Goal: Find contact information: Obtain details needed to contact an individual or organization

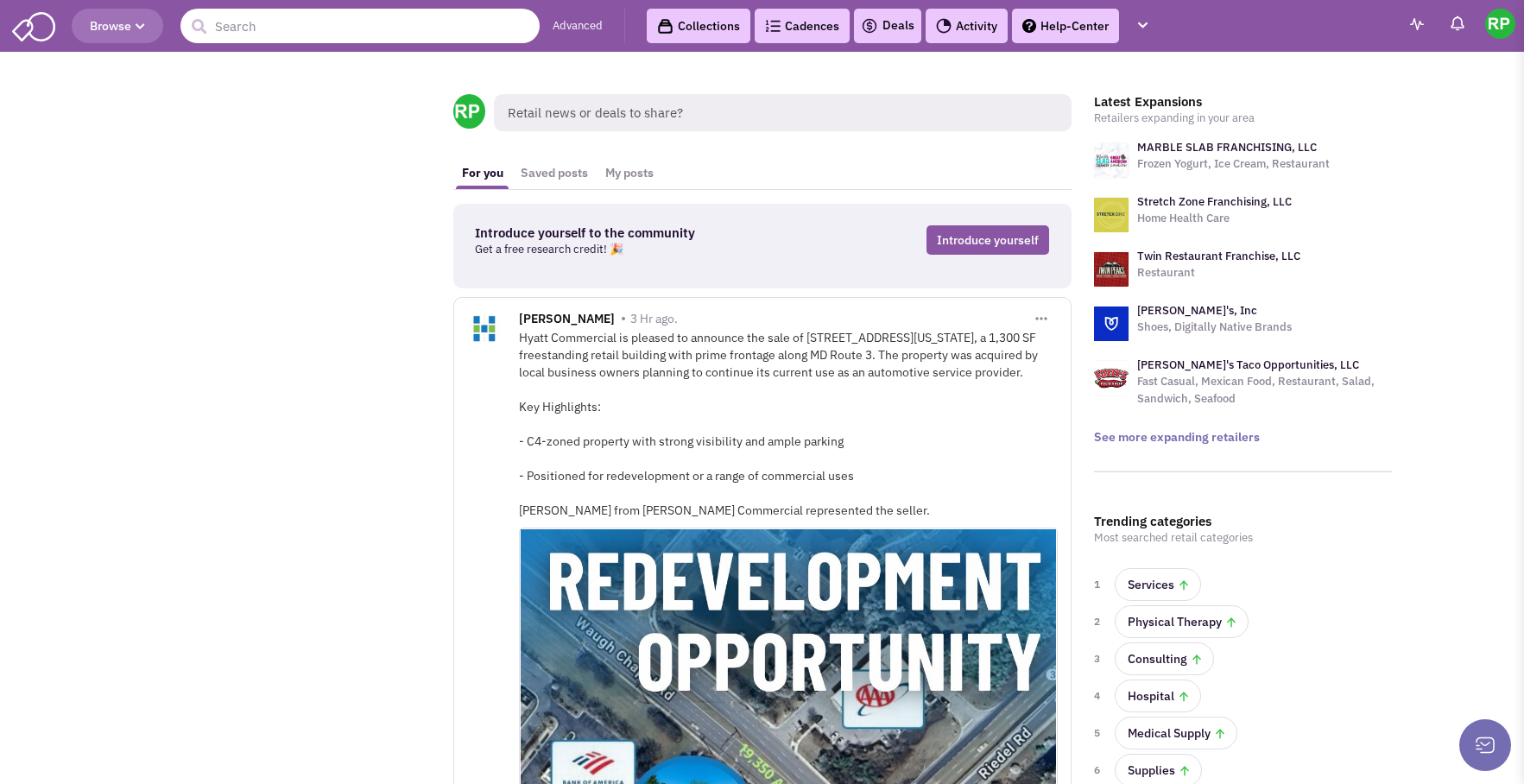
click at [304, 24] on input "text" at bounding box center [360, 26] width 359 height 34
type input "AT&T"
click at [186, 13] on button "submit" at bounding box center [198, 26] width 26 height 26
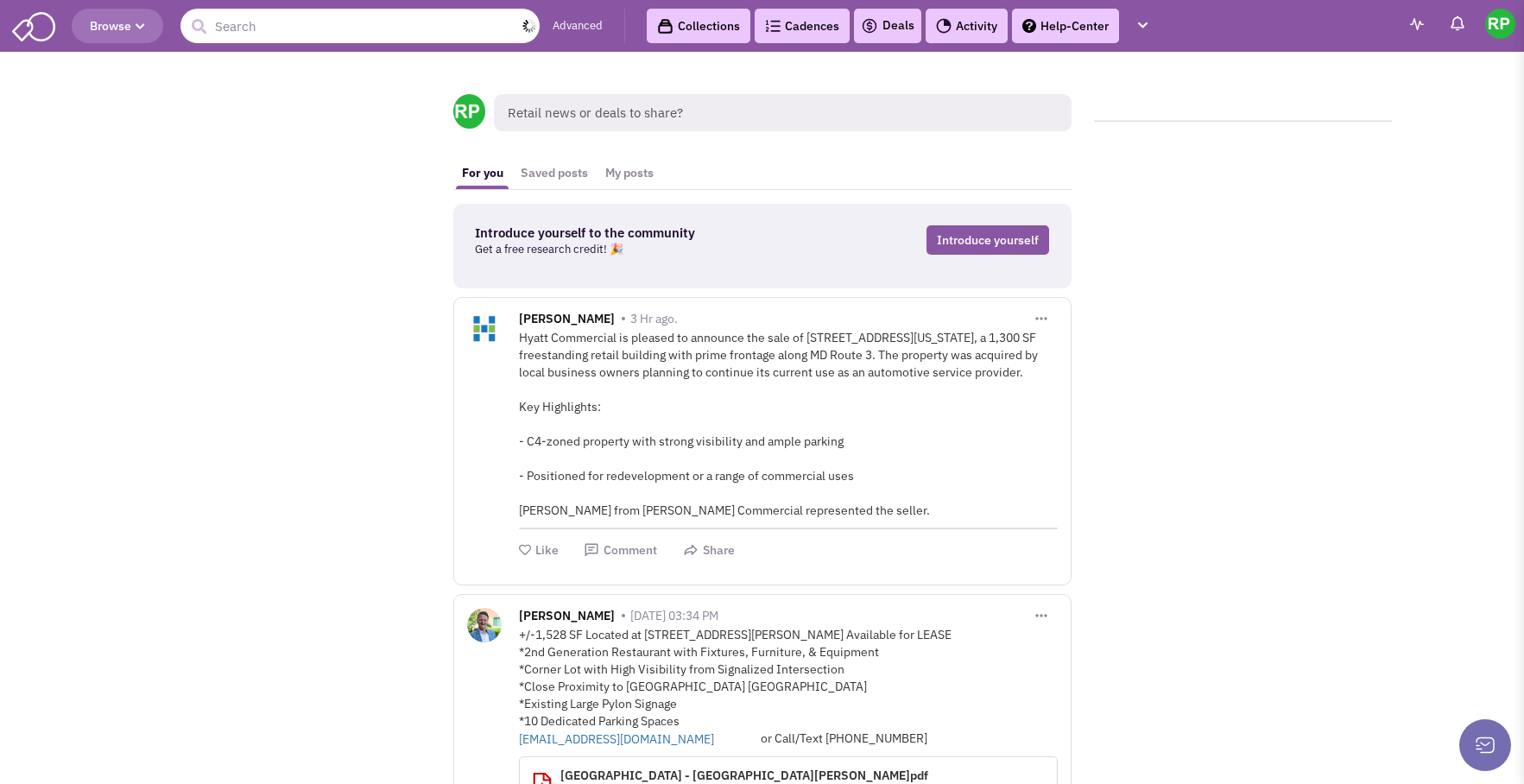
click at [447, 27] on input "text" at bounding box center [360, 26] width 359 height 34
type input "AT&T"
click at [186, 13] on button "submit" at bounding box center [198, 26] width 26 height 26
click at [145, 29] on icon "button" at bounding box center [141, 27] width 10 height 11
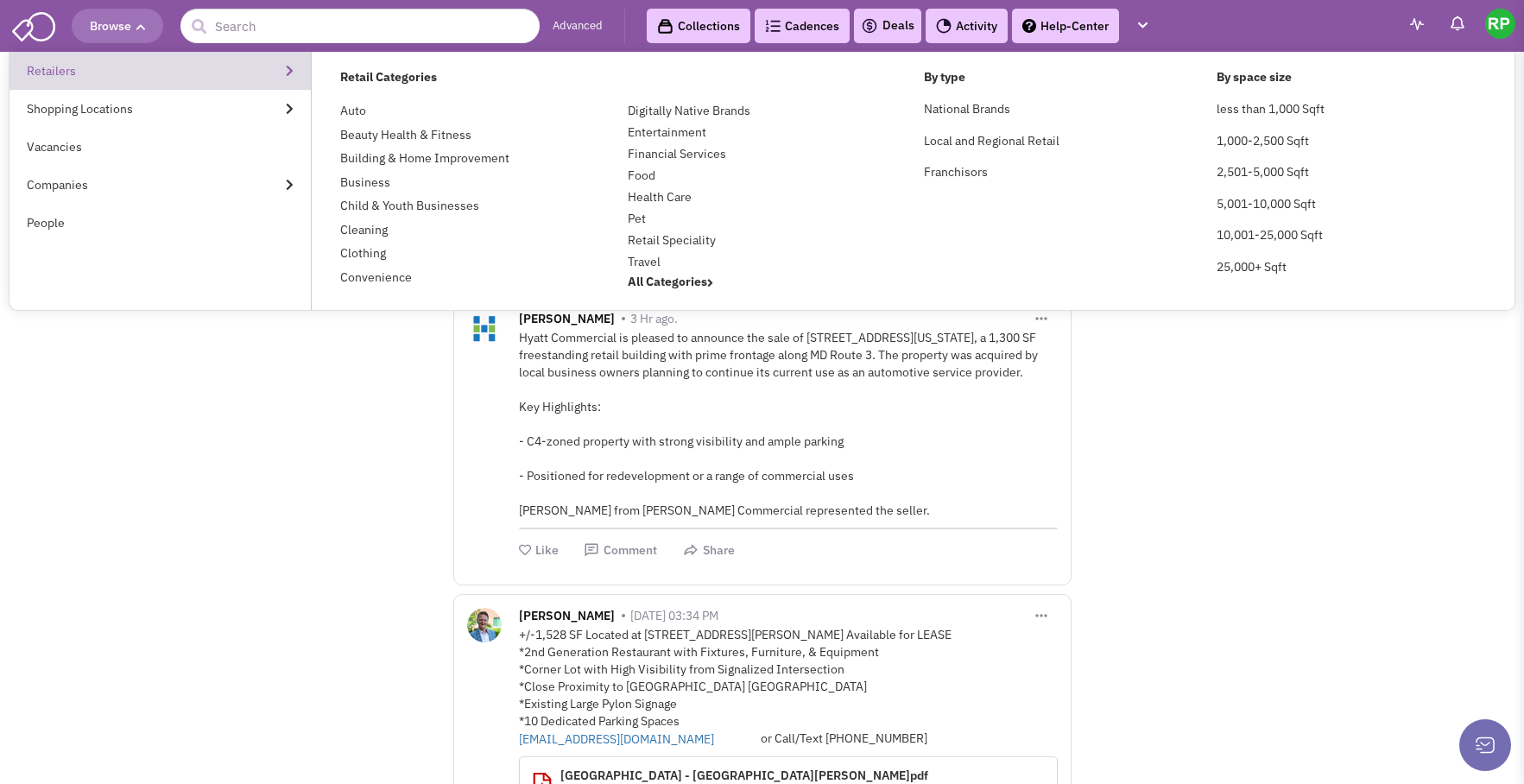
click at [71, 66] on link "Retailers" at bounding box center [160, 71] width 302 height 38
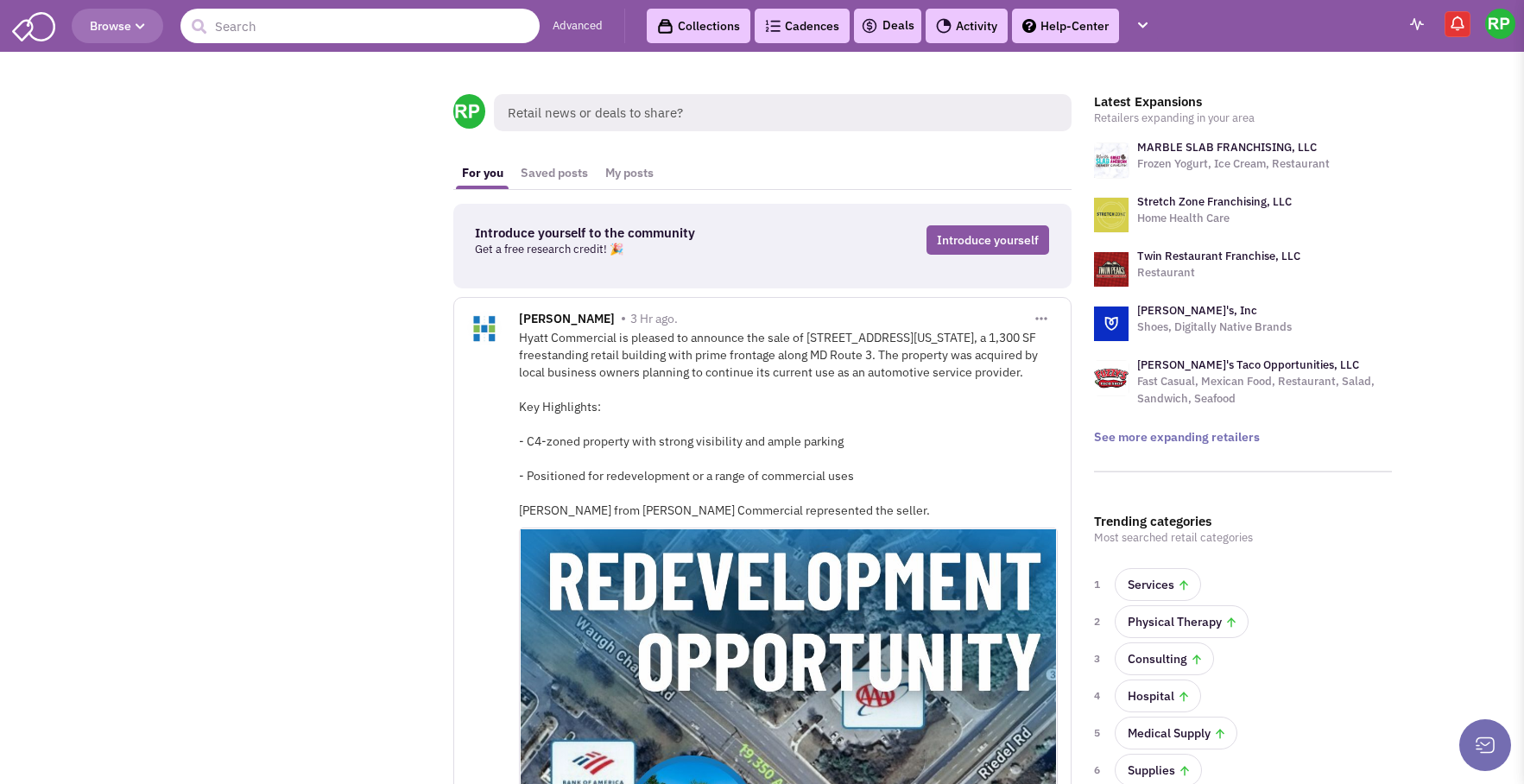
click at [342, 23] on input "text" at bounding box center [360, 26] width 359 height 34
type input "AT&T"
click at [186, 13] on button "submit" at bounding box center [198, 26] width 26 height 26
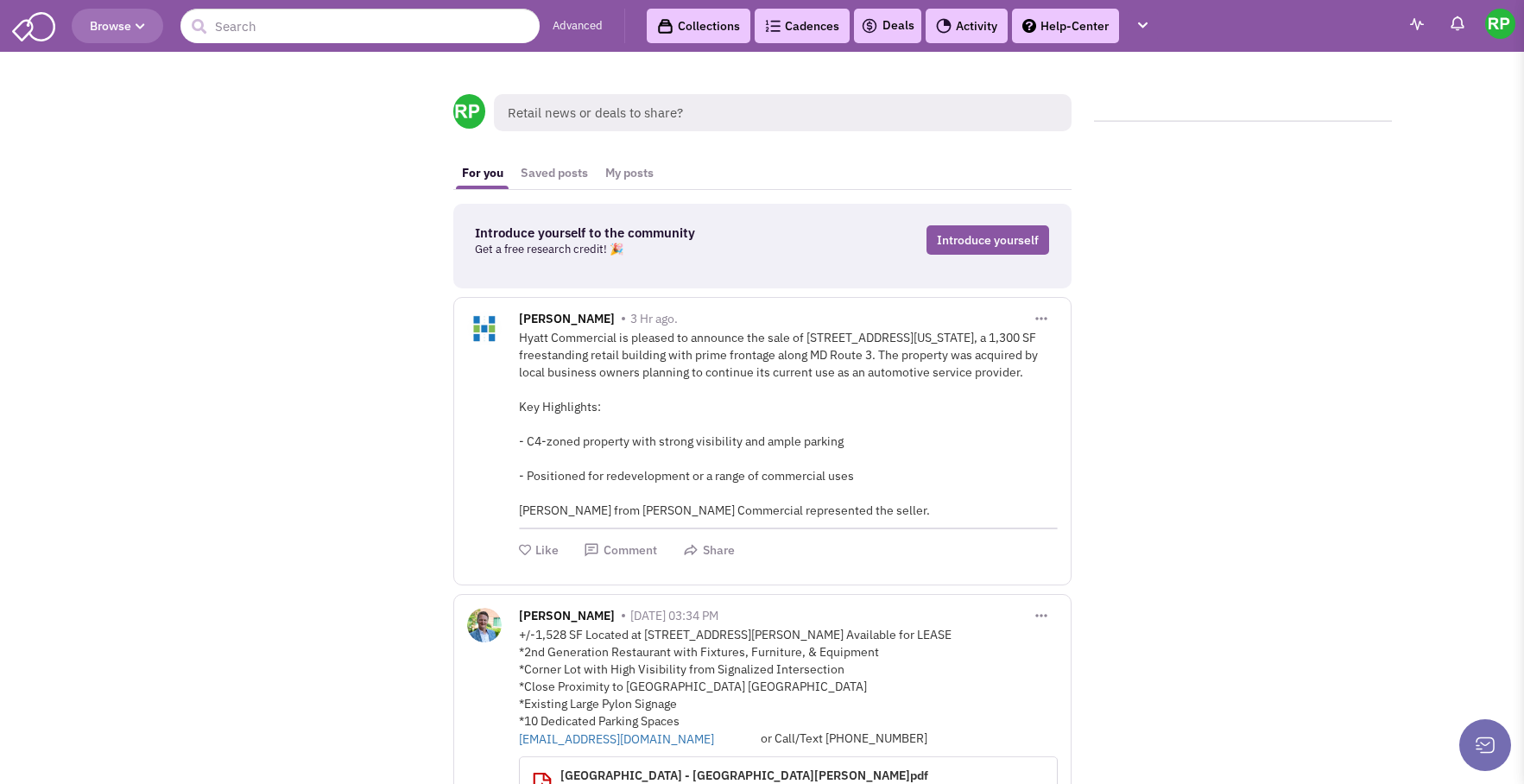
click at [1504, 27] on img at bounding box center [1500, 24] width 31 height 31
click at [708, 26] on link "Collections" at bounding box center [699, 26] width 103 height 34
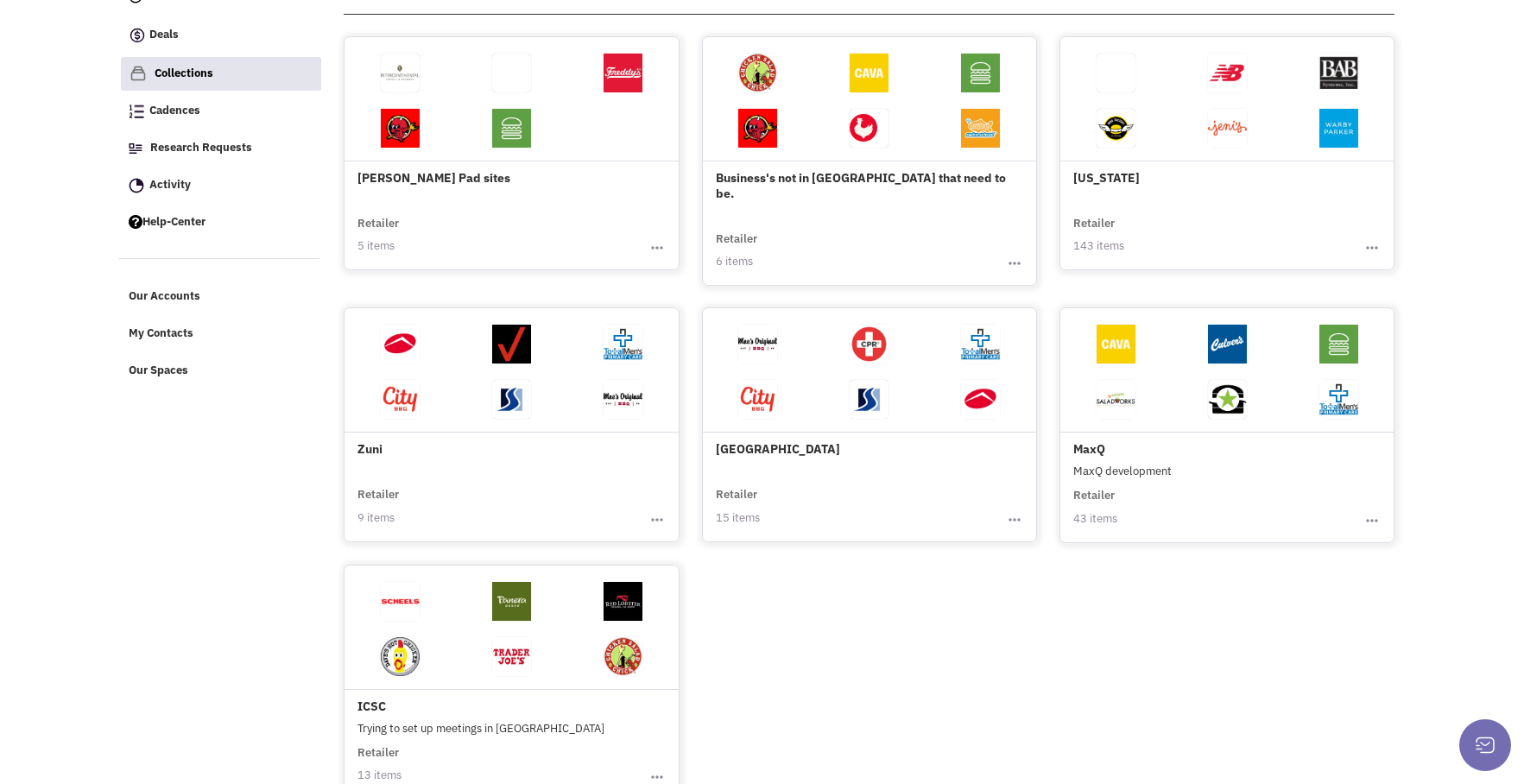
scroll to position [167, 0]
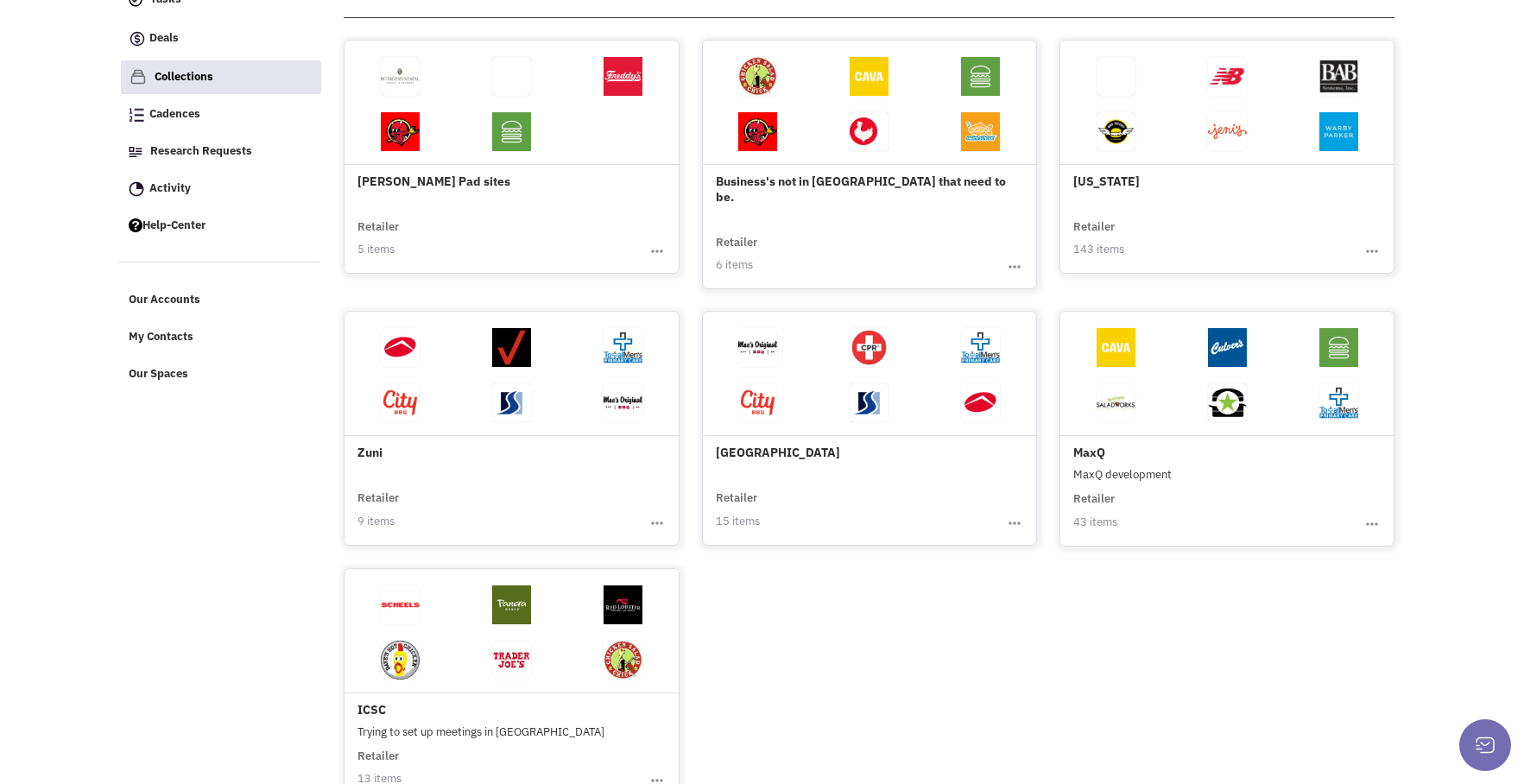
click at [1088, 435] on h4 "MaxQ" at bounding box center [1226, 390] width 307 height 142
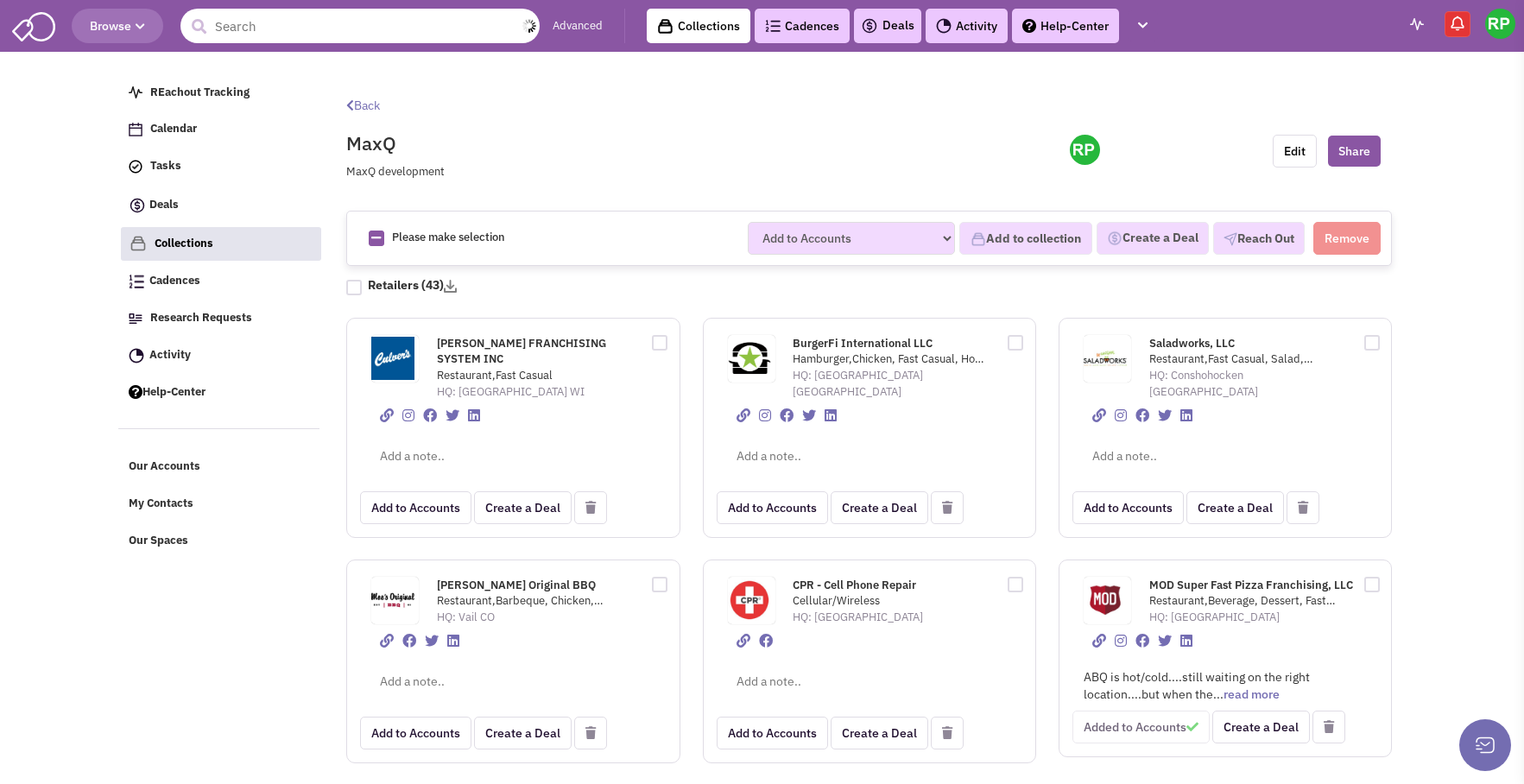
click at [234, 29] on input "text" at bounding box center [360, 26] width 359 height 34
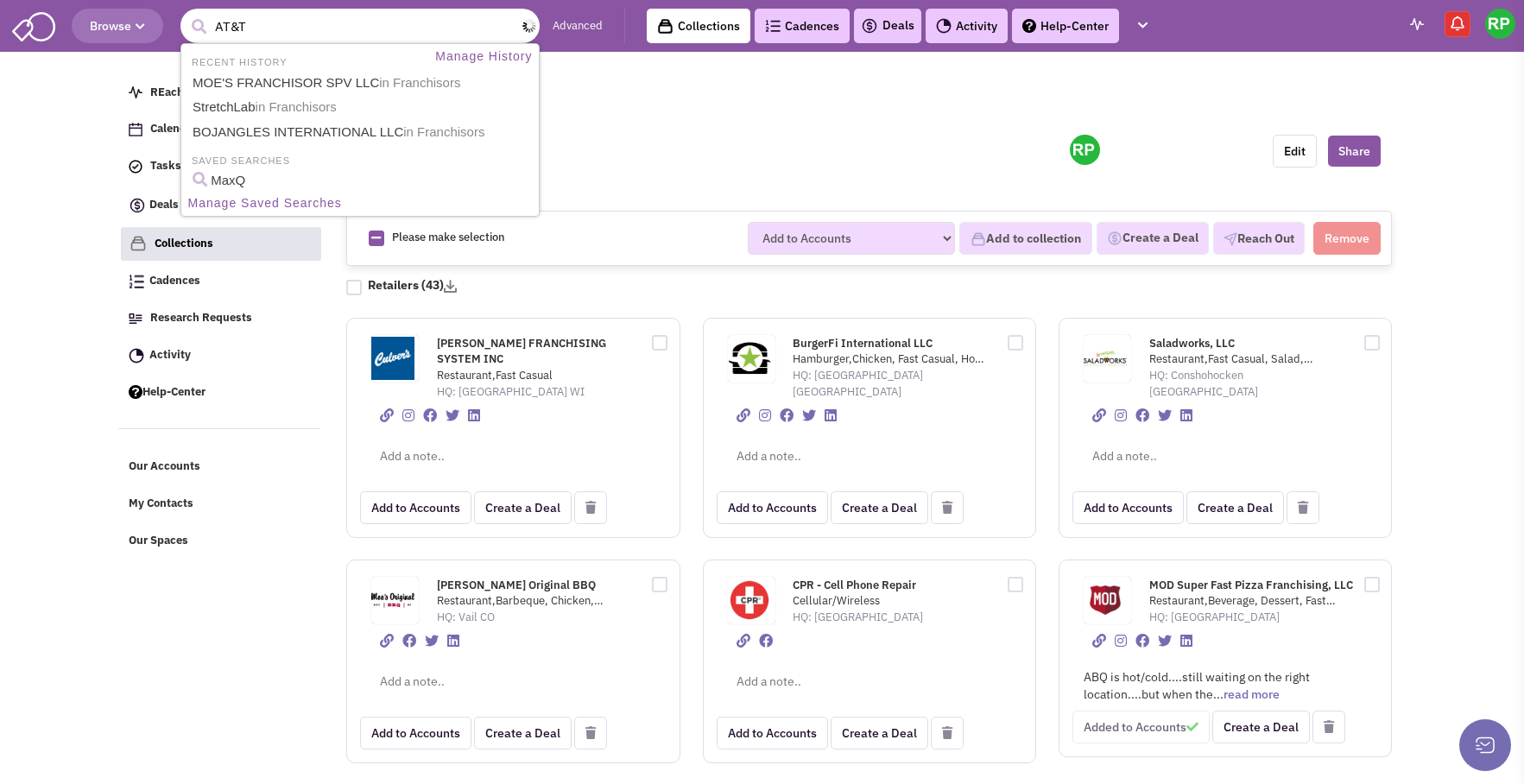
type input "AT&T"
click at [186, 13] on button "submit" at bounding box center [198, 26] width 26 height 26
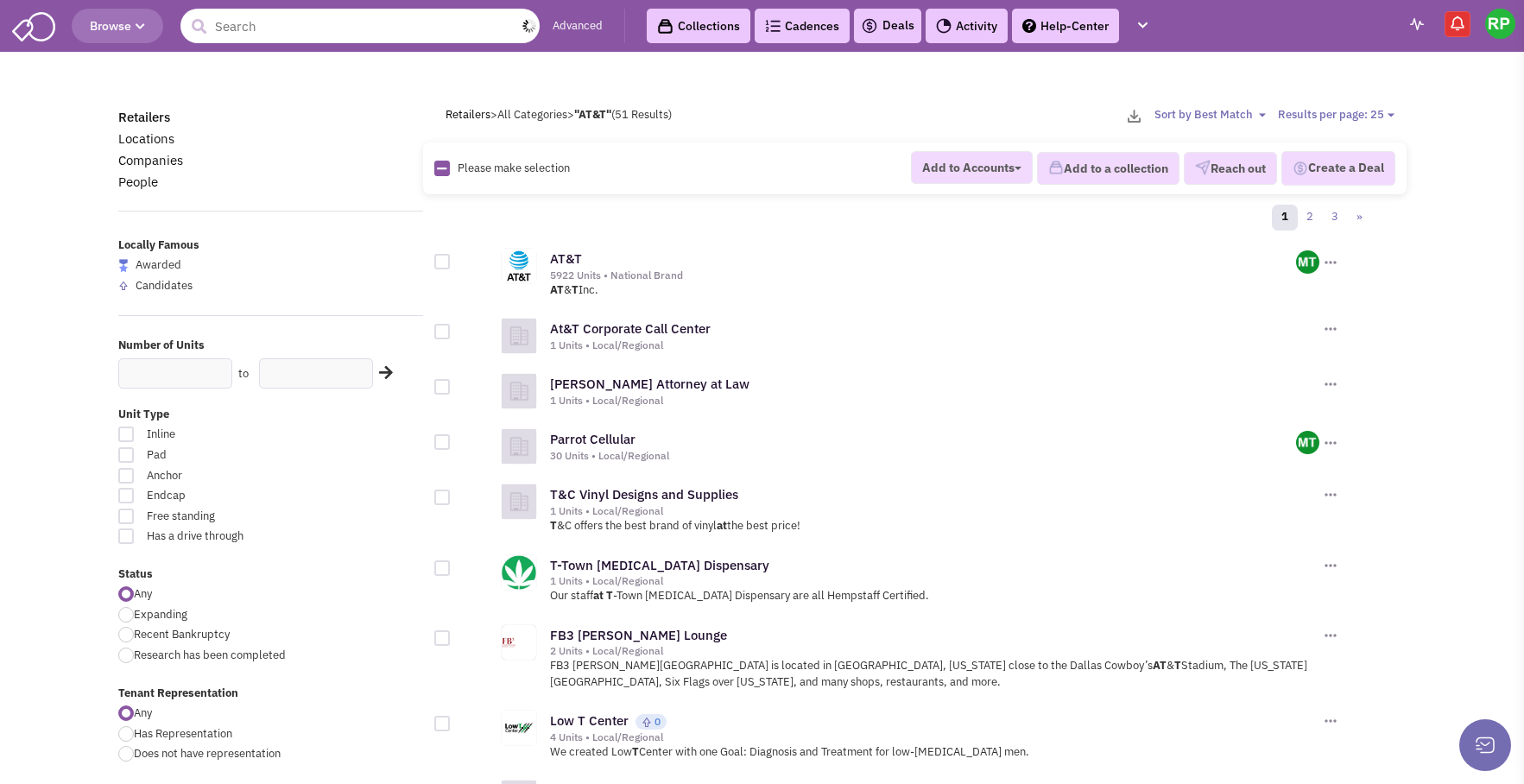
click at [266, 33] on input "text" at bounding box center [360, 26] width 359 height 34
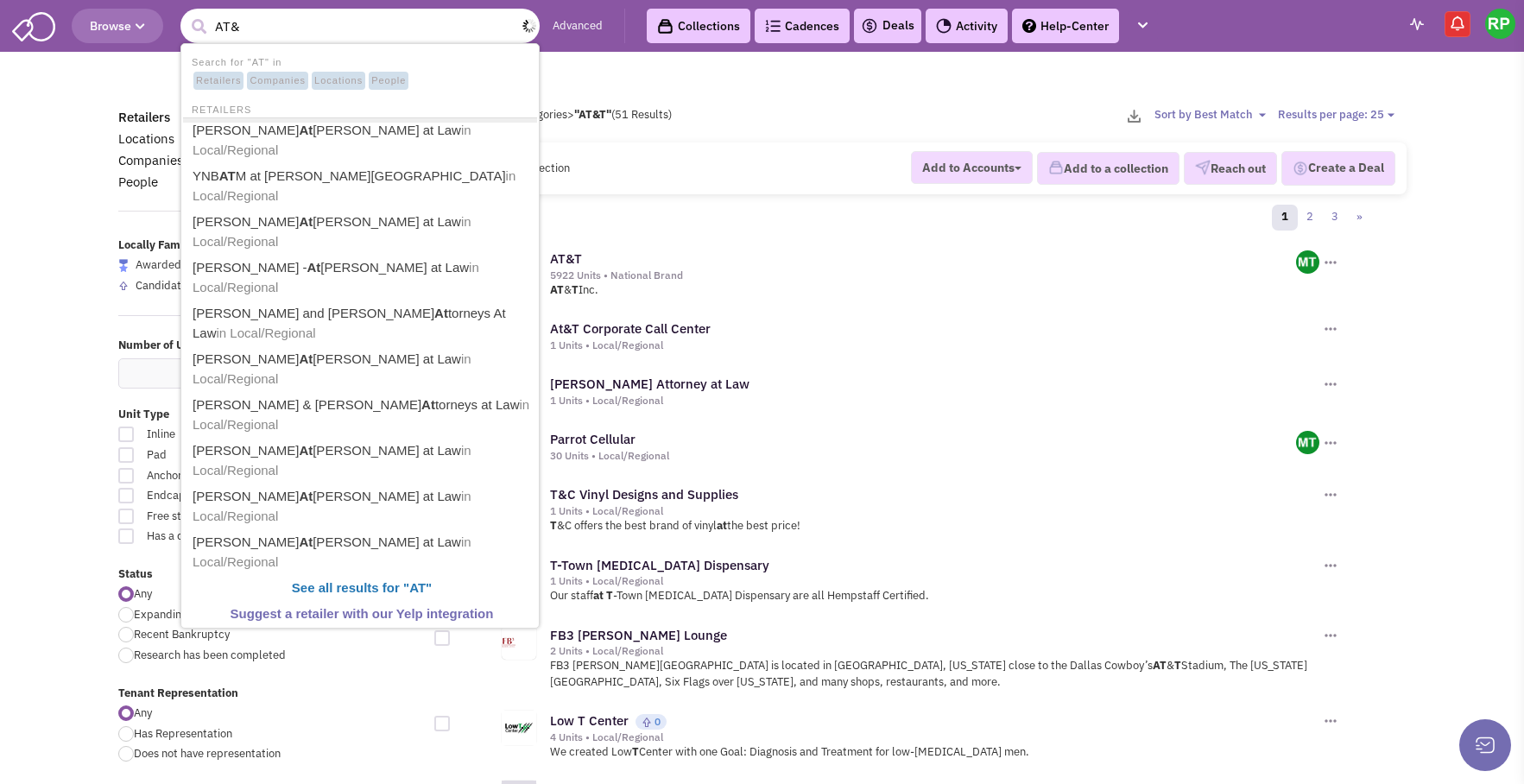
type input "AT&T"
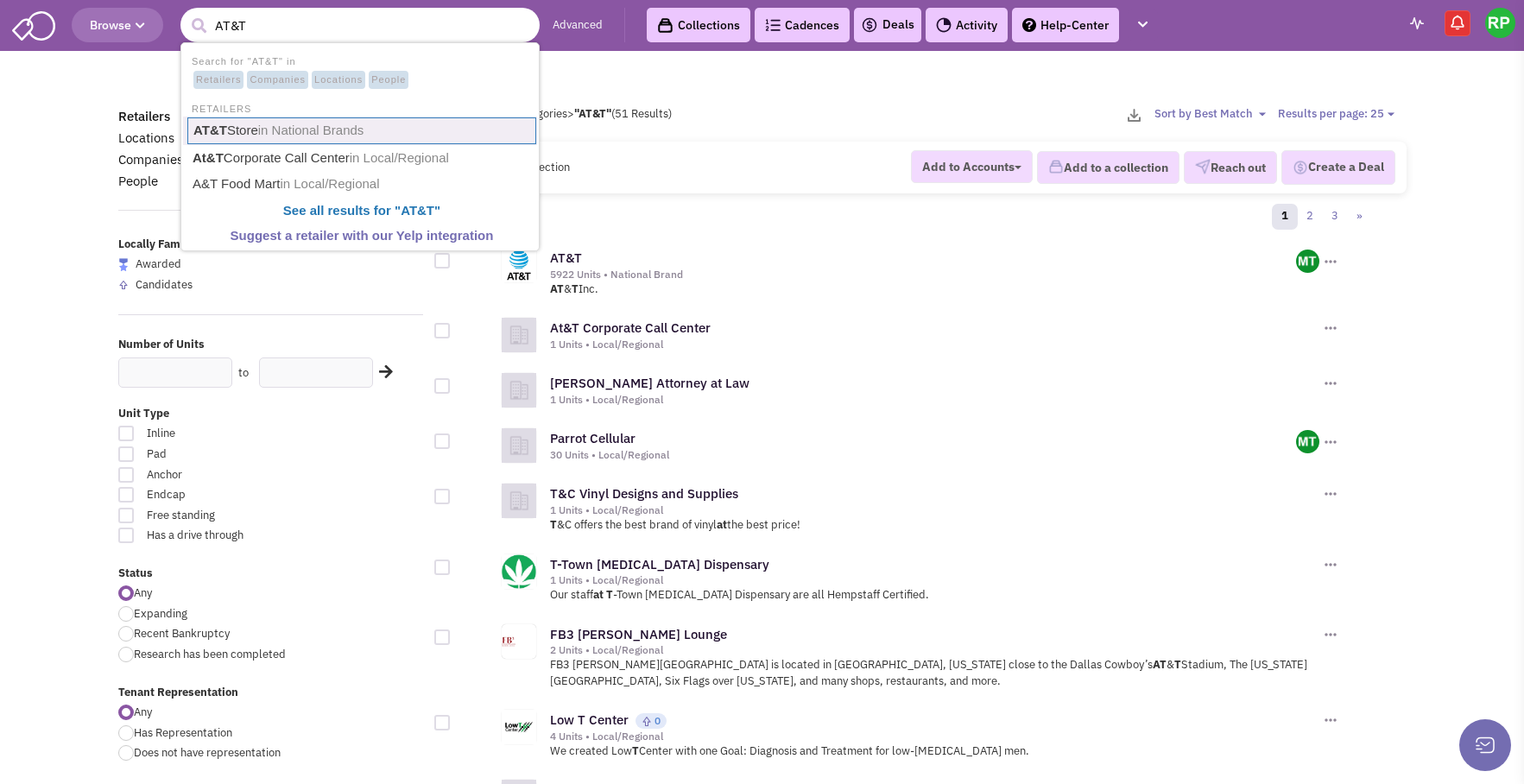
scroll to position [6, 0]
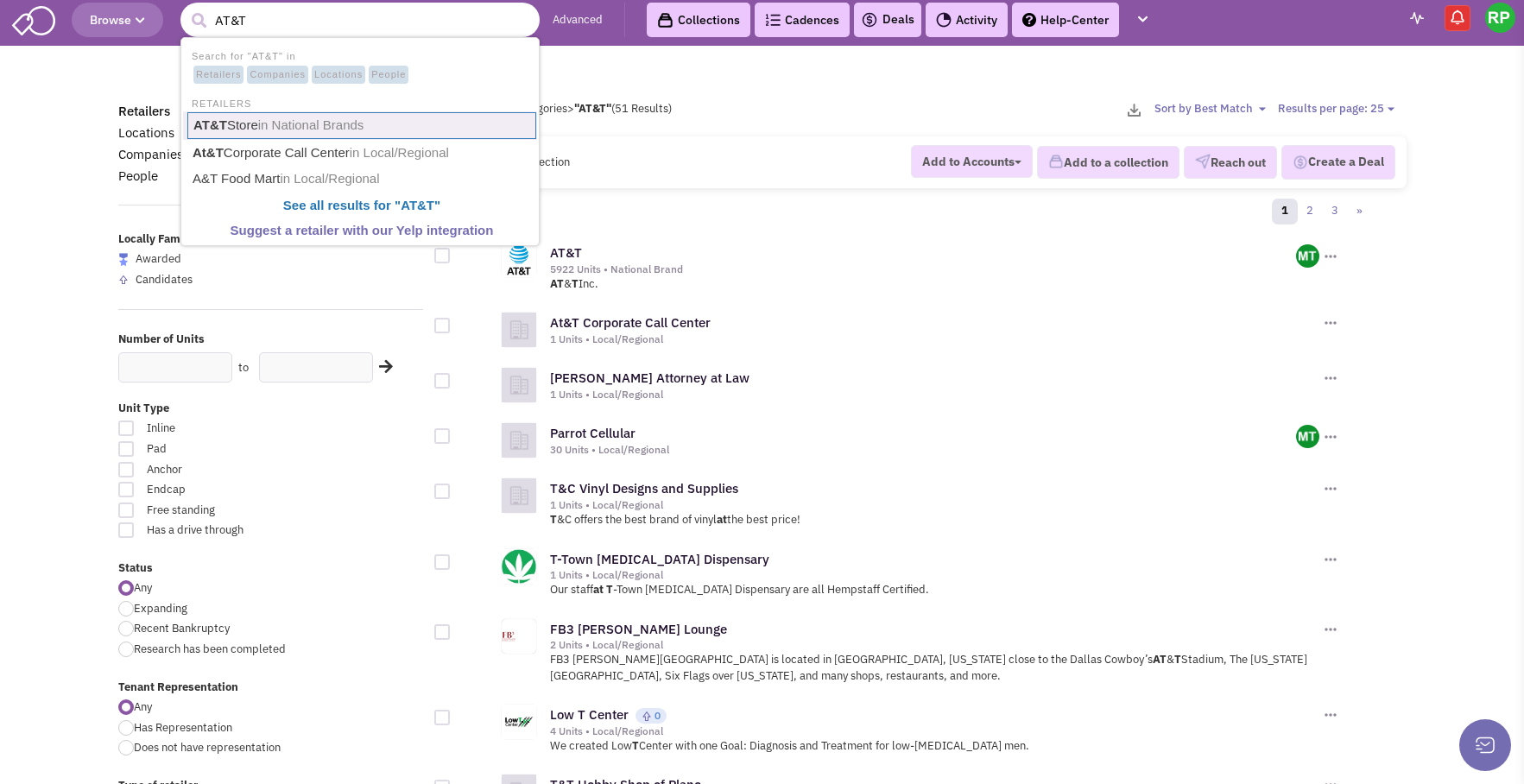
click at [234, 123] on link "AT&T Store in National Brands" at bounding box center [362, 125] width 348 height 27
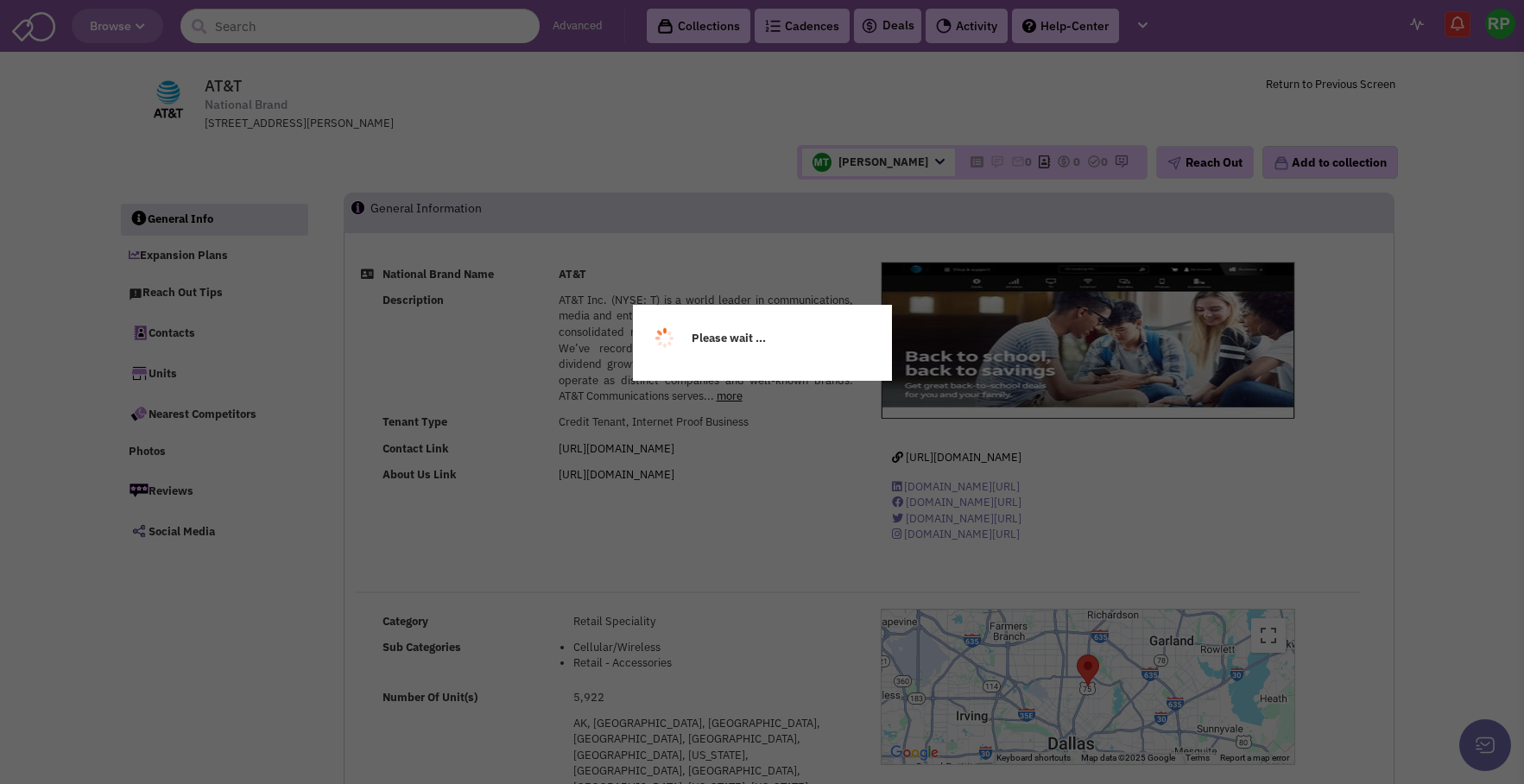
select select
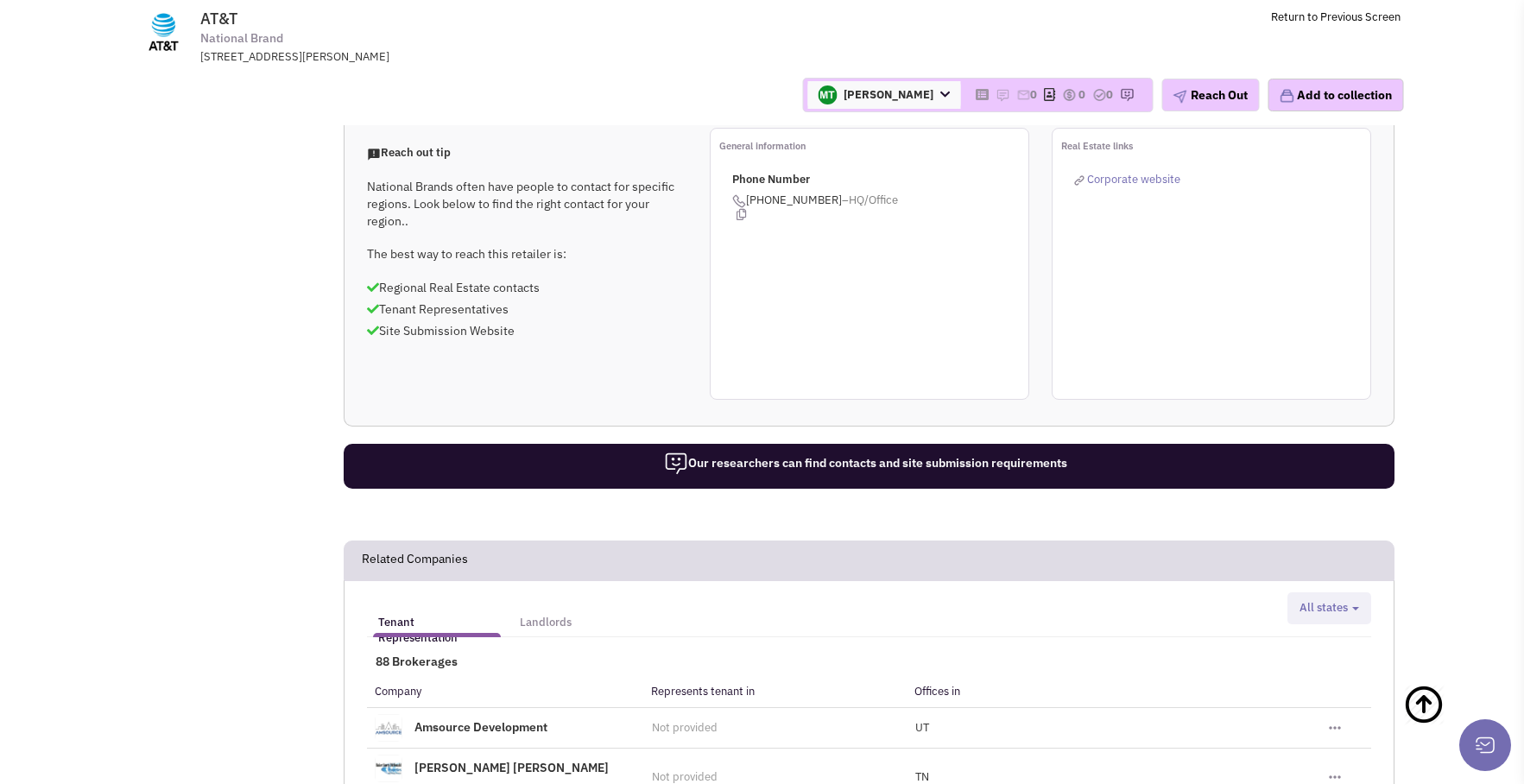
scroll to position [1209, 0]
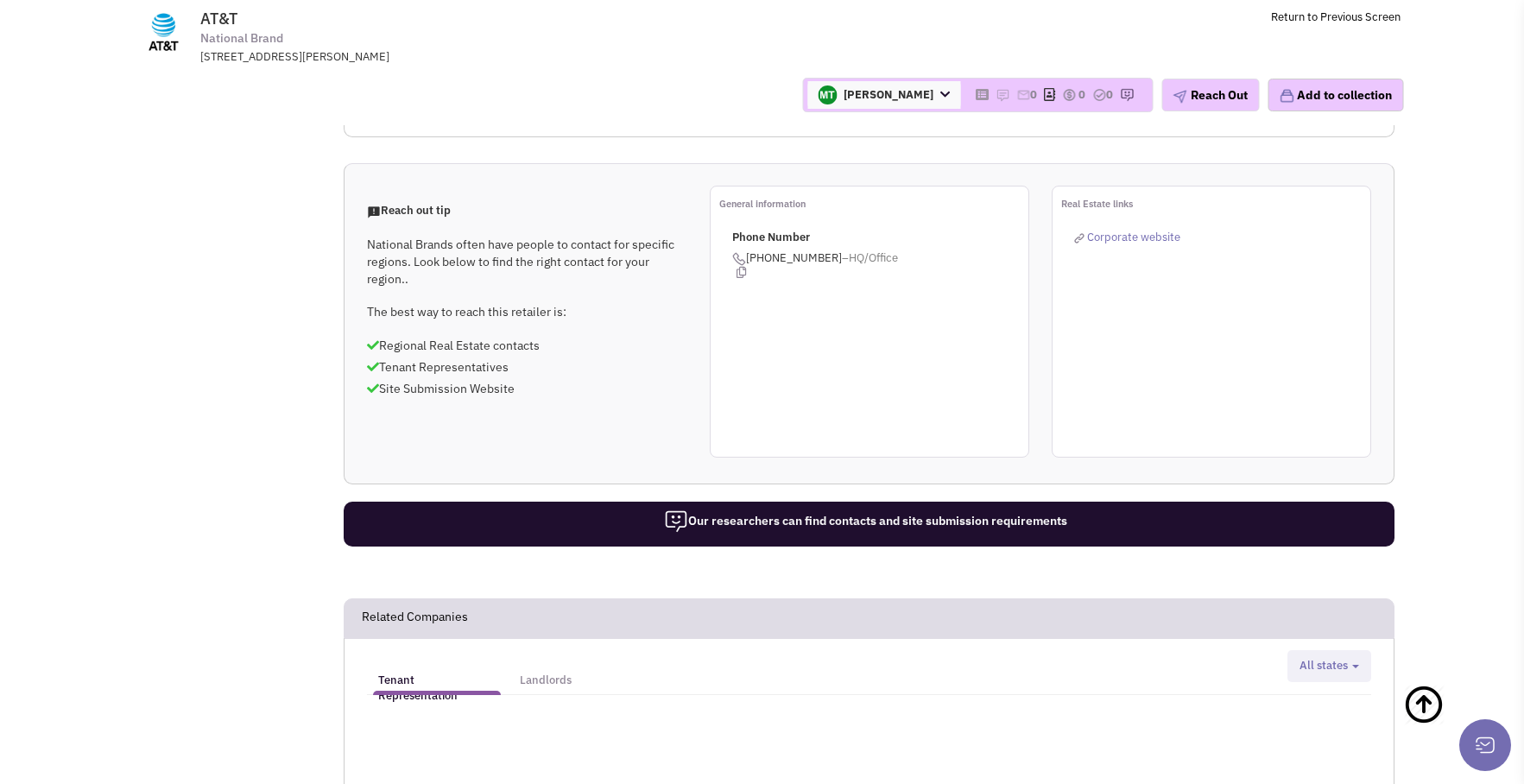
scroll to position [1135, 0]
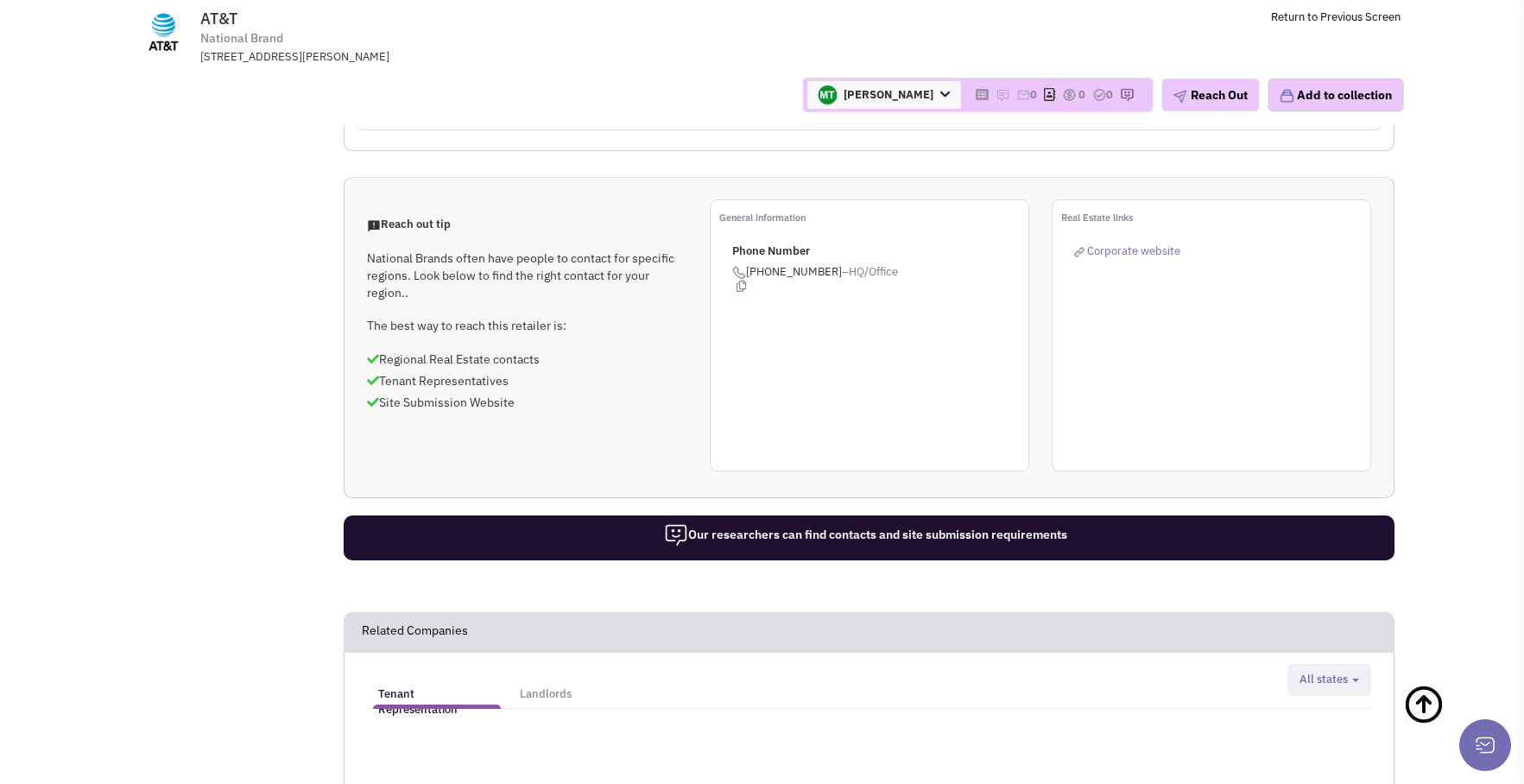
click at [1355, 671] on button "All states" at bounding box center [1329, 680] width 70 height 18
click at [1317, 763] on label "New Mexico" at bounding box center [1363, 775] width 137 height 25
click at [1317, 773] on input "New Mexico" at bounding box center [1318, 778] width 11 height 11
checkbox input "true"
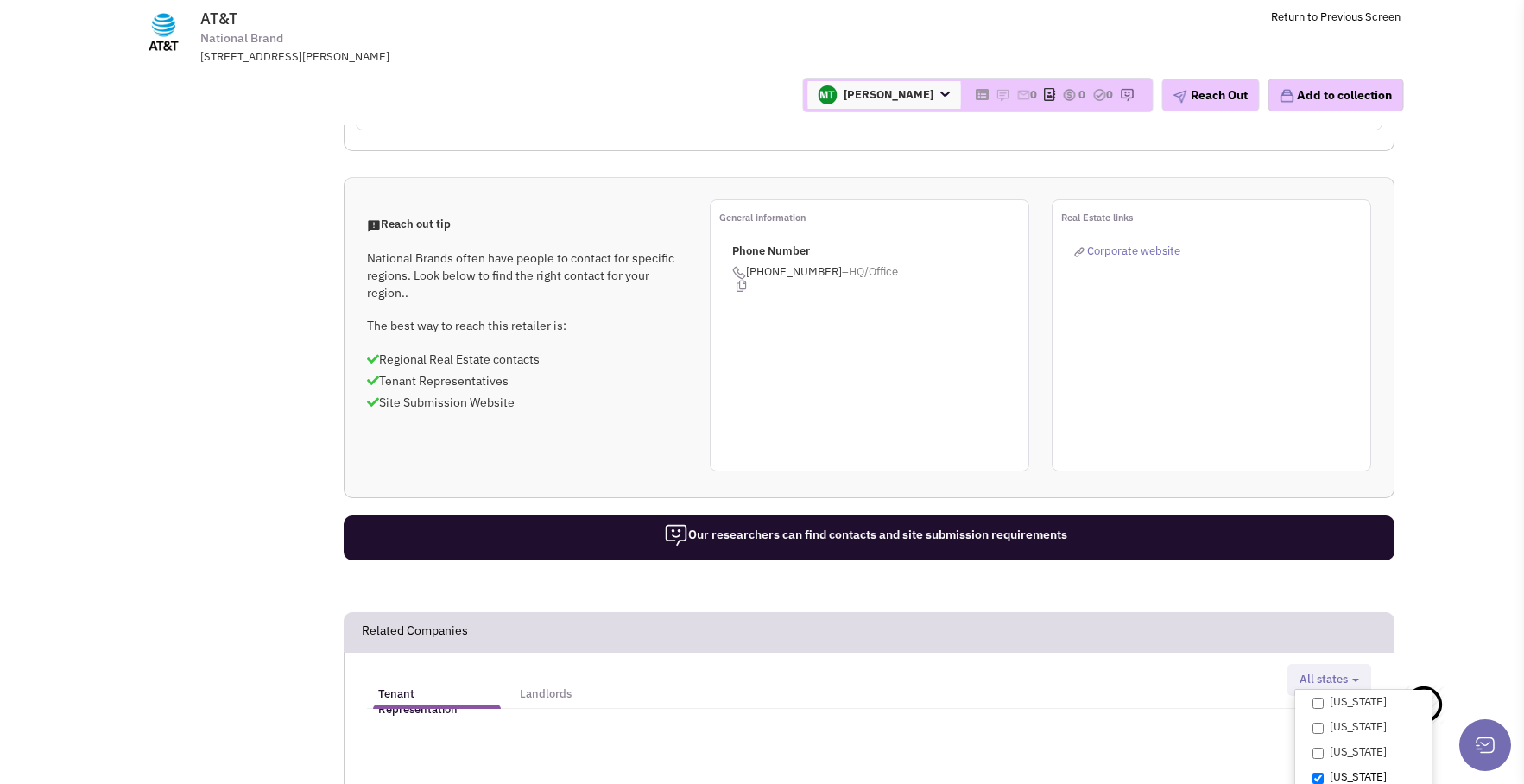
select select "NM"
click at [1355, 652] on div "Tenant Representation Landlords Alaska Alabama Arkansas Arizona California Colo…" at bounding box center [869, 781] width 1051 height 259
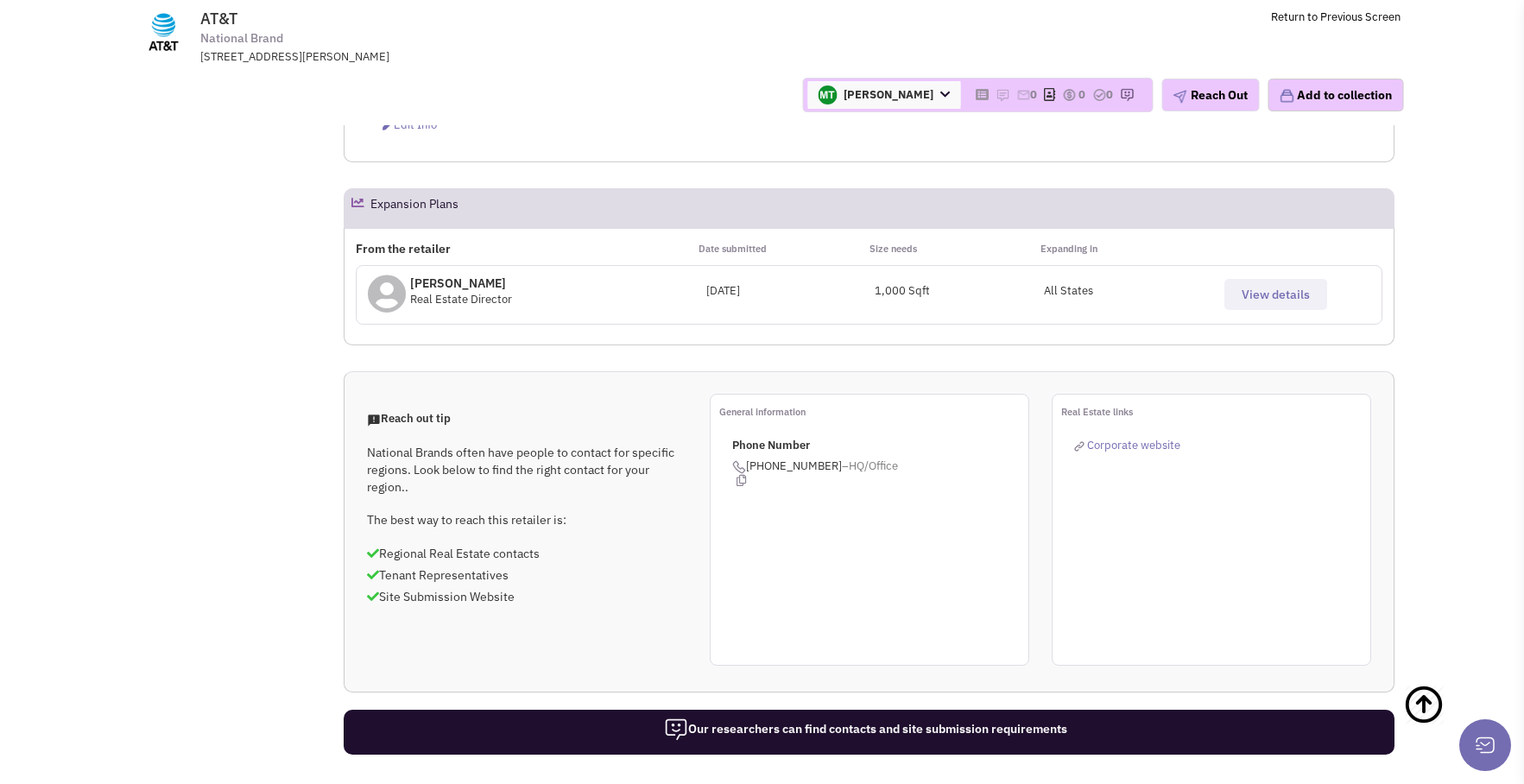
scroll to position [951, 0]
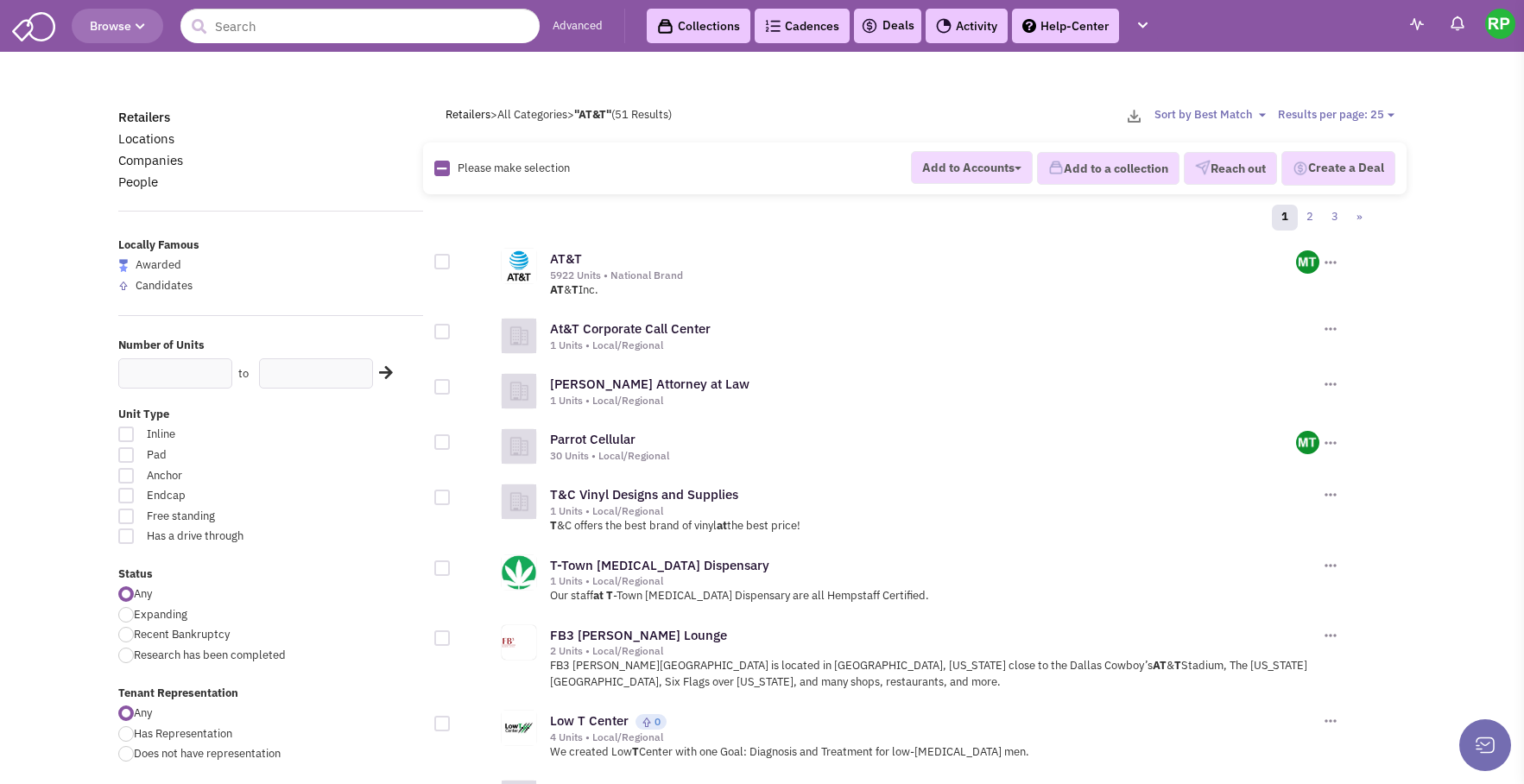
scroll to position [6, 0]
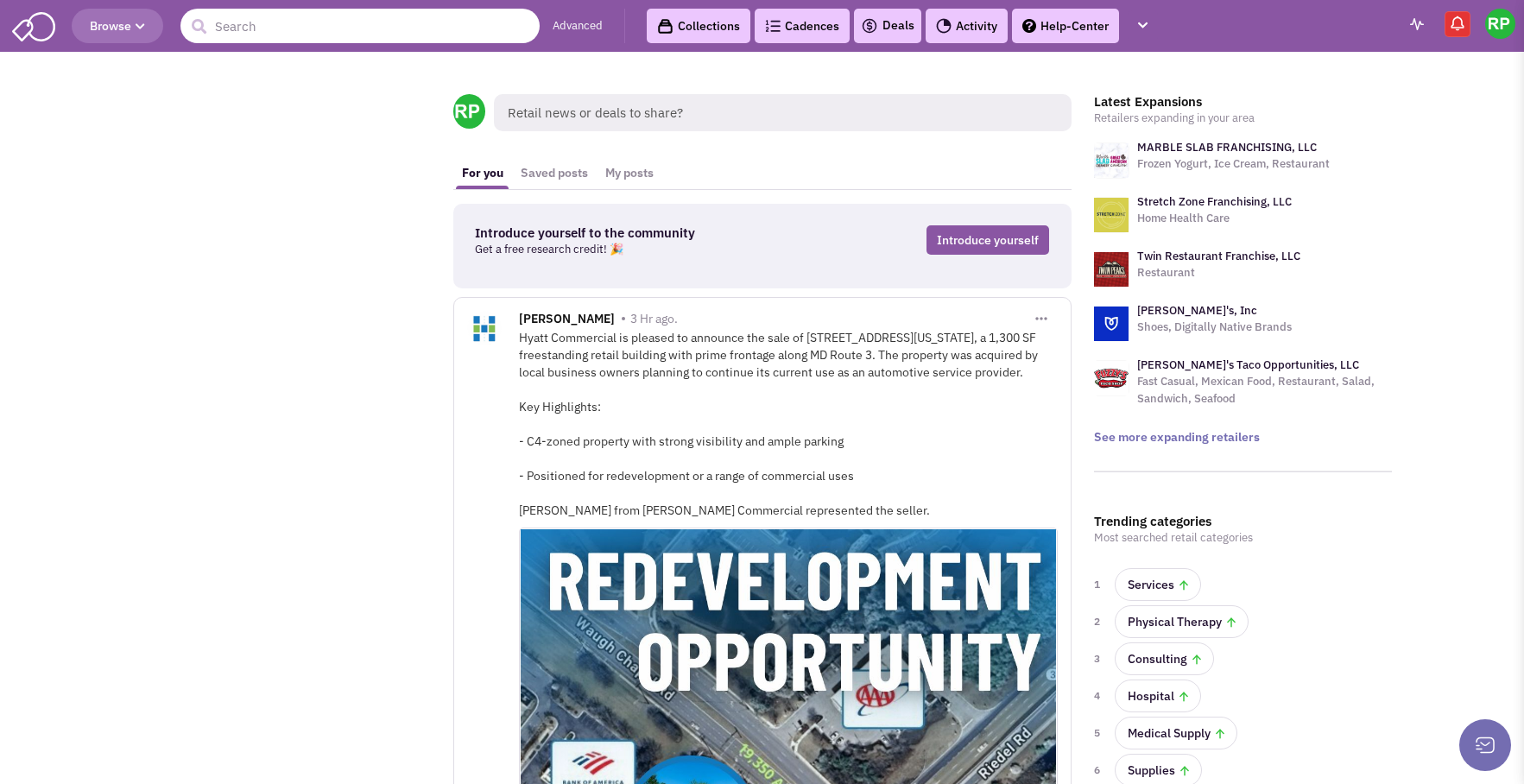
click at [255, 36] on input "text" at bounding box center [360, 26] width 359 height 34
type input "AT&T"
click at [186, 13] on button "submit" at bounding box center [198, 26] width 26 height 26
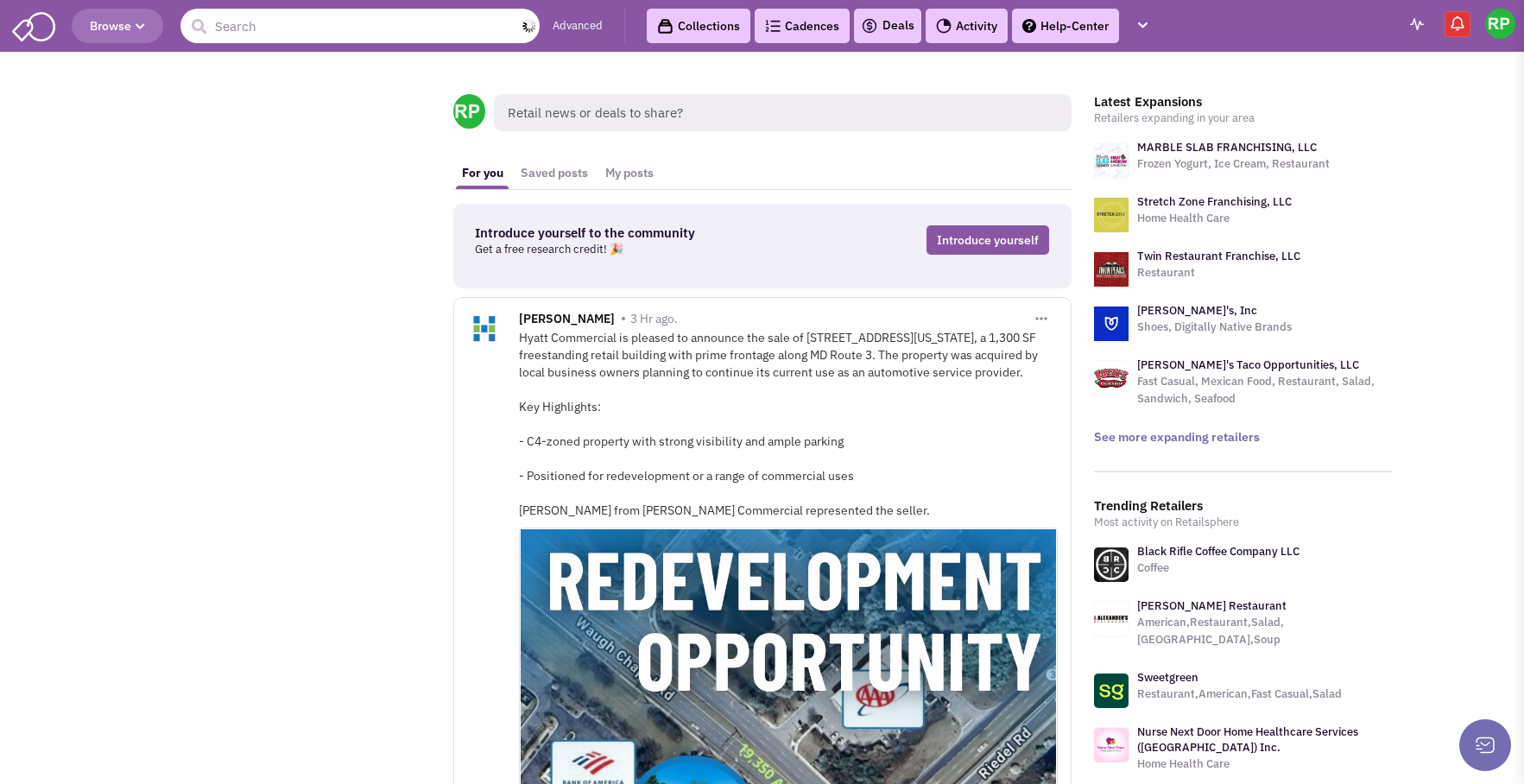
click at [252, 23] on input "text" at bounding box center [360, 26] width 359 height 34
type input "AT&T"
click at [186, 13] on button "submit" at bounding box center [198, 26] width 26 height 26
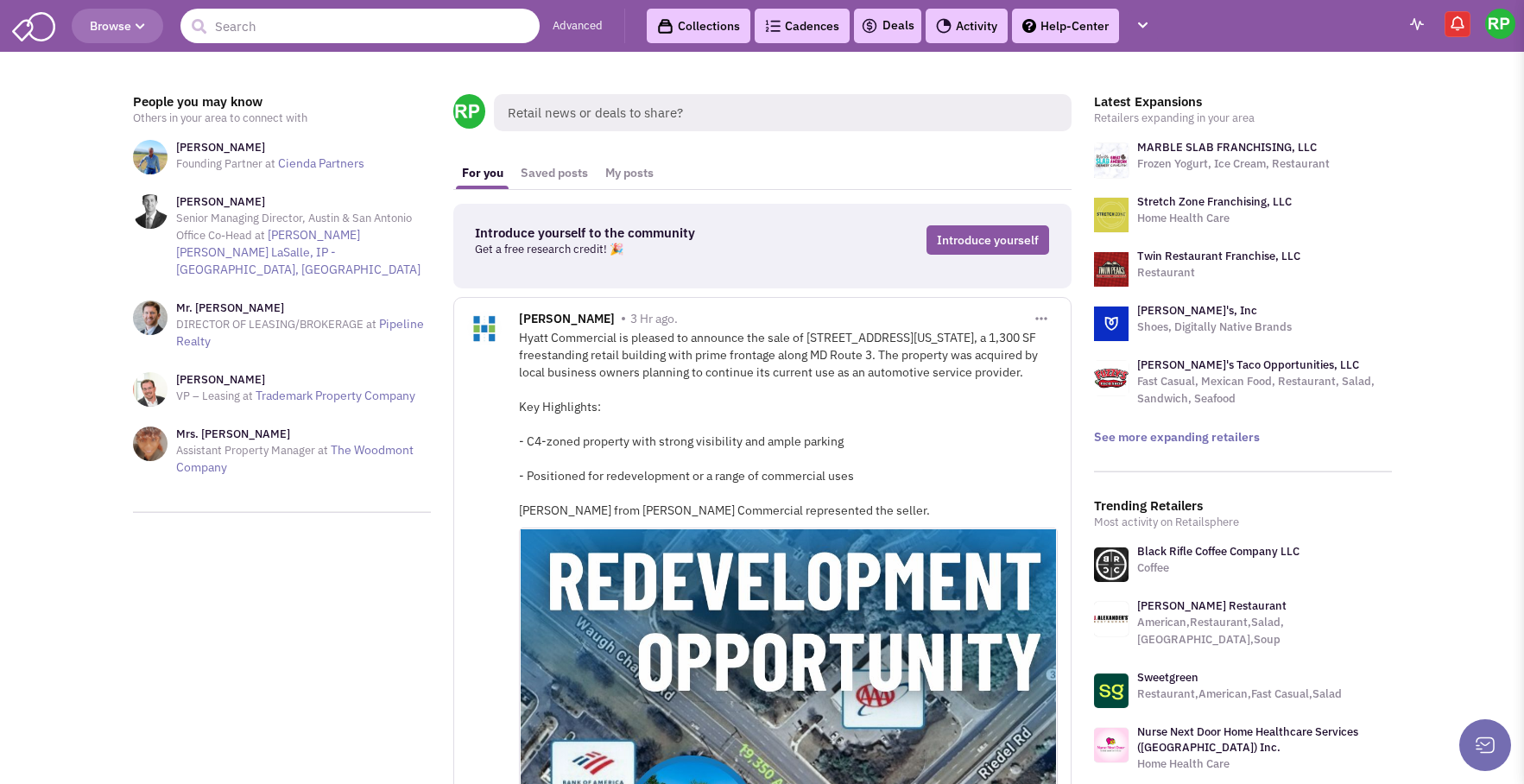
click at [287, 22] on input "text" at bounding box center [360, 26] width 359 height 34
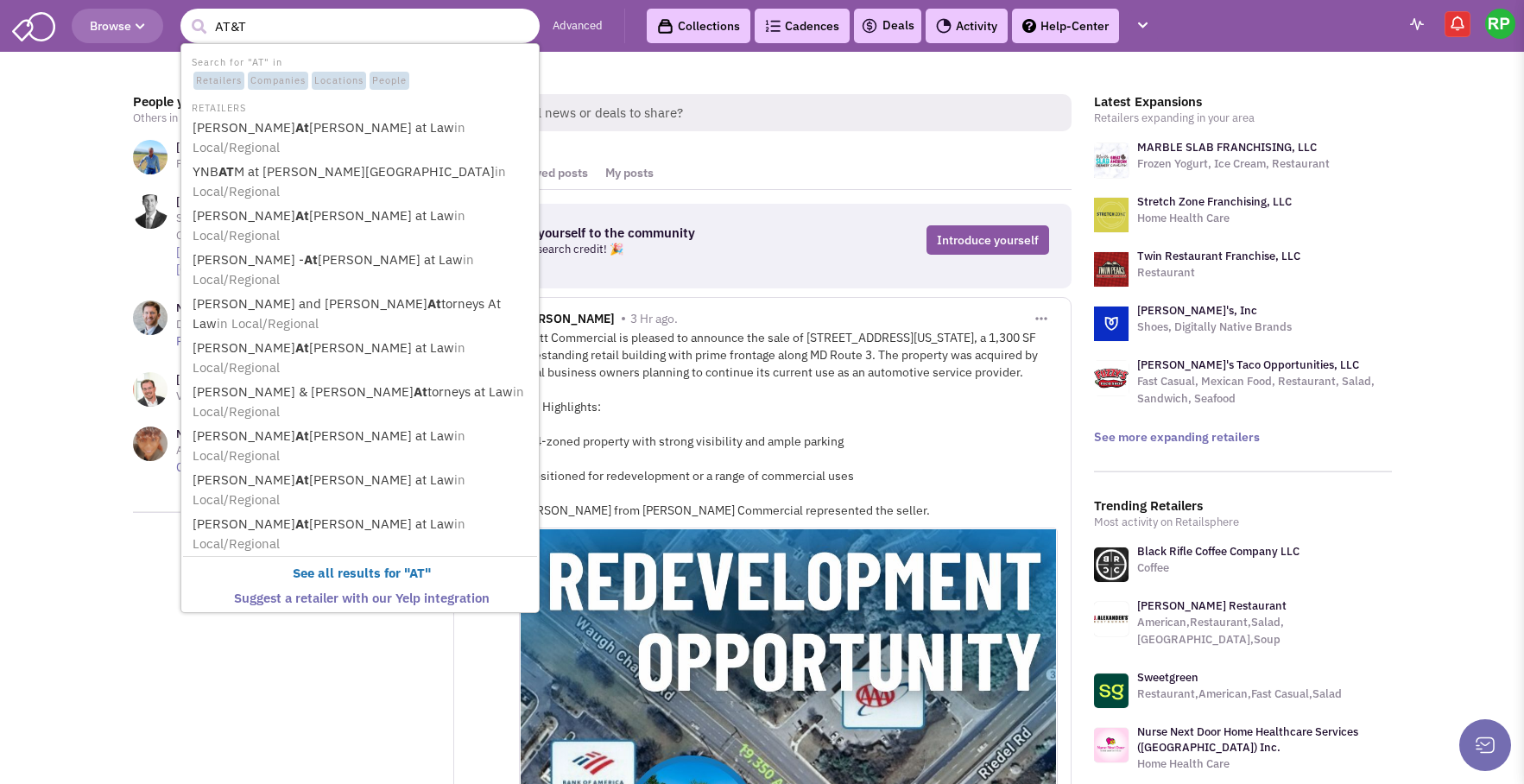
type input "AT&T"
click at [186, 13] on button "submit" at bounding box center [198, 26] width 26 height 26
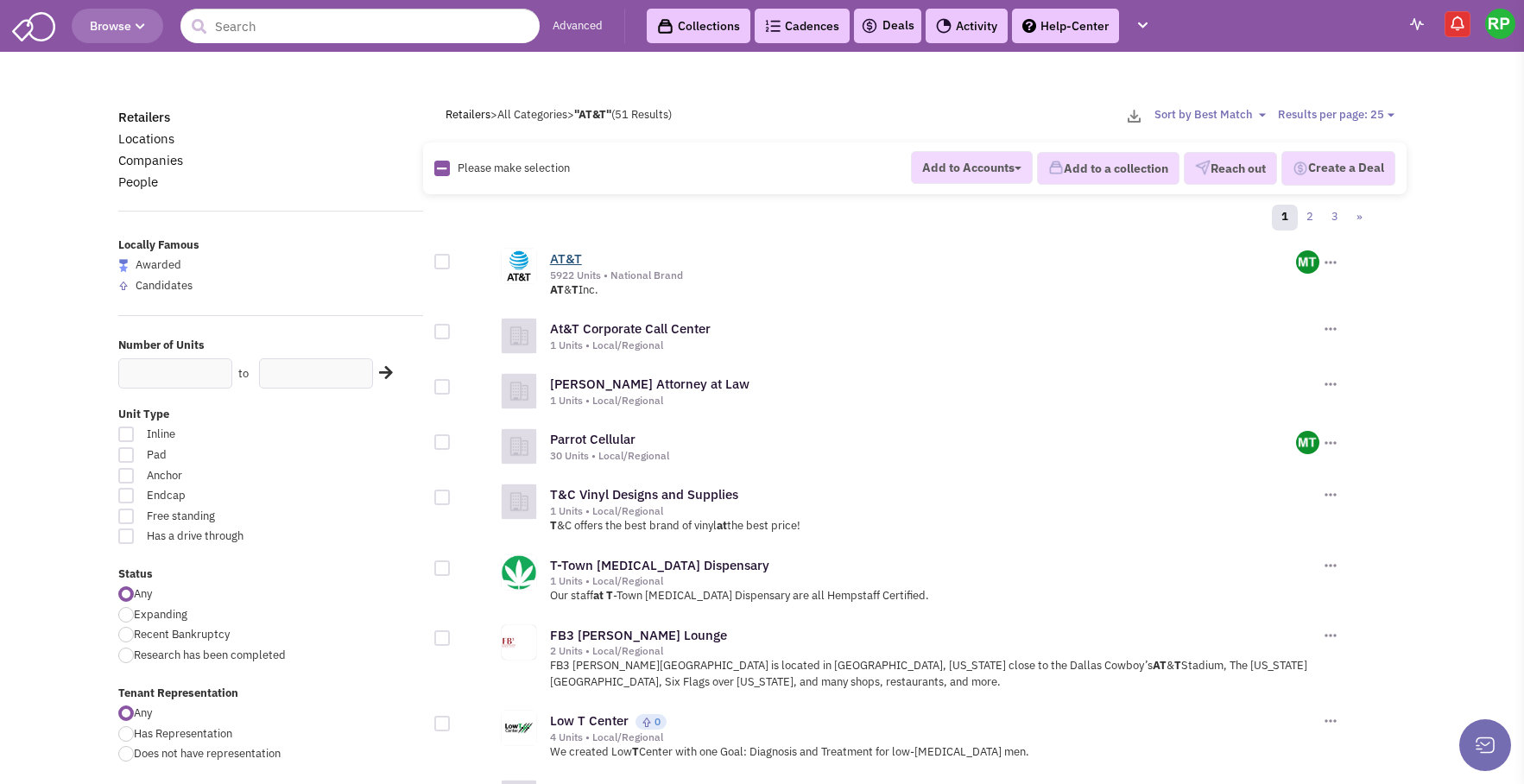
click at [567, 260] on link "AT&T" at bounding box center [566, 258] width 32 height 16
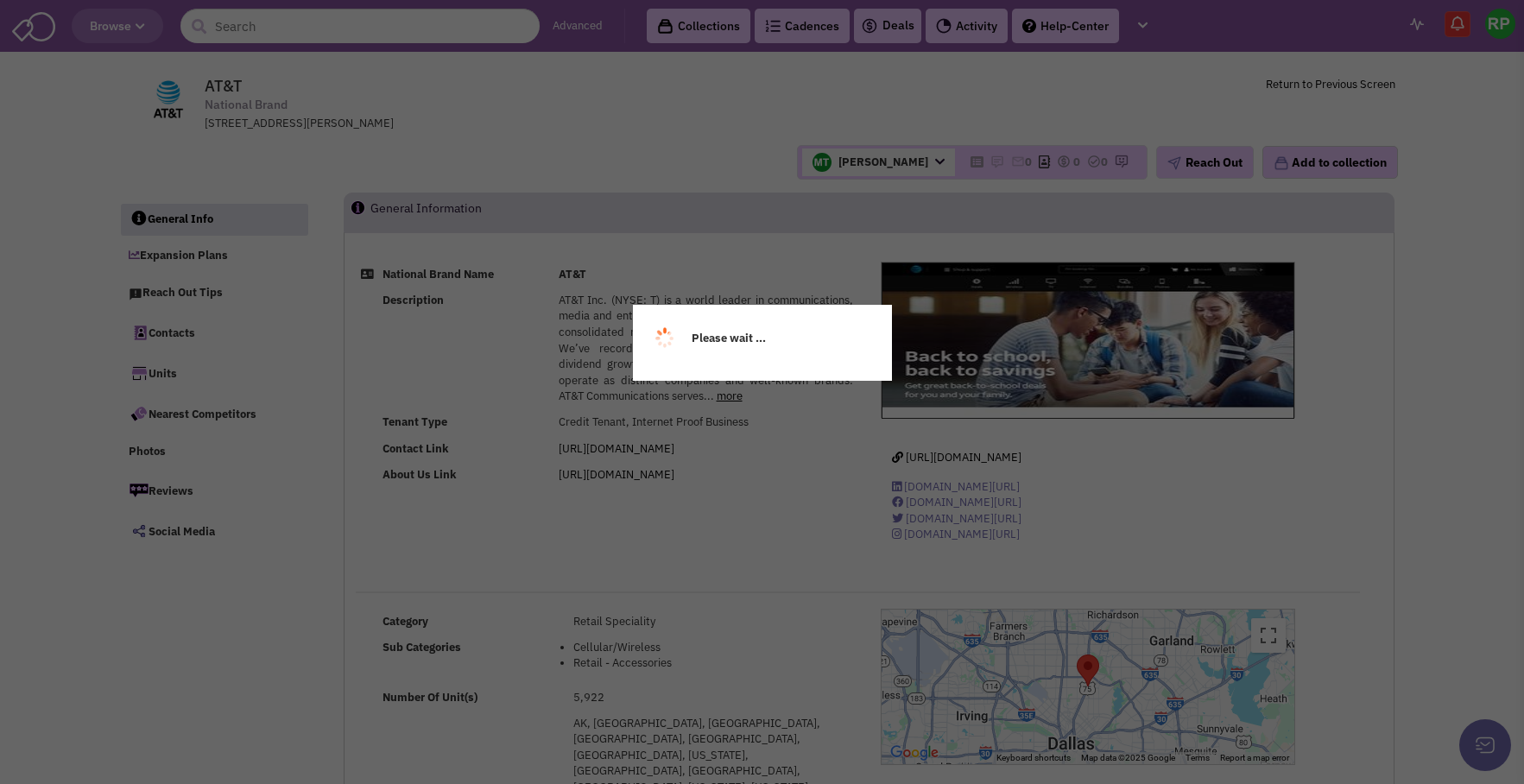
select select
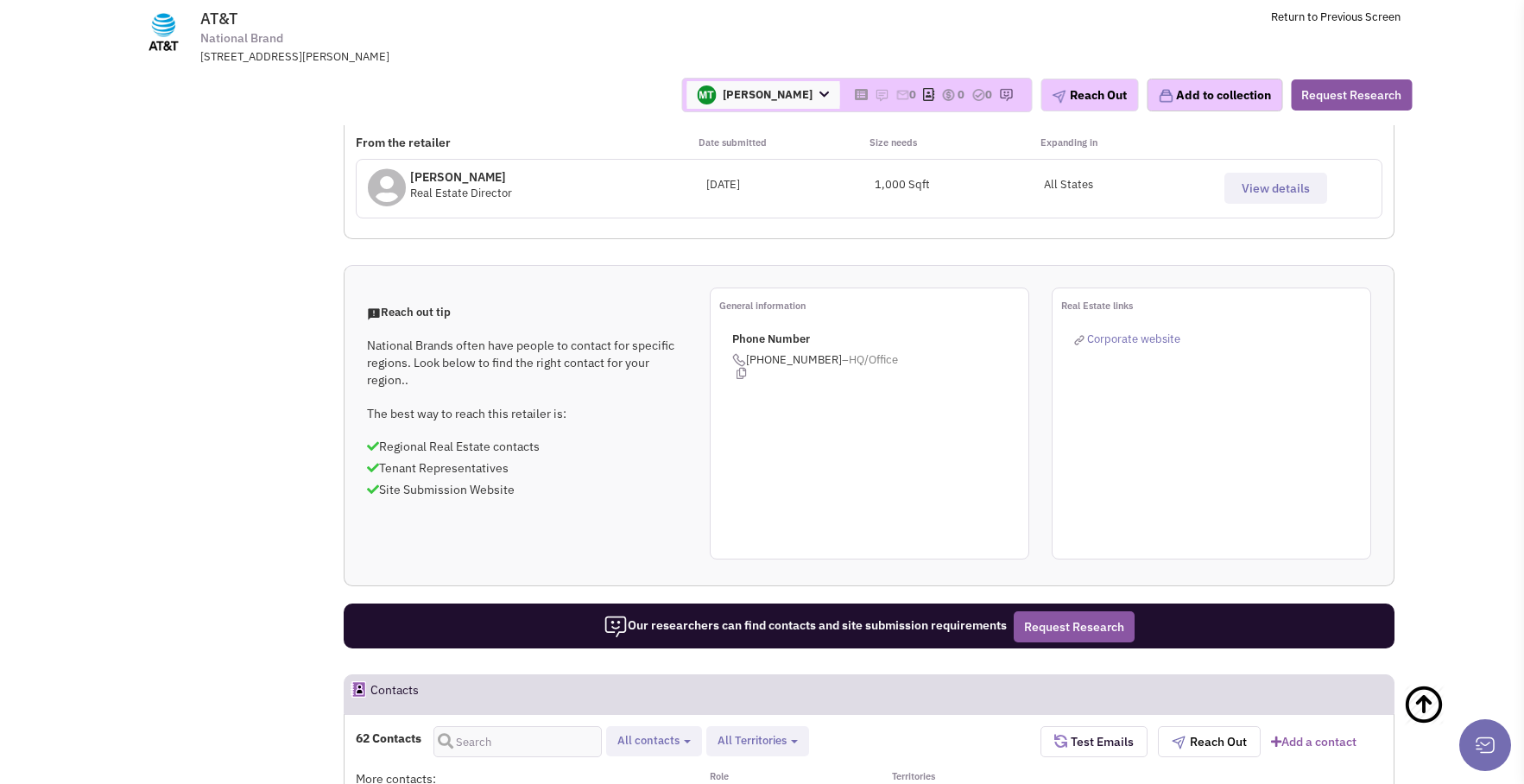
scroll to position [1083, 0]
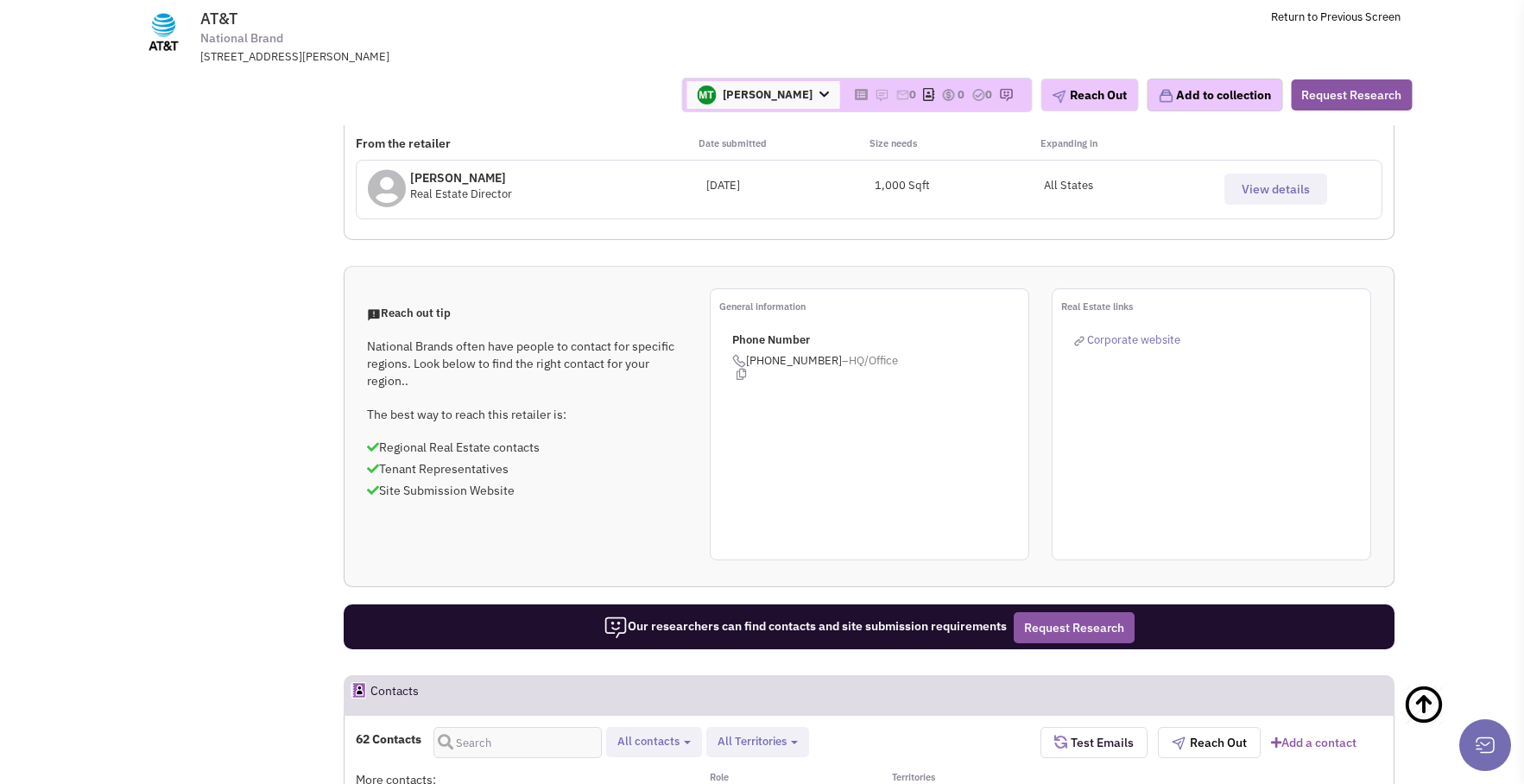
select select
click at [790, 733] on button "All Territories" at bounding box center [757, 742] width 91 height 18
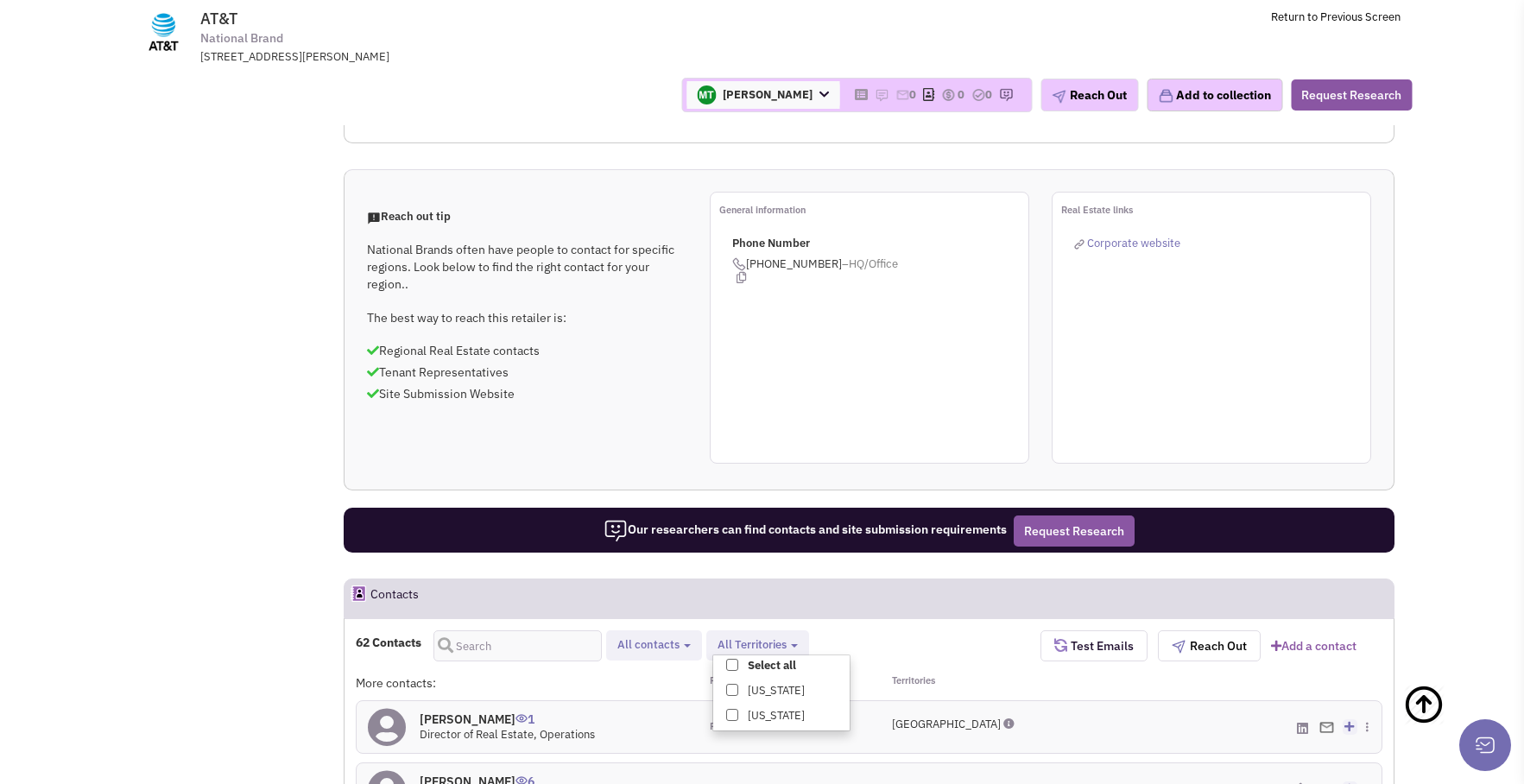
scroll to position [1182, 0]
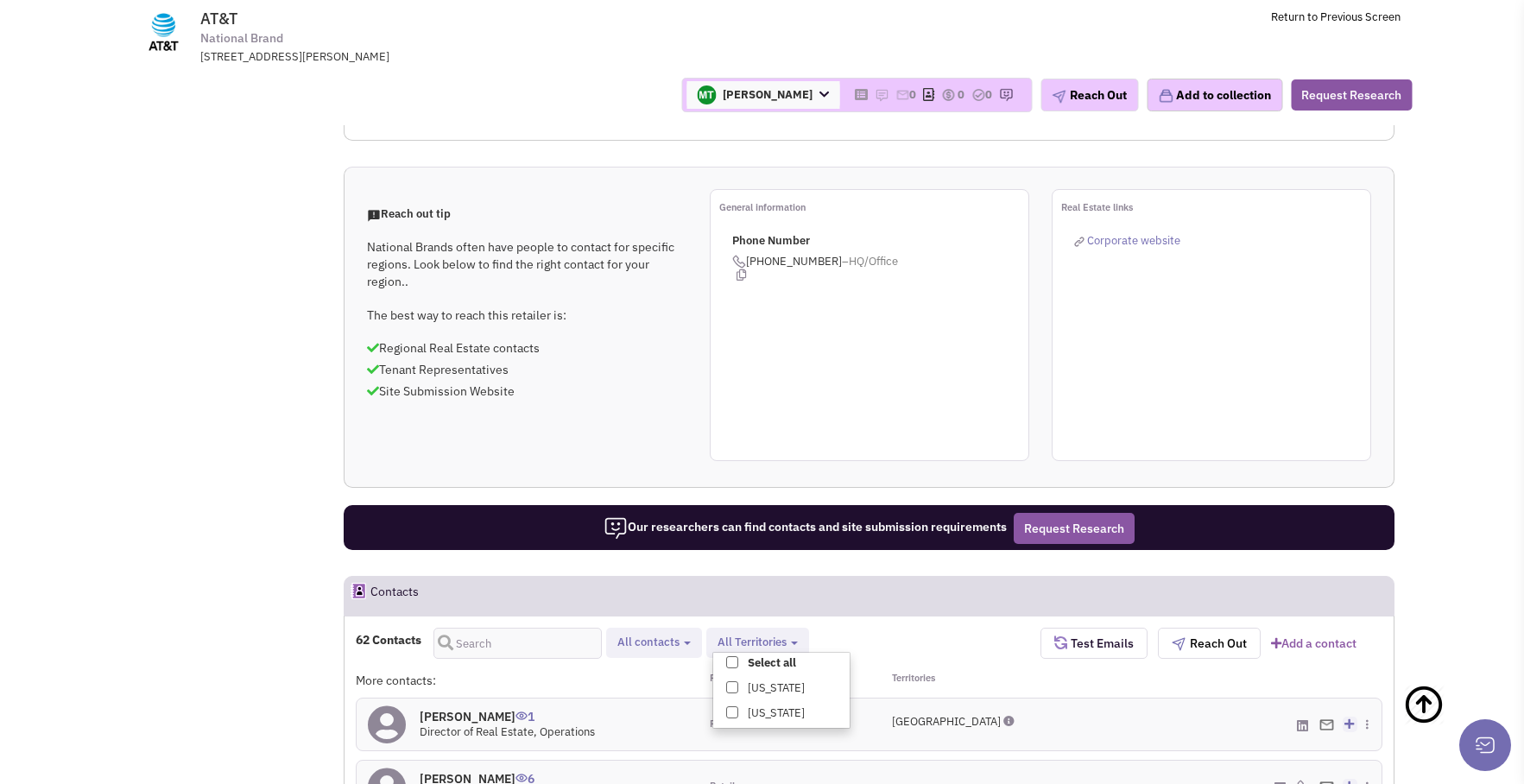
click at [899, 628] on div "62 Contacts Retailer contacts Tenant representatives Site selection decision ma…" at bounding box center [698, 643] width 684 height 31
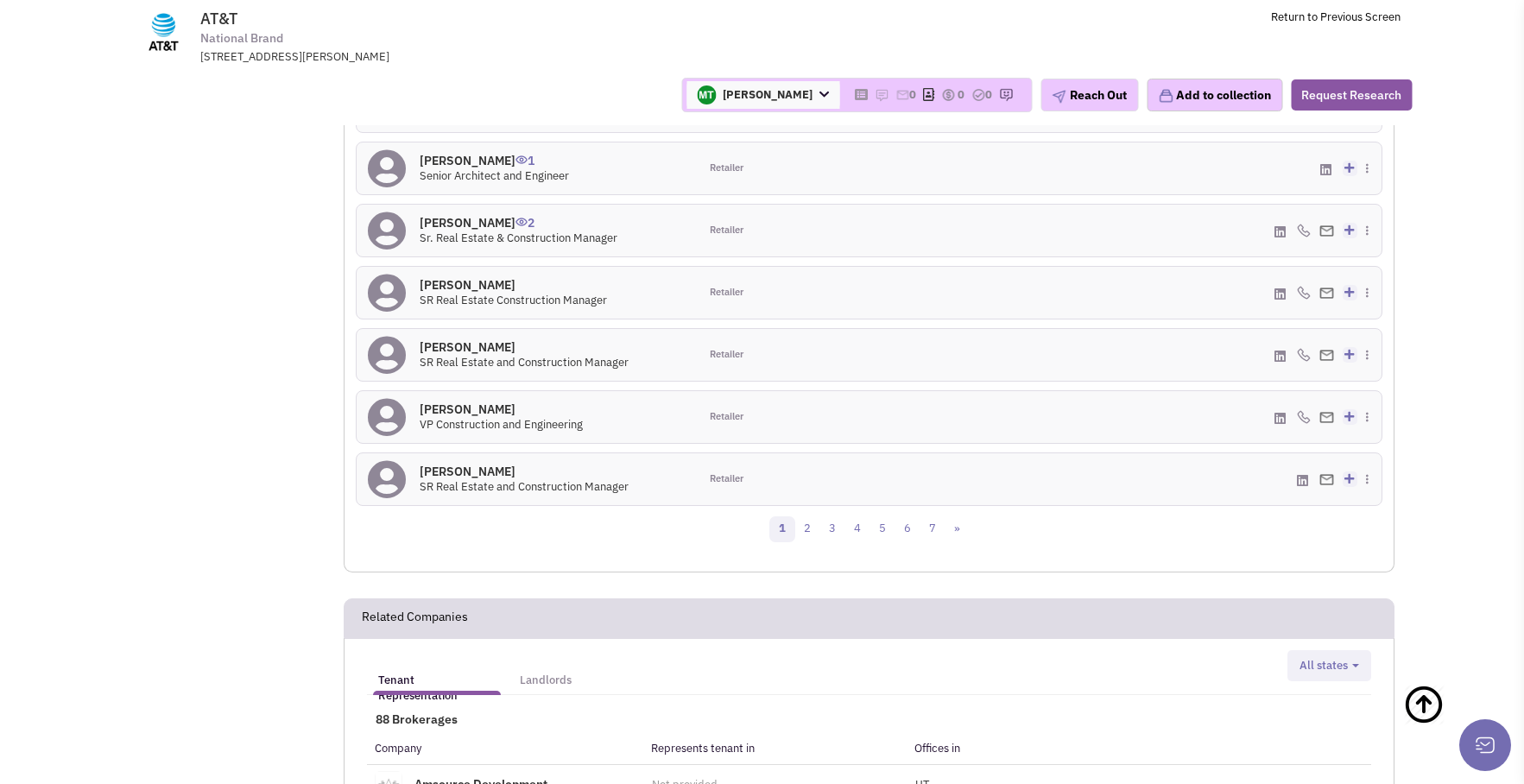
scroll to position [2017, 0]
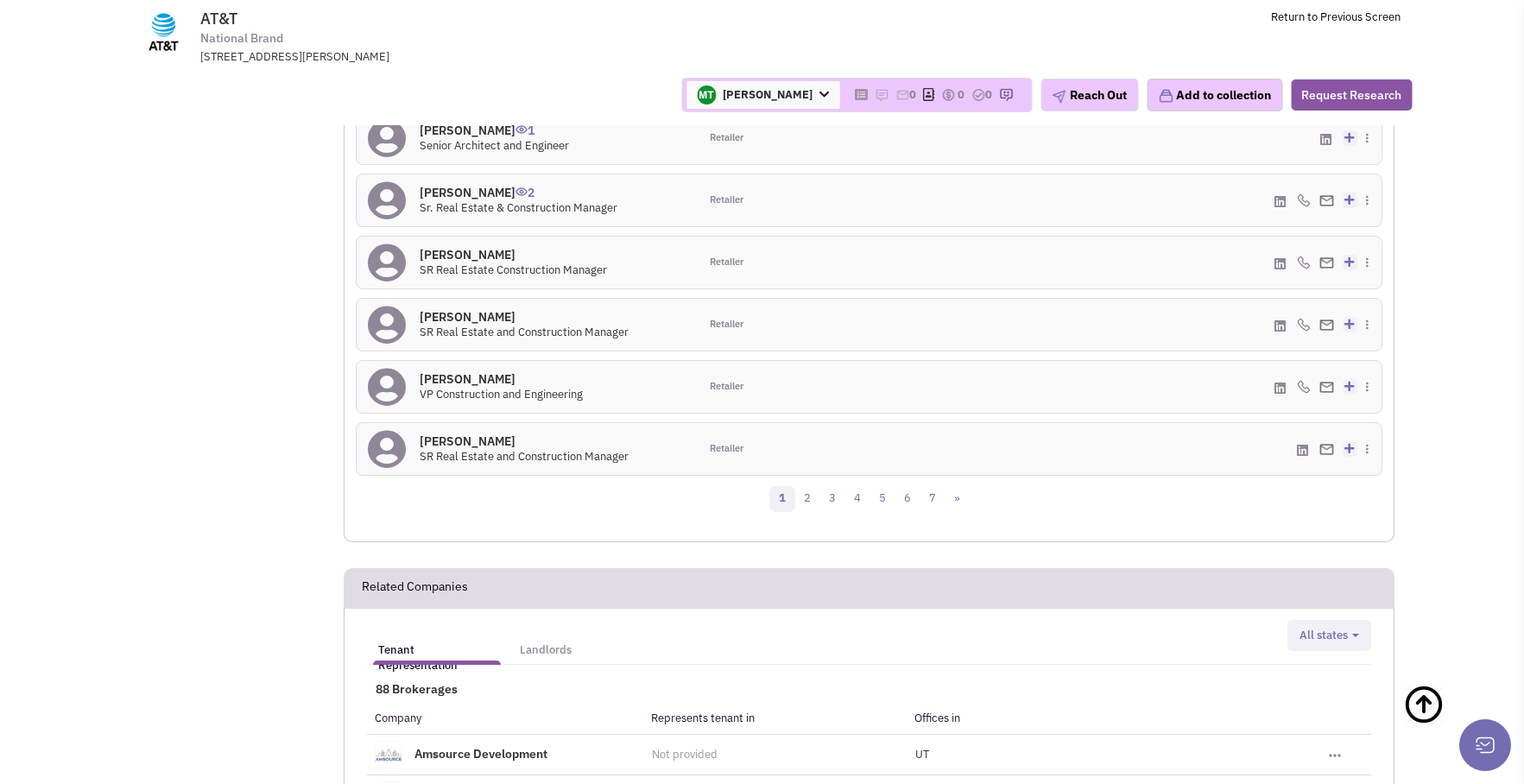
click at [1359, 627] on button "All states" at bounding box center [1329, 636] width 70 height 18
click at [1322, 782] on input "New Mexico" at bounding box center [1318, 788] width 11 height 11
checkbox input "true"
select select "NM"
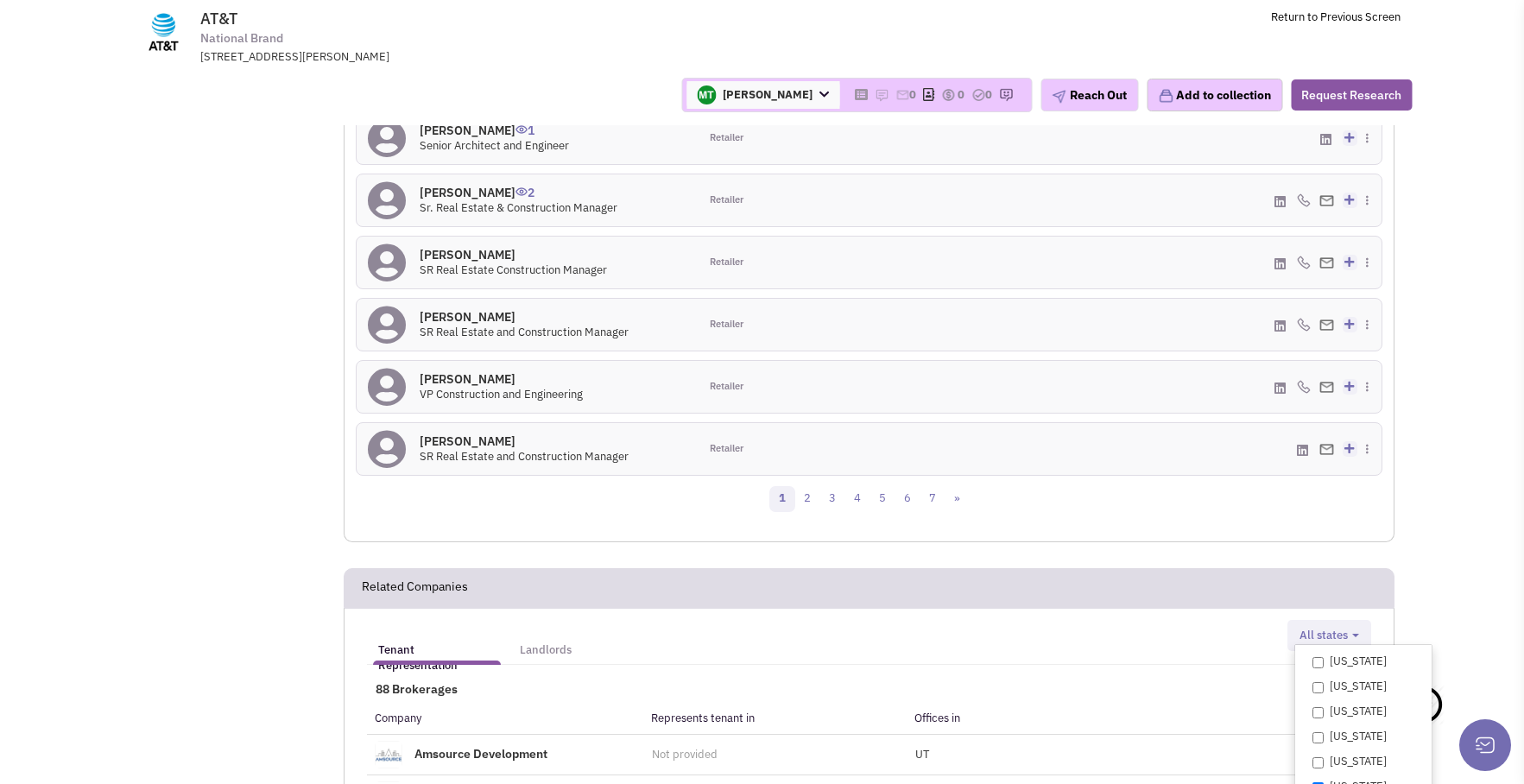
scroll to position [466, 0]
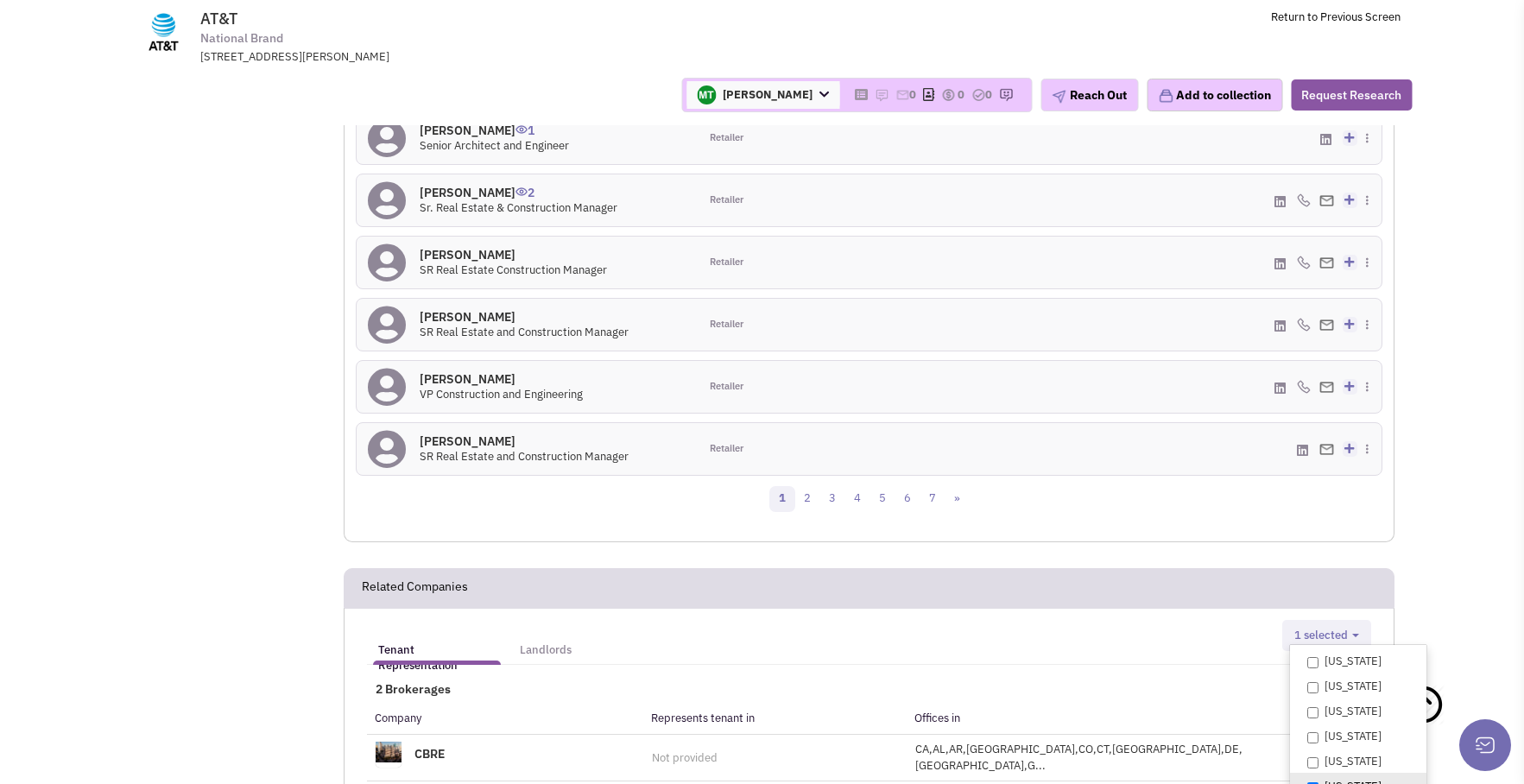
click at [1015, 620] on ul "Tenant Representation Landlords" at bounding box center [740, 640] width 748 height 40
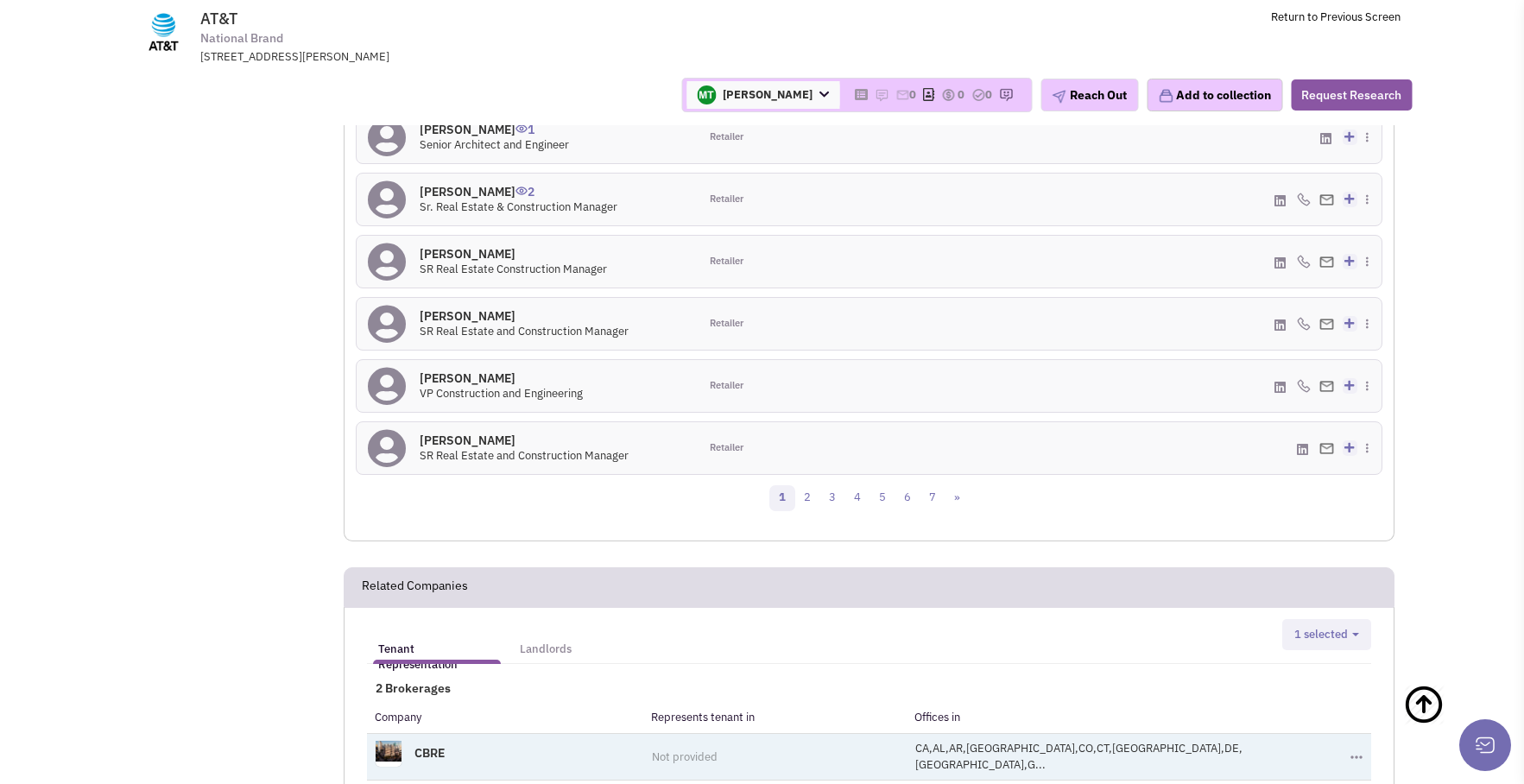
click at [1078, 741] on span "CA,AL,AR,AZ,CO,CT,DC,DE,FL,G..." at bounding box center [1079, 756] width 327 height 31
click at [1351, 753] on button "Toggle Dropdown" at bounding box center [1356, 757] width 12 height 8
click at [1163, 733] on td "CA,AL,AR,AZ,CO,CT,DC,DE,FL,G..." at bounding box center [1124, 756] width 436 height 47
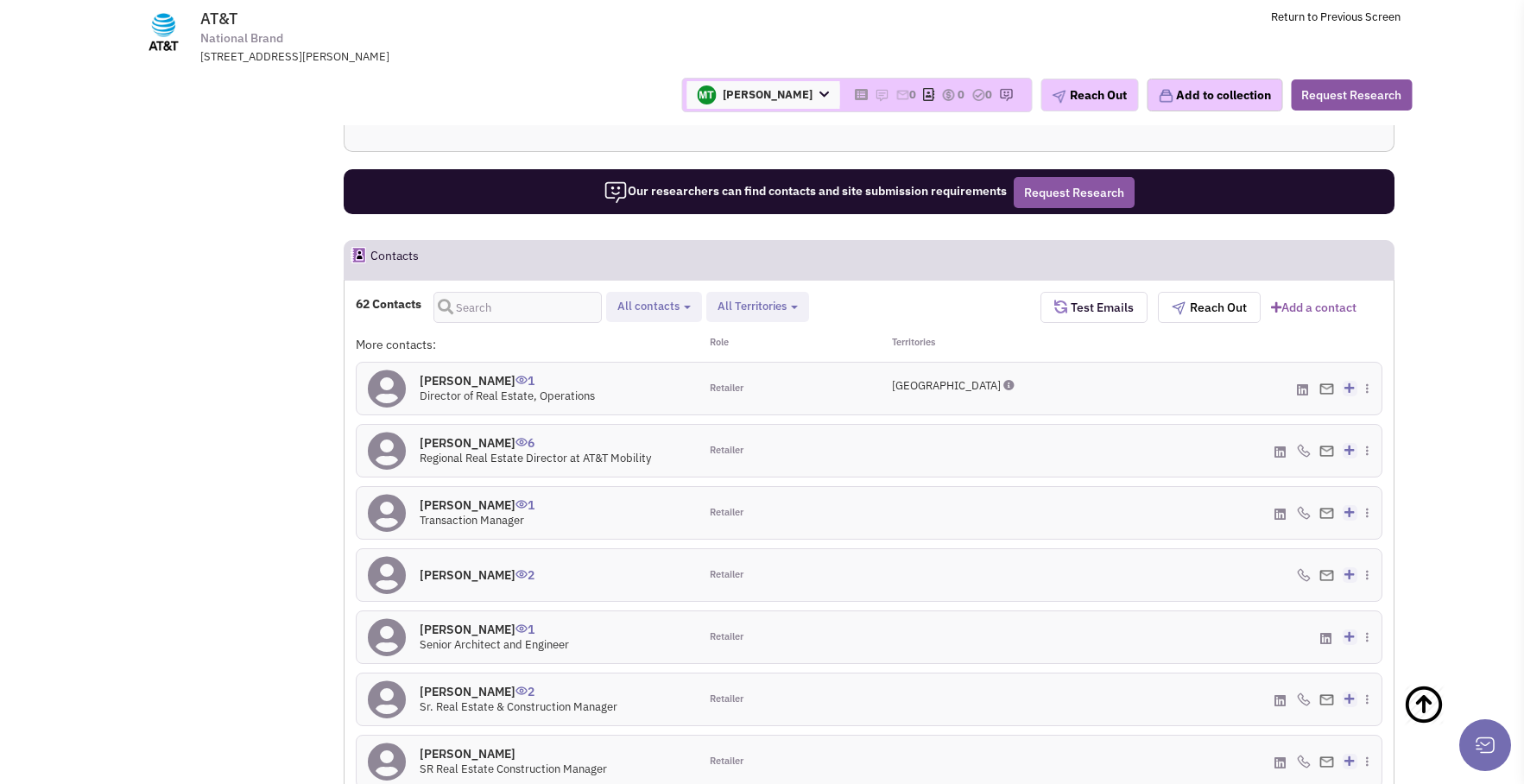
scroll to position [1527, 0]
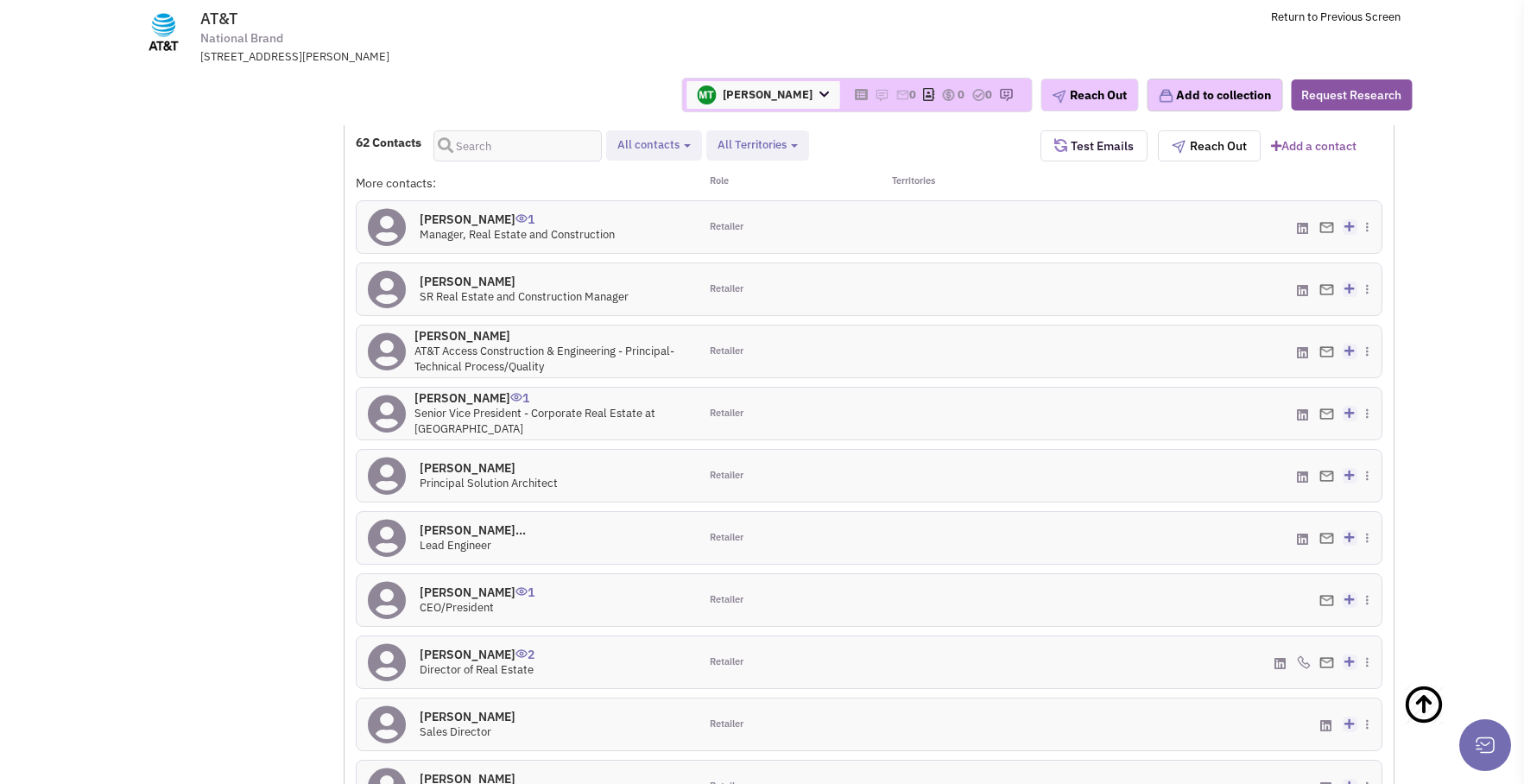
scroll to position [1710, 0]
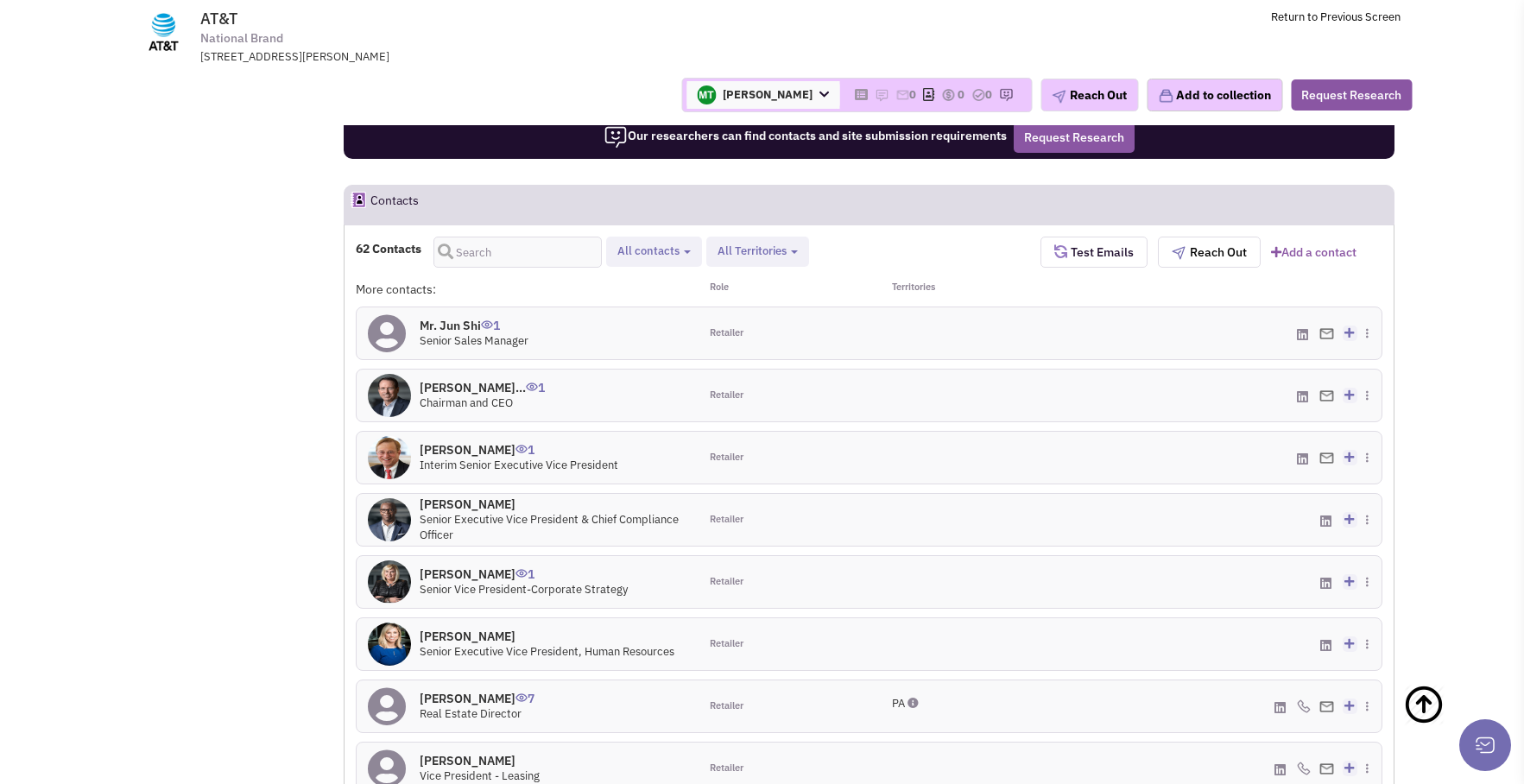
scroll to position [1575, 0]
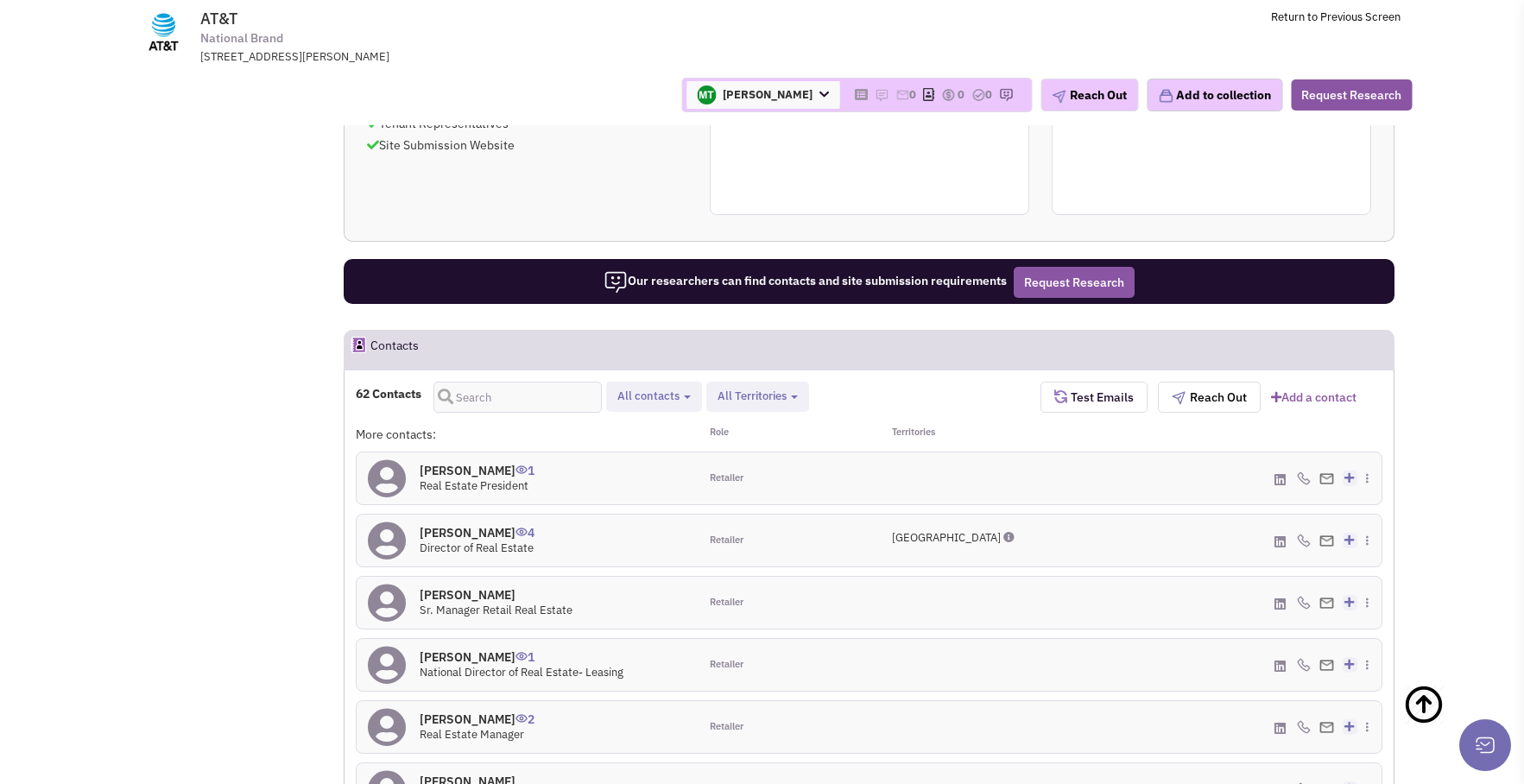
scroll to position [1435, 0]
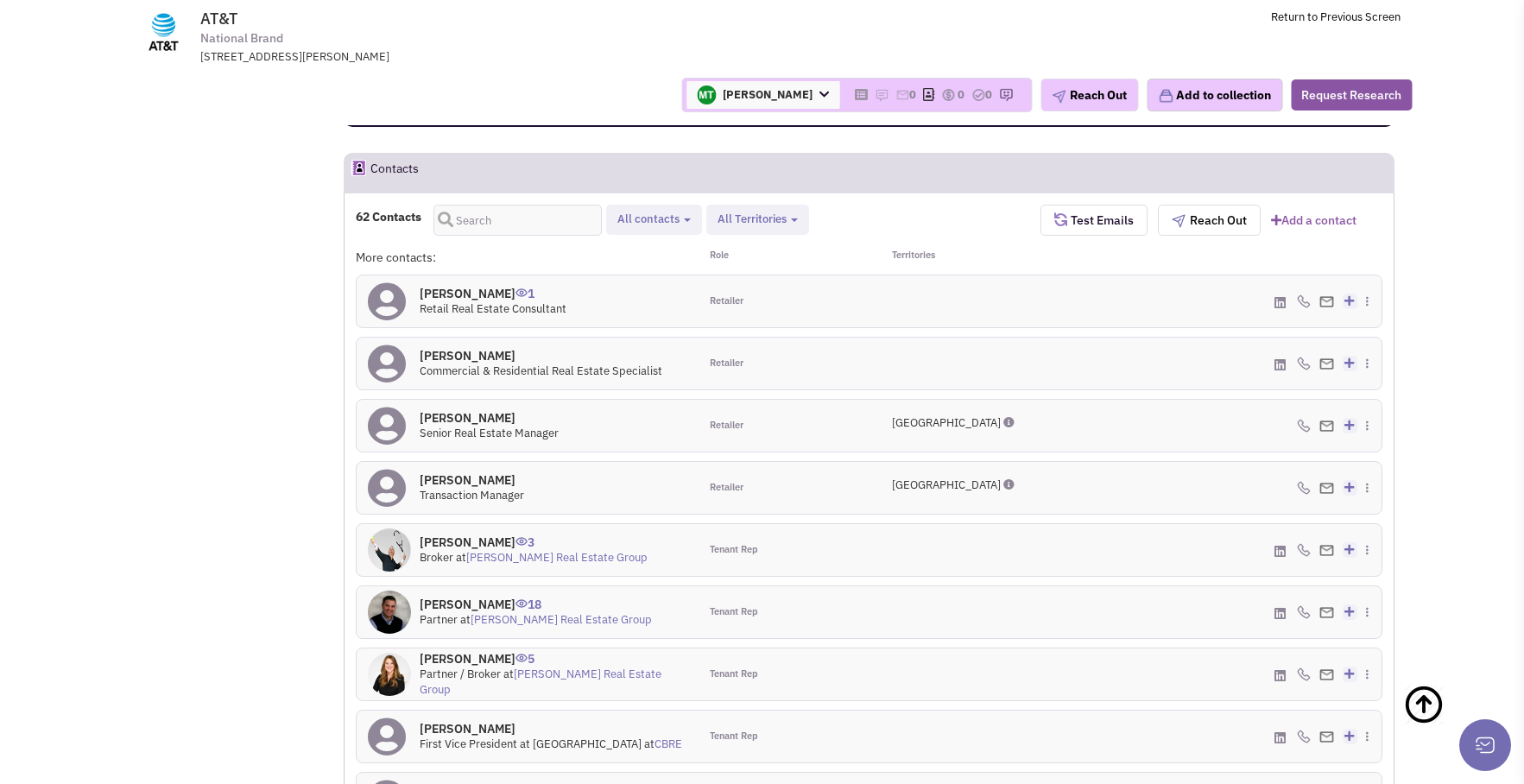
scroll to position [1612, 0]
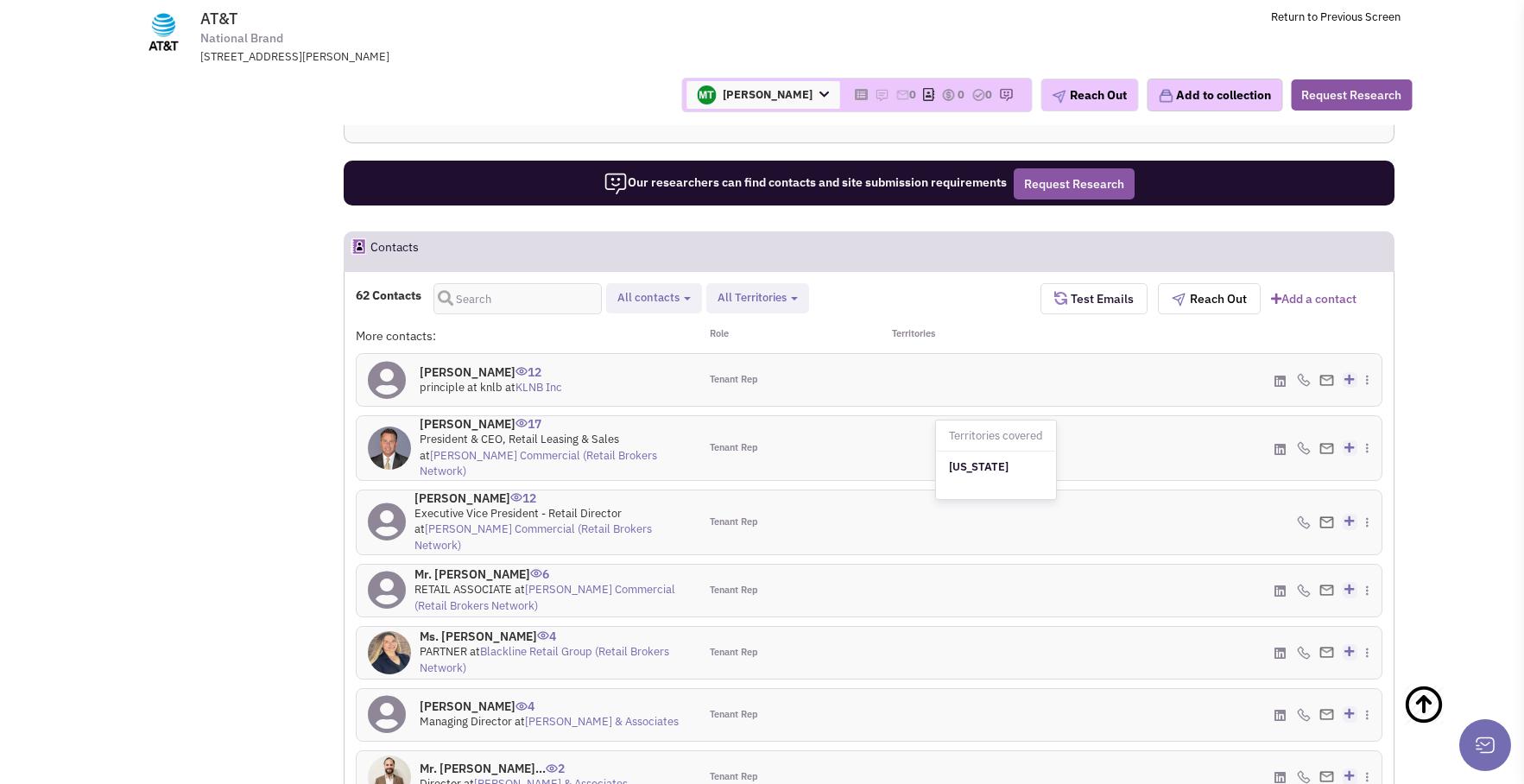
scroll to position [1536, 0]
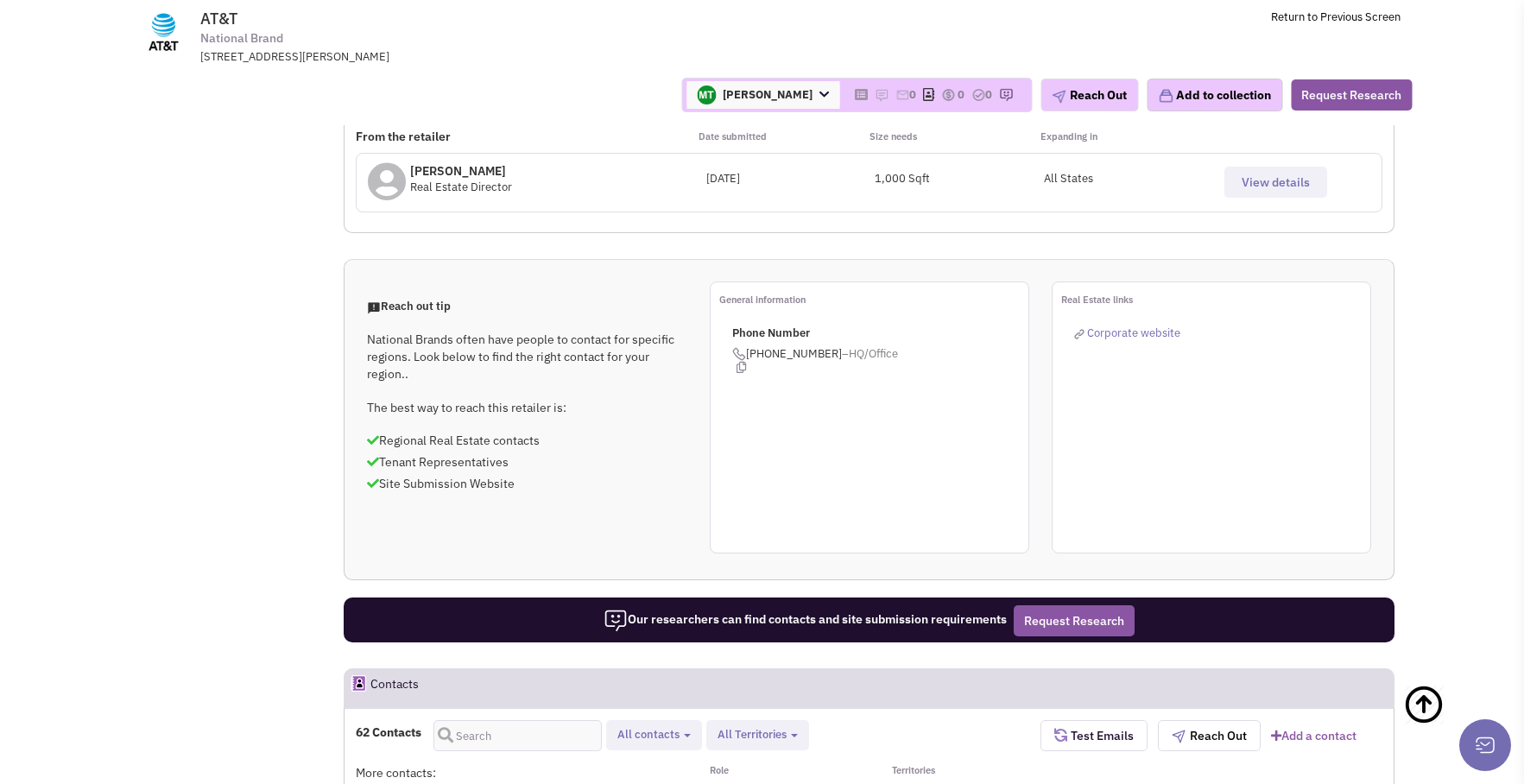
scroll to position [1109, 0]
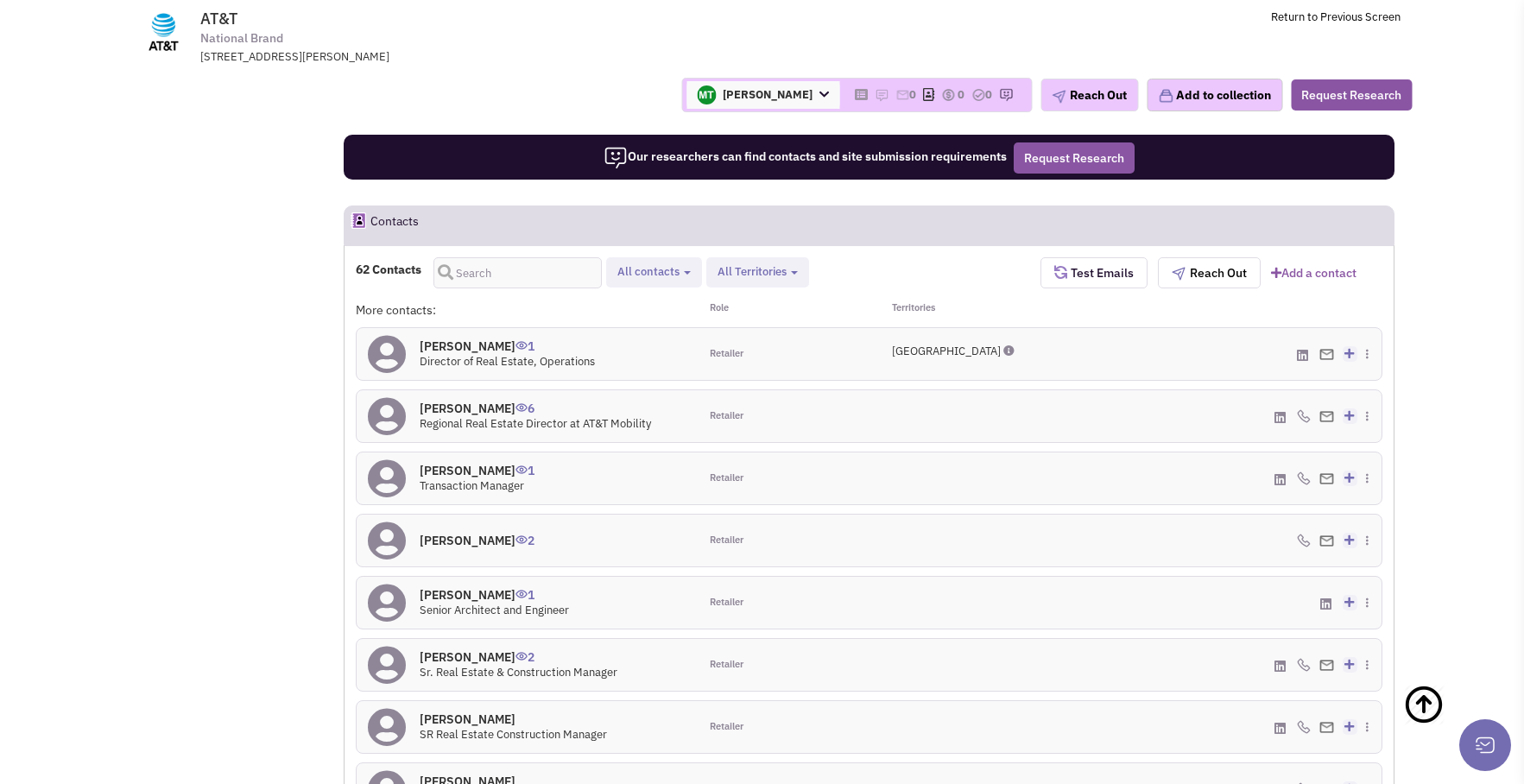
scroll to position [1555, 0]
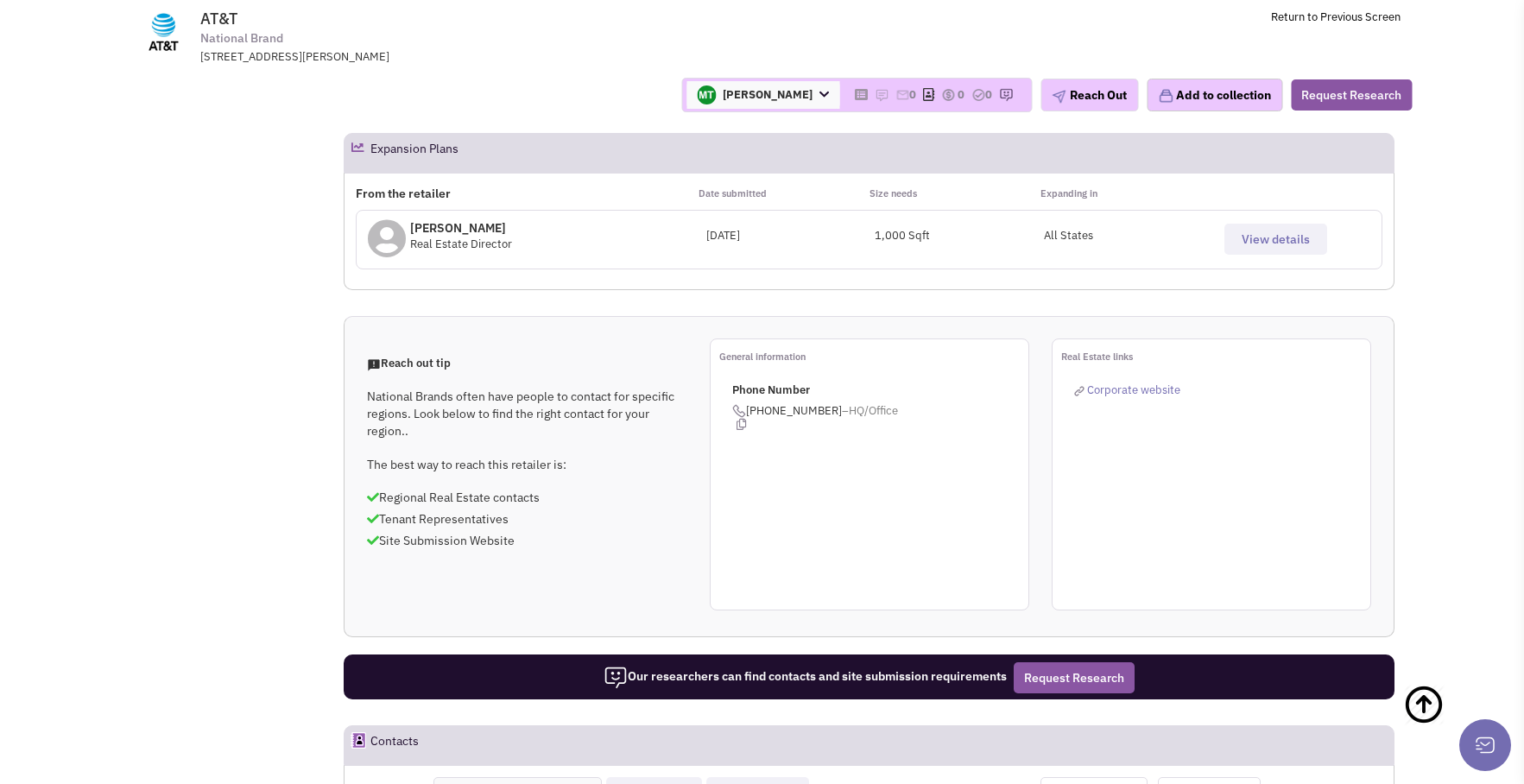
scroll to position [1036, 0]
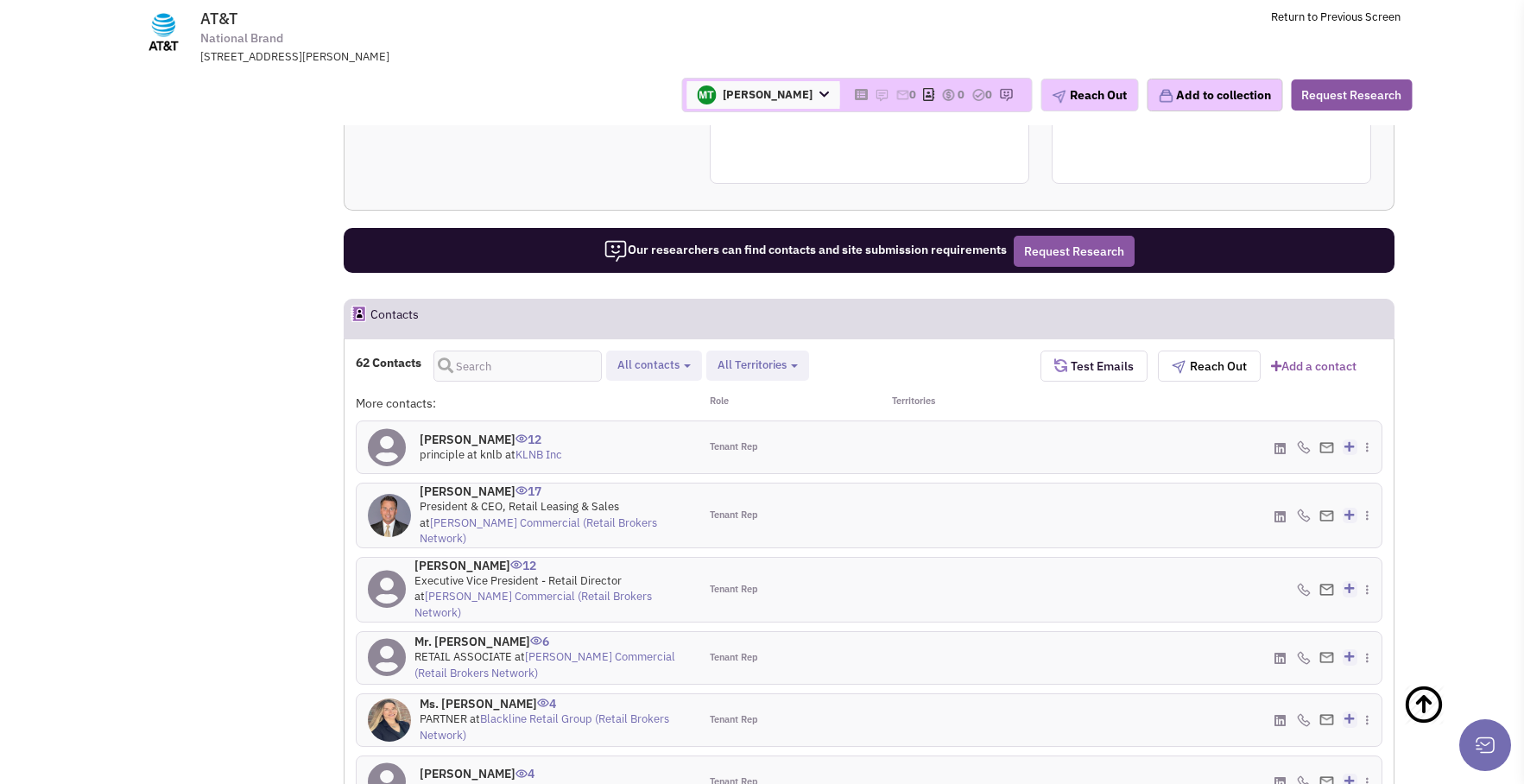
scroll to position [1467, 0]
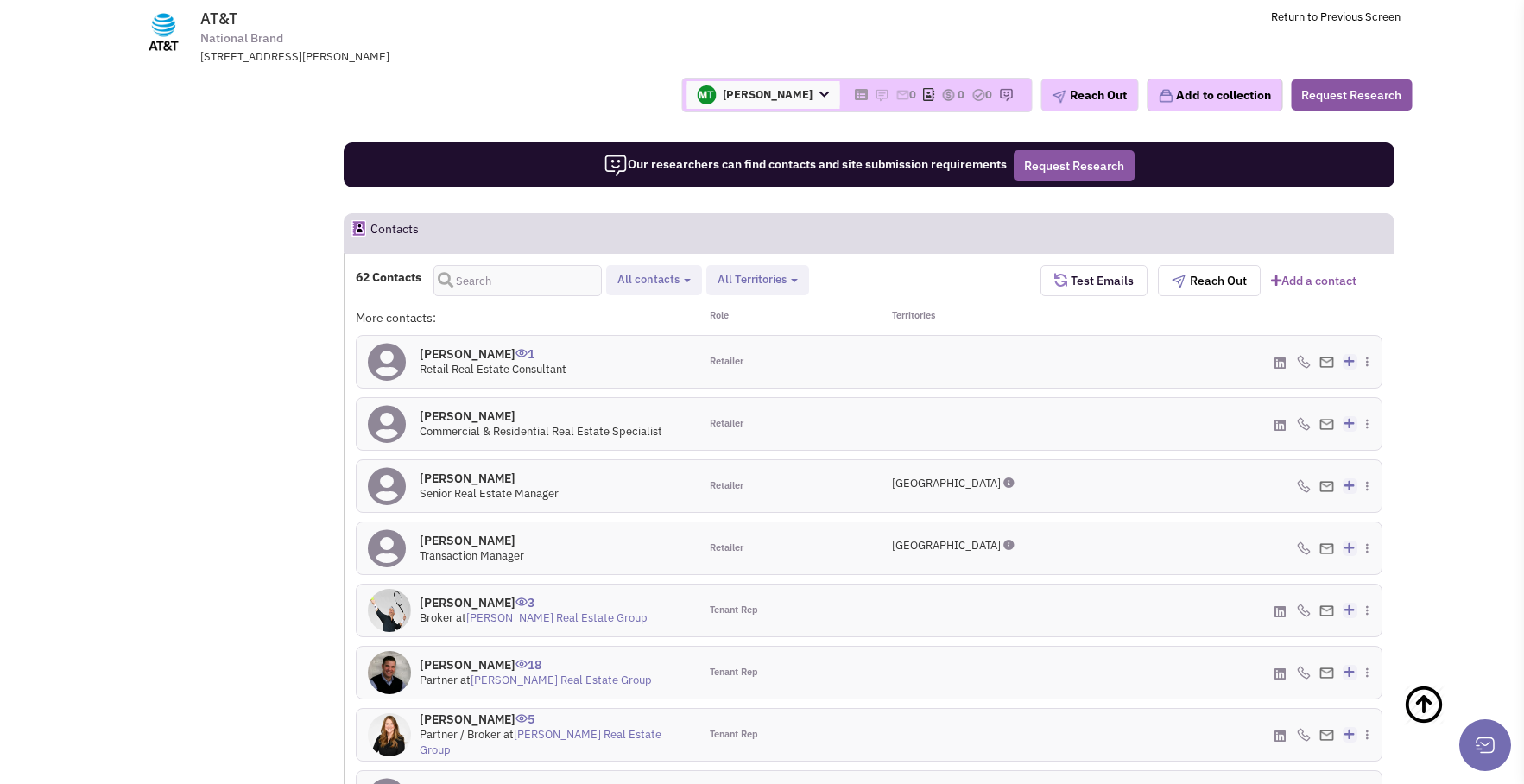
scroll to position [1550, 0]
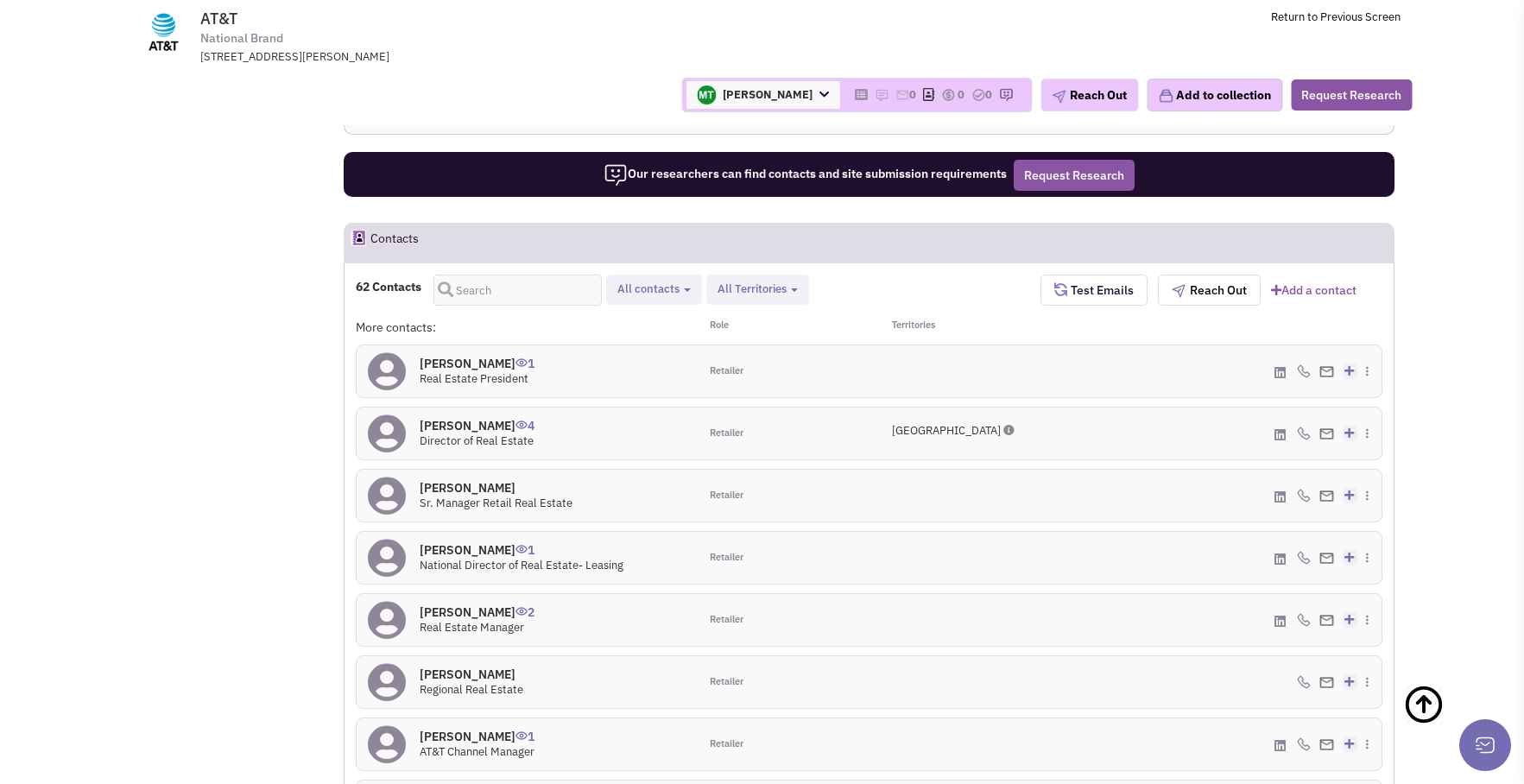
scroll to position [1538, 0]
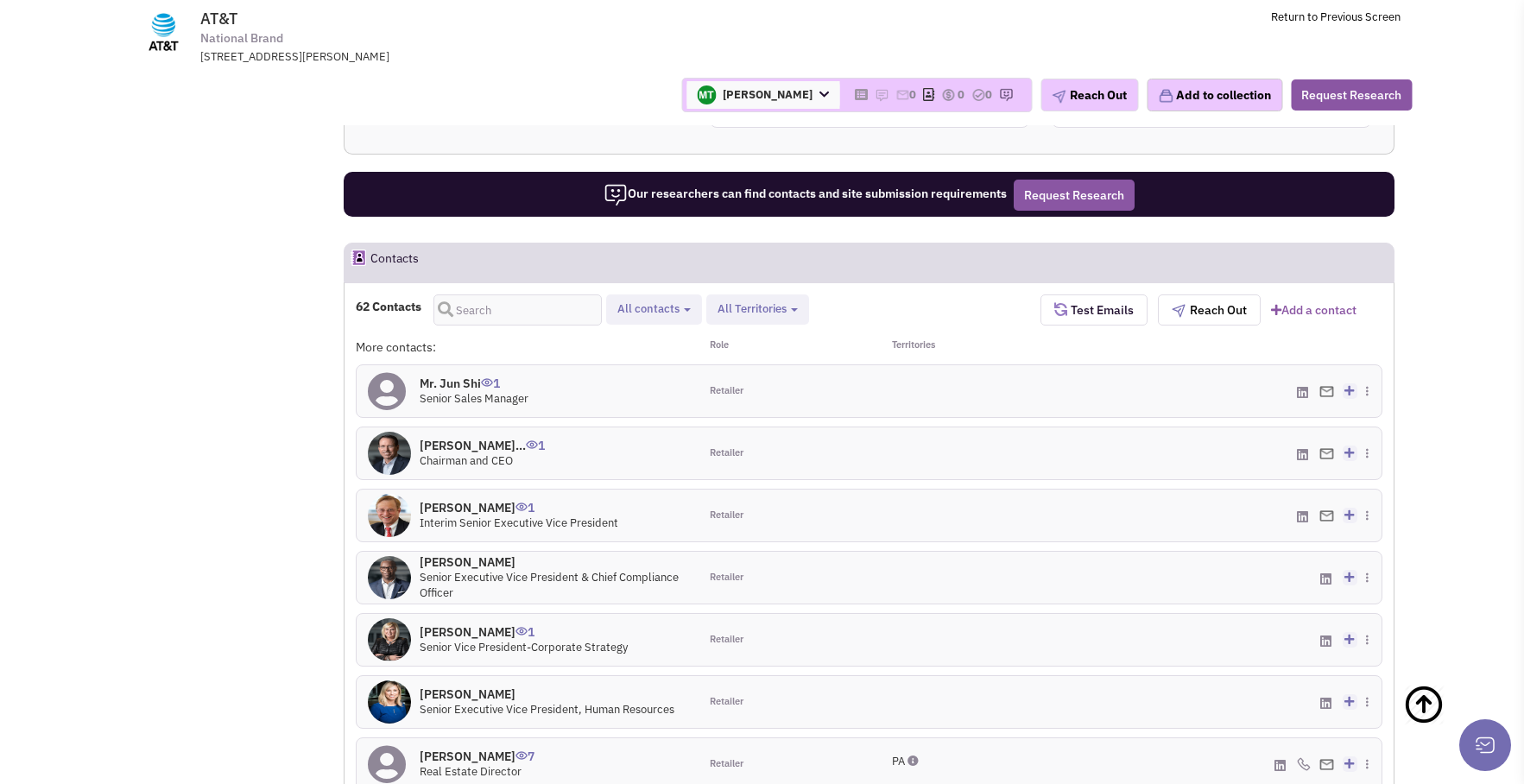
scroll to position [1532, 0]
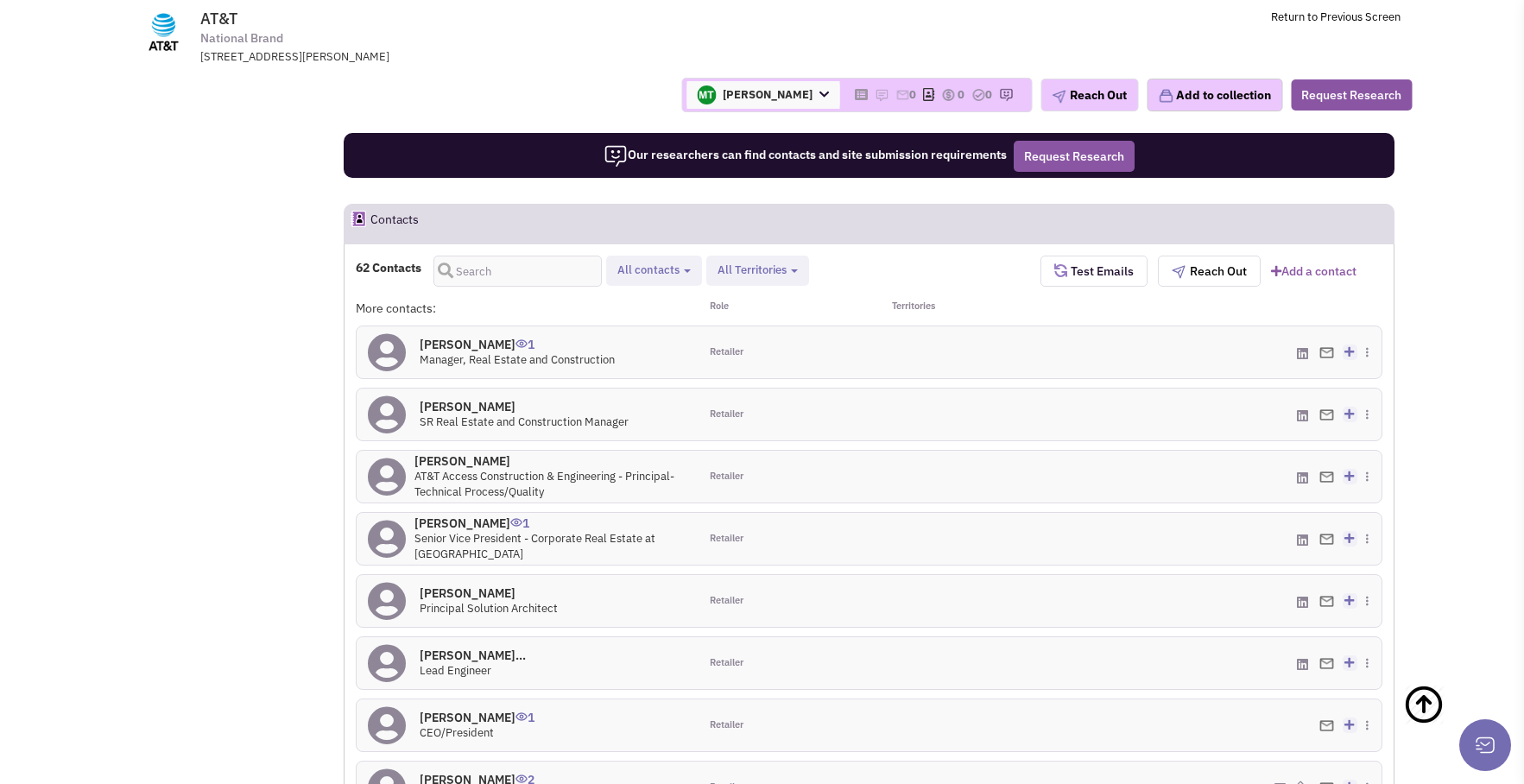
scroll to position [1556, 0]
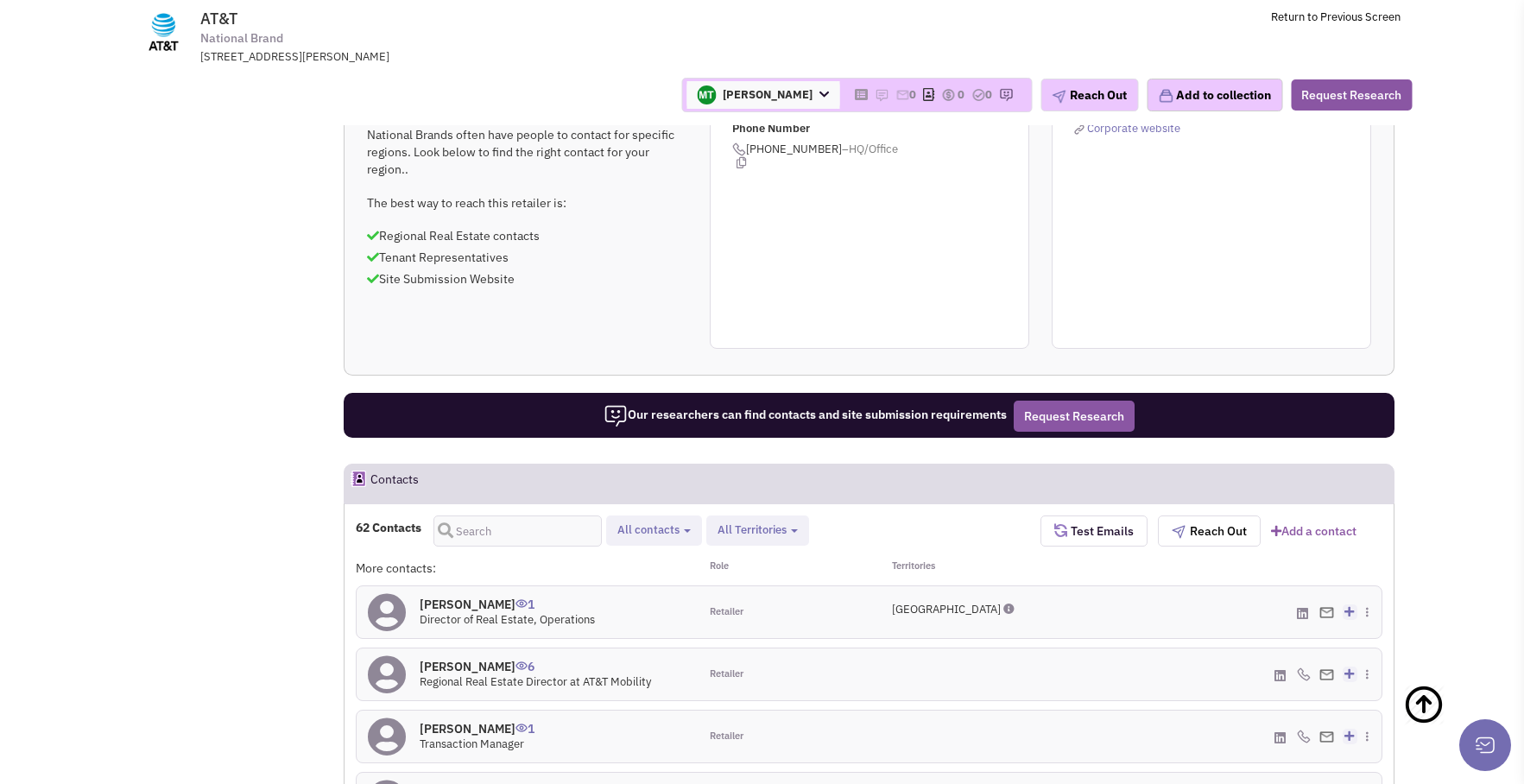
scroll to position [1295, 0]
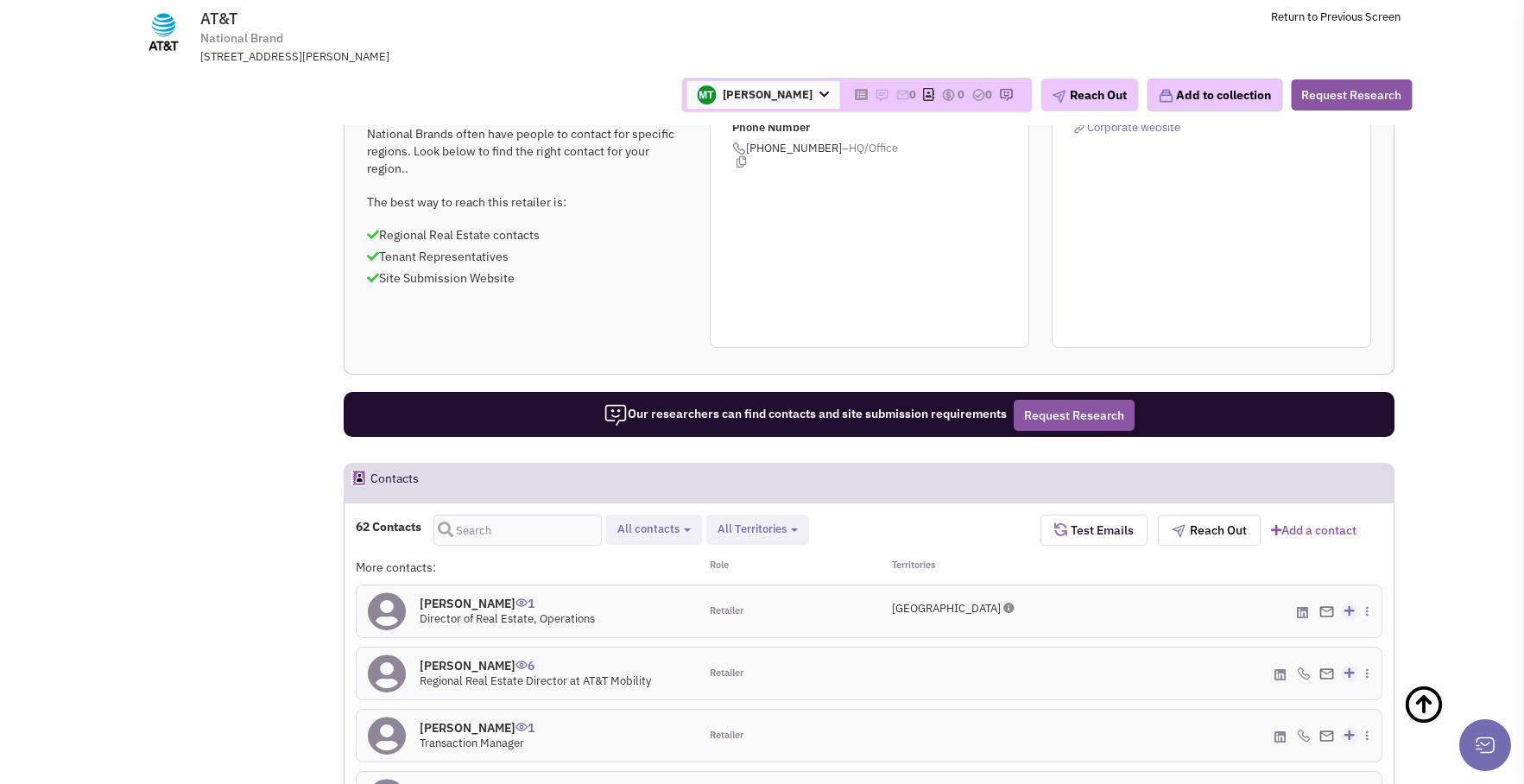
click at [444, 658] on h4 "Toni Pallis 6" at bounding box center [535, 665] width 232 height 15
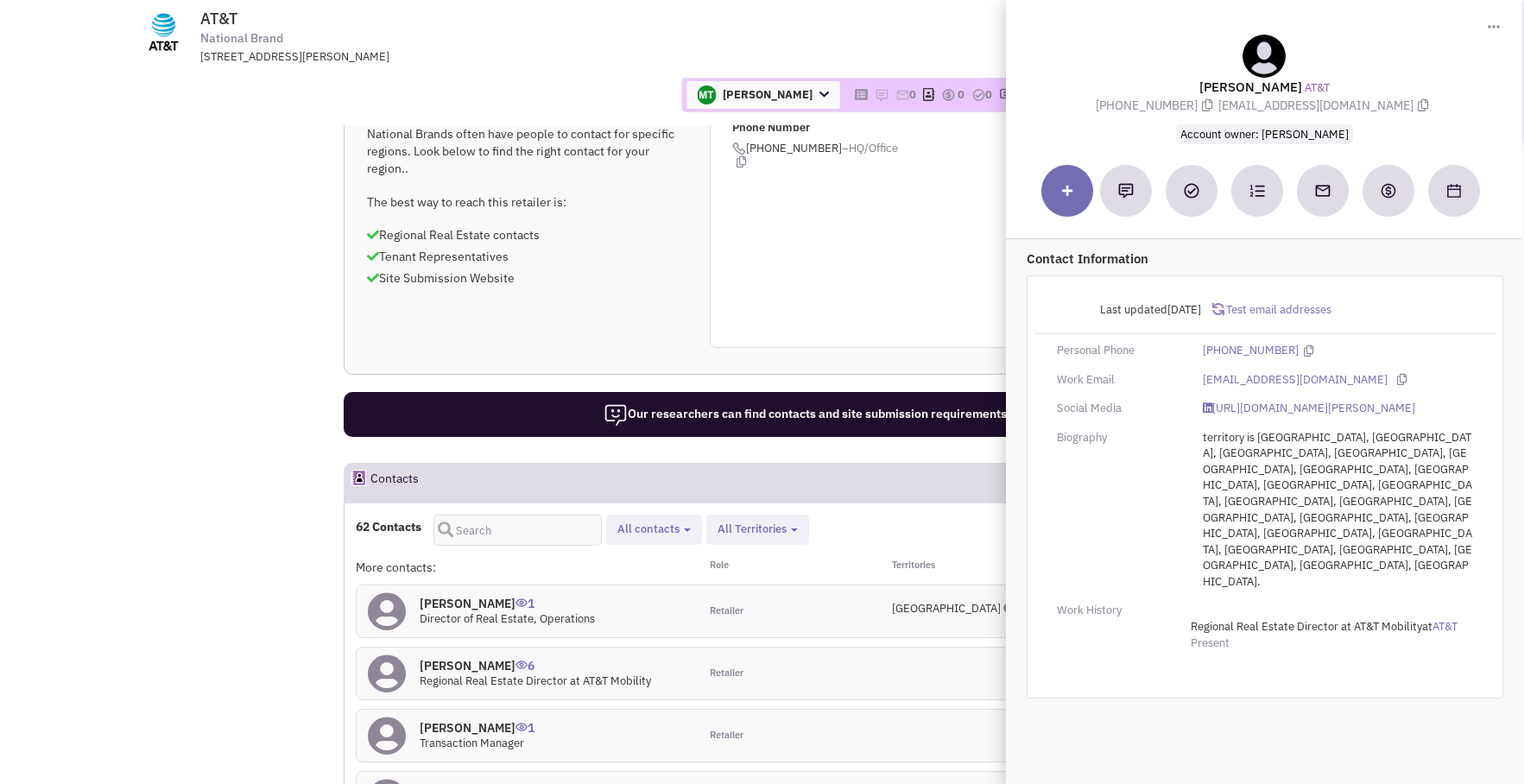
click at [618, 586] on div "Cory Plunk 1 Director of Real Estate, Operations" at bounding box center [527, 612] width 342 height 52
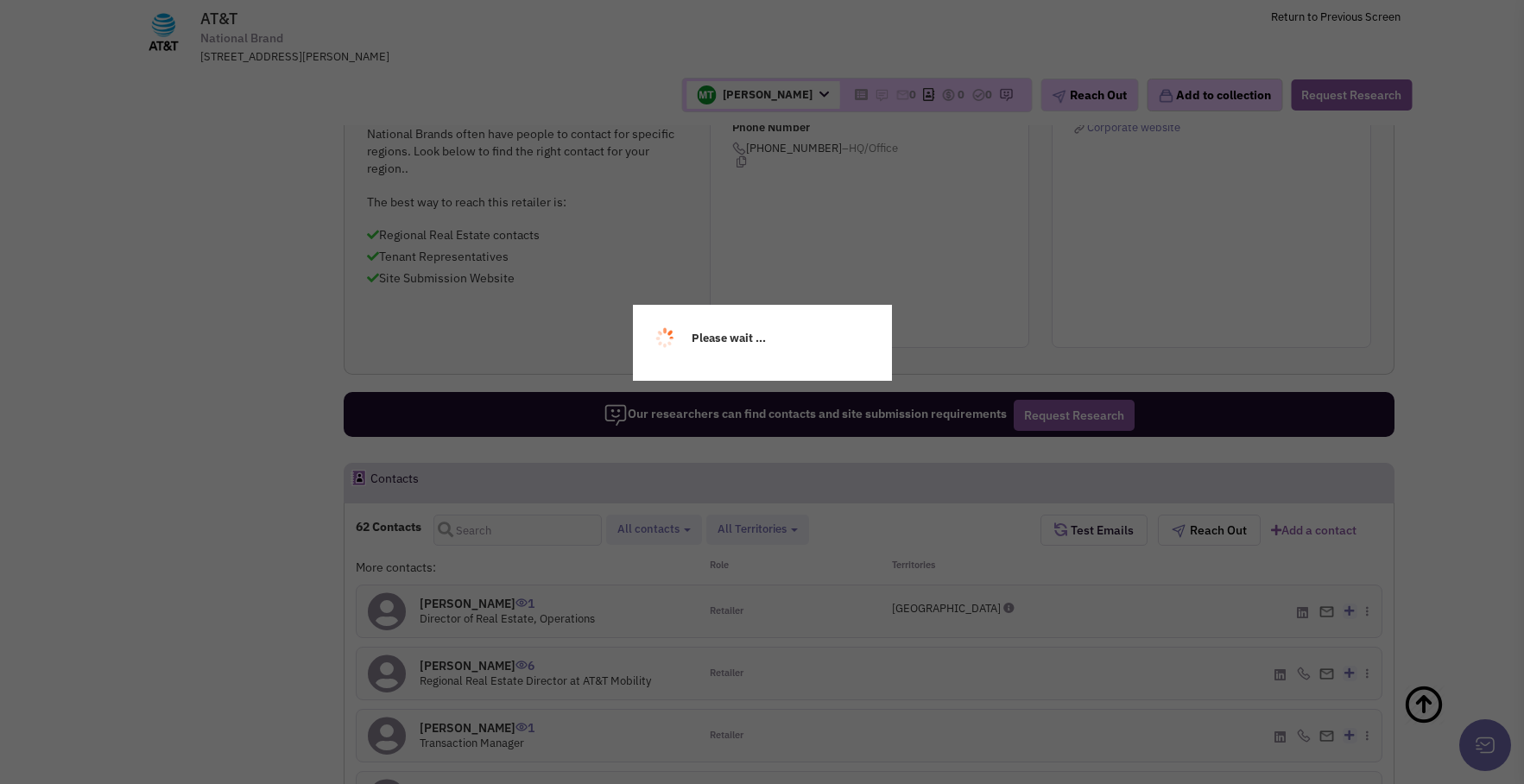
click at [456, 252] on div "Please wait ..." at bounding box center [762, 392] width 1524 height 784
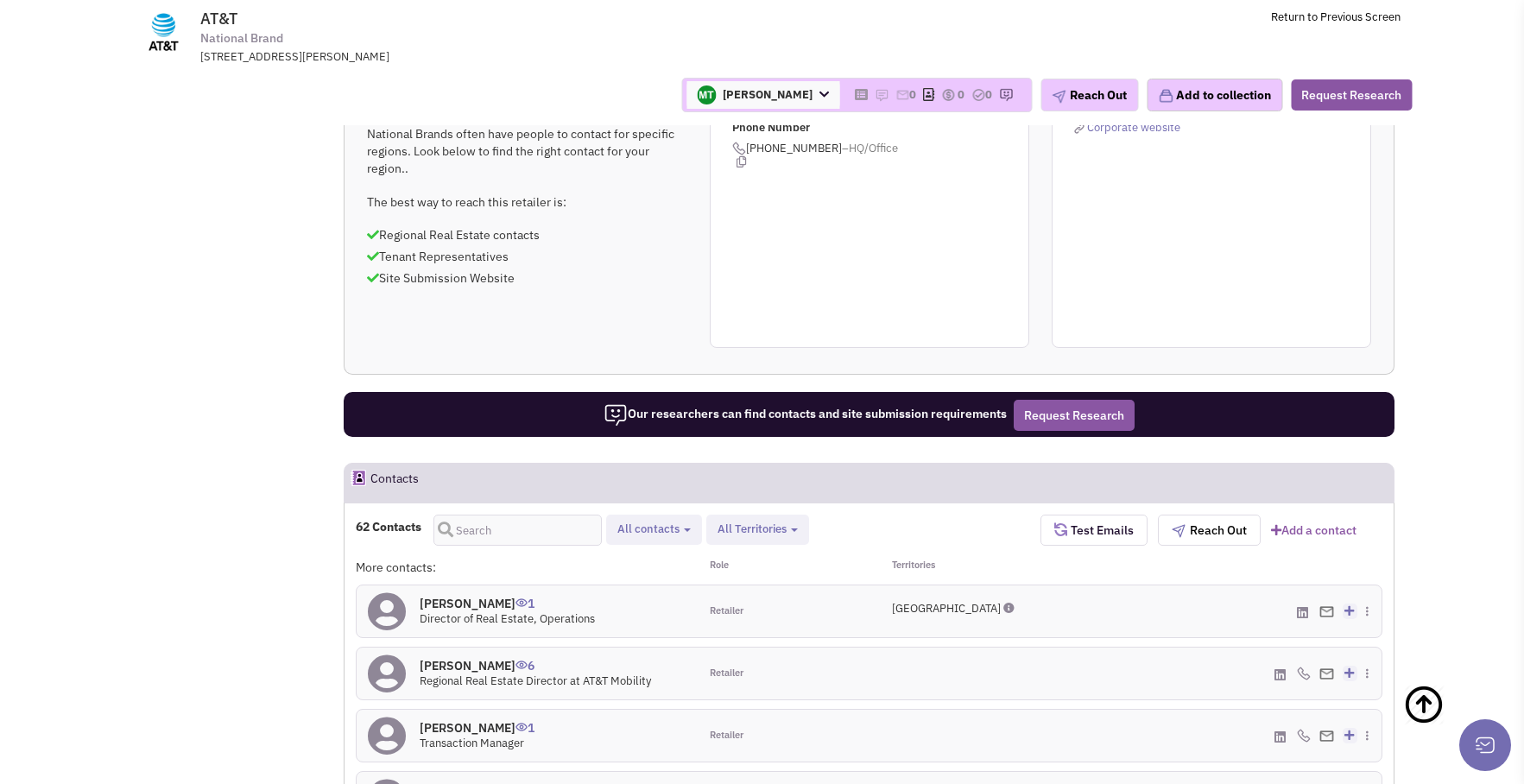
click at [462, 595] on h4 "Cory Plunk 1" at bounding box center [506, 603] width 175 height 15
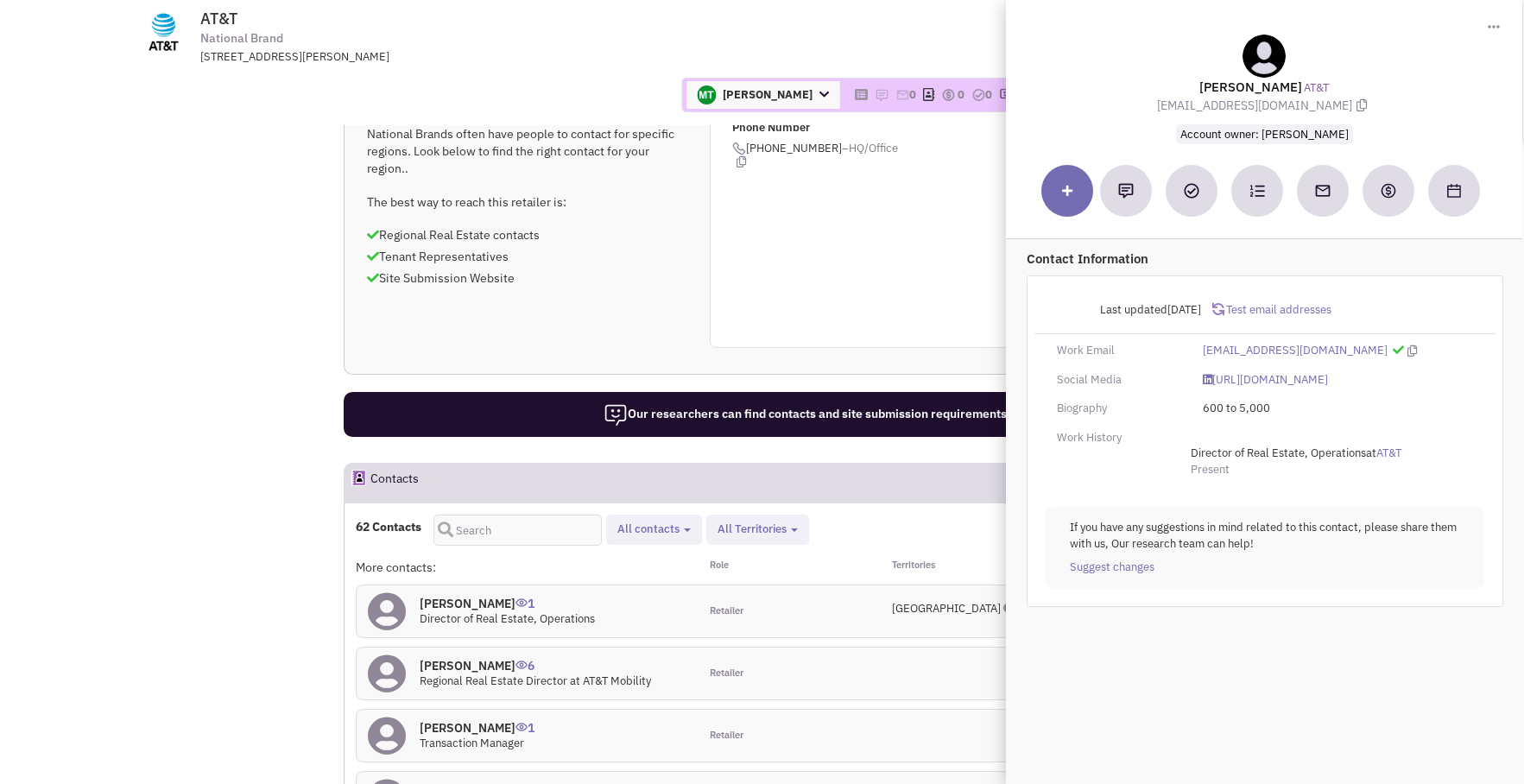
click at [1278, 304] on span "Test email addresses" at bounding box center [1278, 309] width 107 height 14
click at [1349, 307] on div "1 Update 1 email address confirmed active" at bounding box center [1303, 312] width 183 height 20
click at [1297, 379] on link "https://www.linkedin.com/in/coryplunk/" at bounding box center [1266, 380] width 125 height 16
click at [444, 658] on h4 "Toni Pallis 6" at bounding box center [535, 665] width 232 height 15
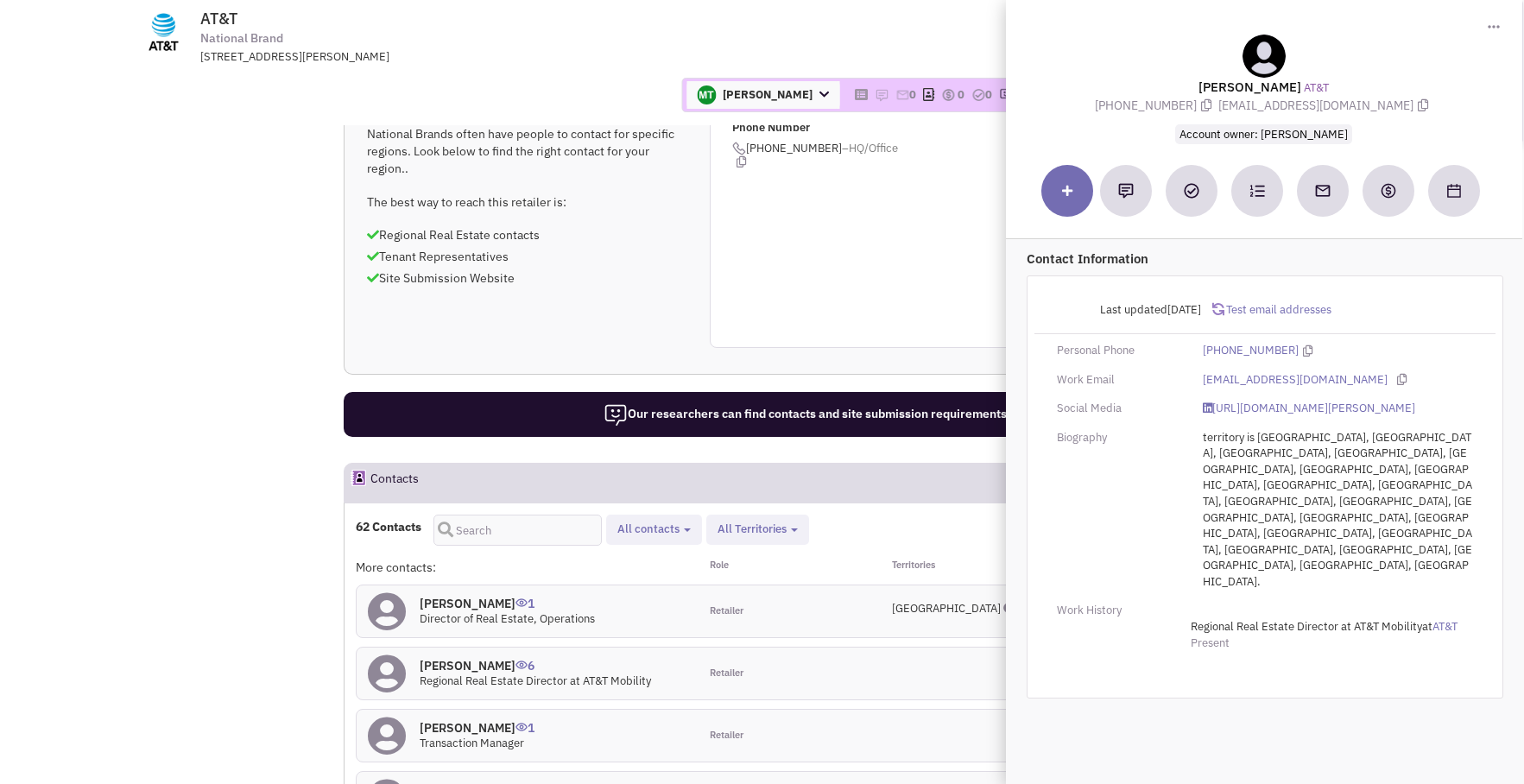
click at [449, 595] on h4 "Cory Plunk 1" at bounding box center [506, 603] width 175 height 15
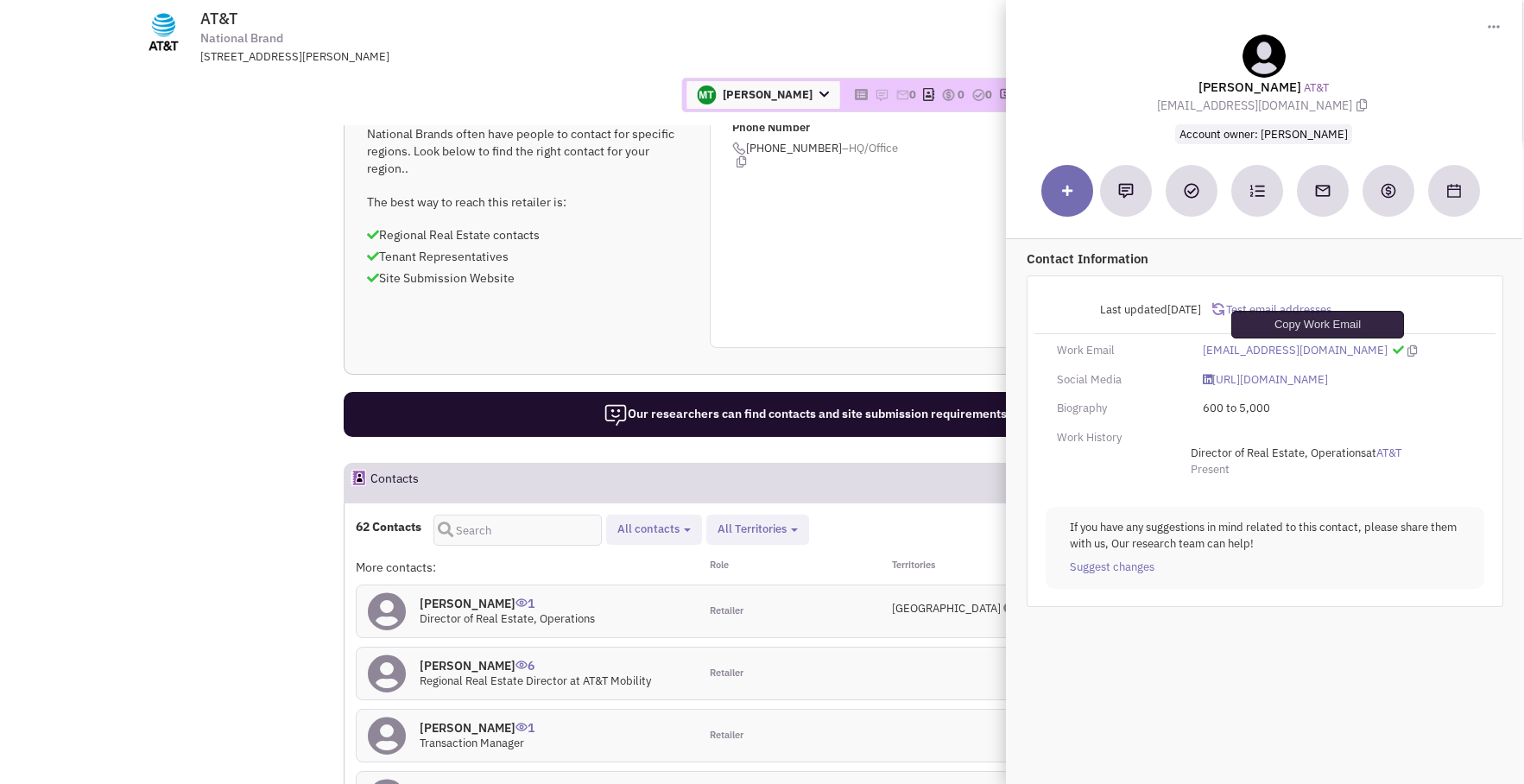
click at [1407, 350] on icon at bounding box center [1412, 351] width 10 height 11
click at [450, 658] on h4 "Toni Pallis 6" at bounding box center [535, 665] width 232 height 15
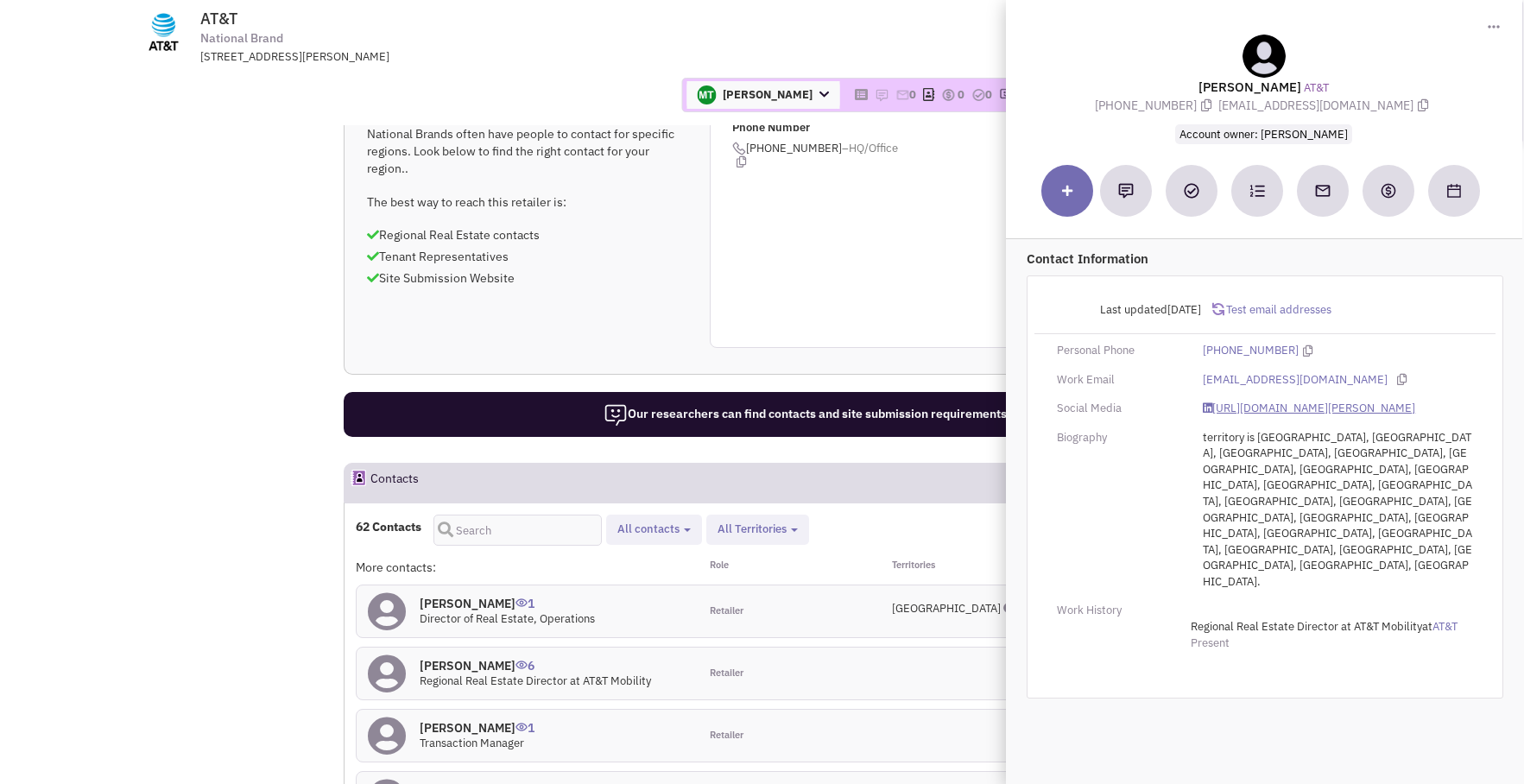
click at [1344, 411] on link "https://www.linkedin.com/in/toni-youngblood-pallis-800b128/" at bounding box center [1310, 409] width 213 height 16
click at [445, 720] on h4 "Sandy Smith 1" at bounding box center [477, 728] width 115 height 15
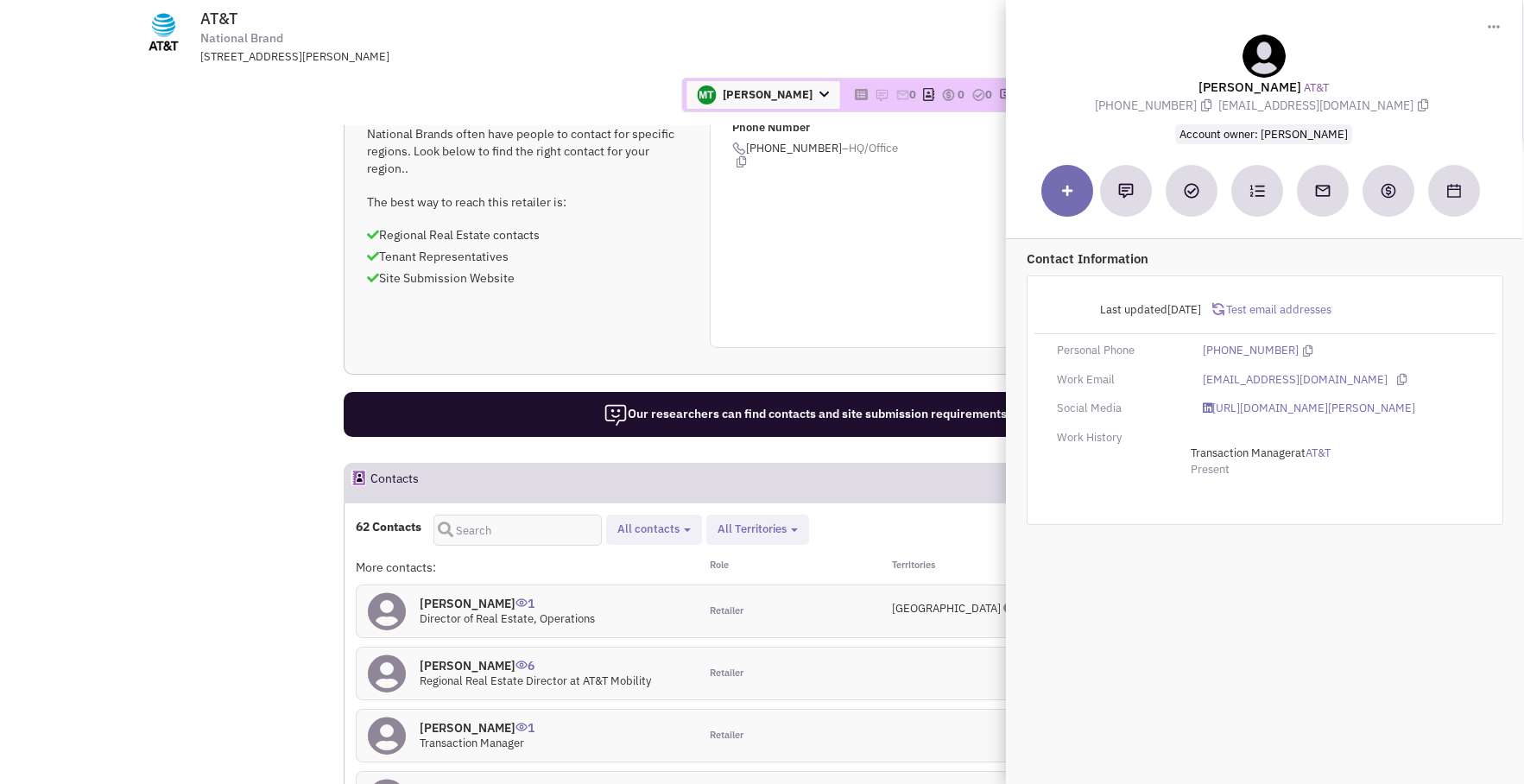
click at [451, 783] on h4 "Alan Alterman 2" at bounding box center [477, 797] width 115 height 15
click at [448, 720] on h4 "Sandy Smith 1" at bounding box center [477, 728] width 115 height 15
click at [450, 783] on h4 "Alan Alterman 2" at bounding box center [477, 797] width 115 height 15
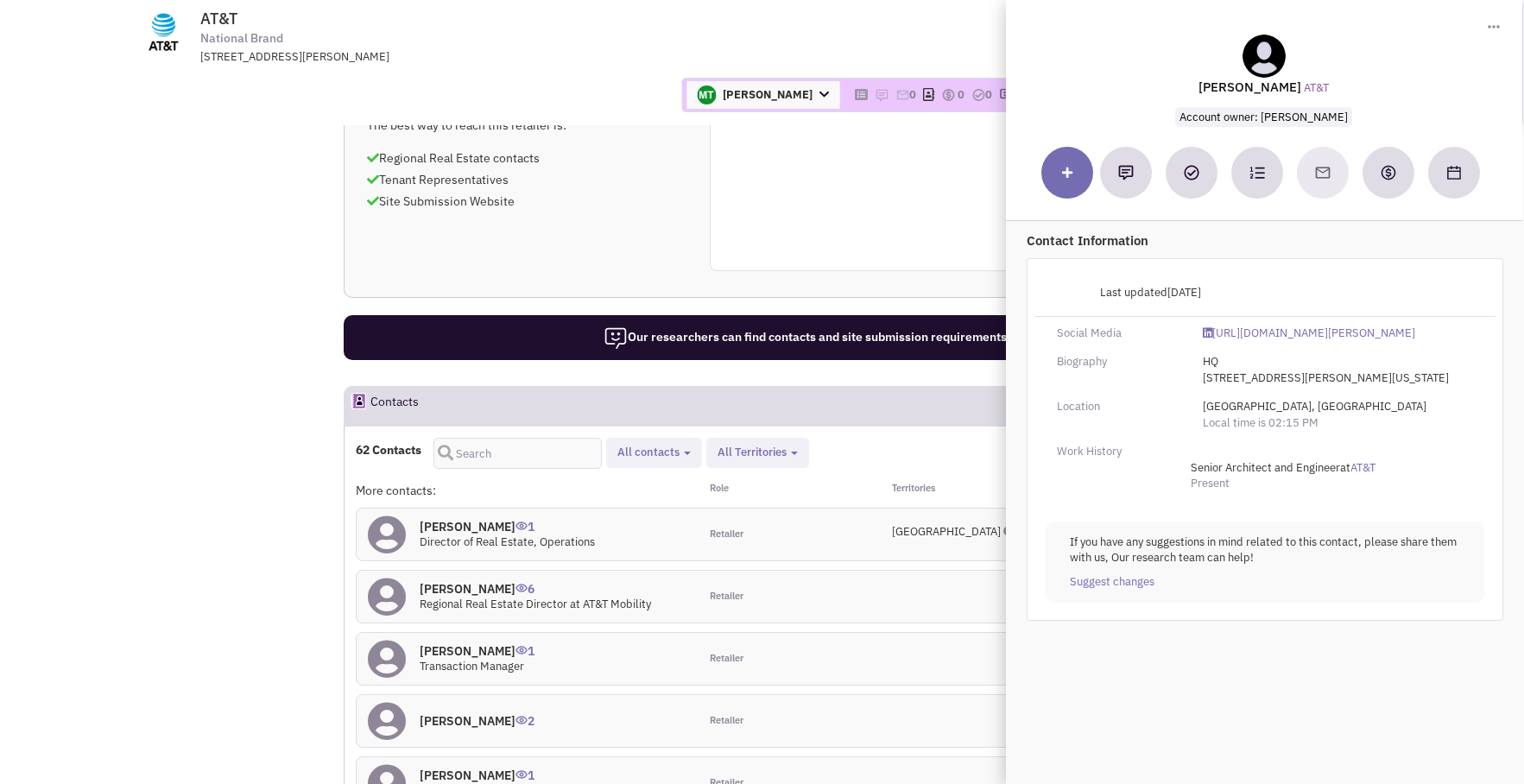
scroll to position [1375, 0]
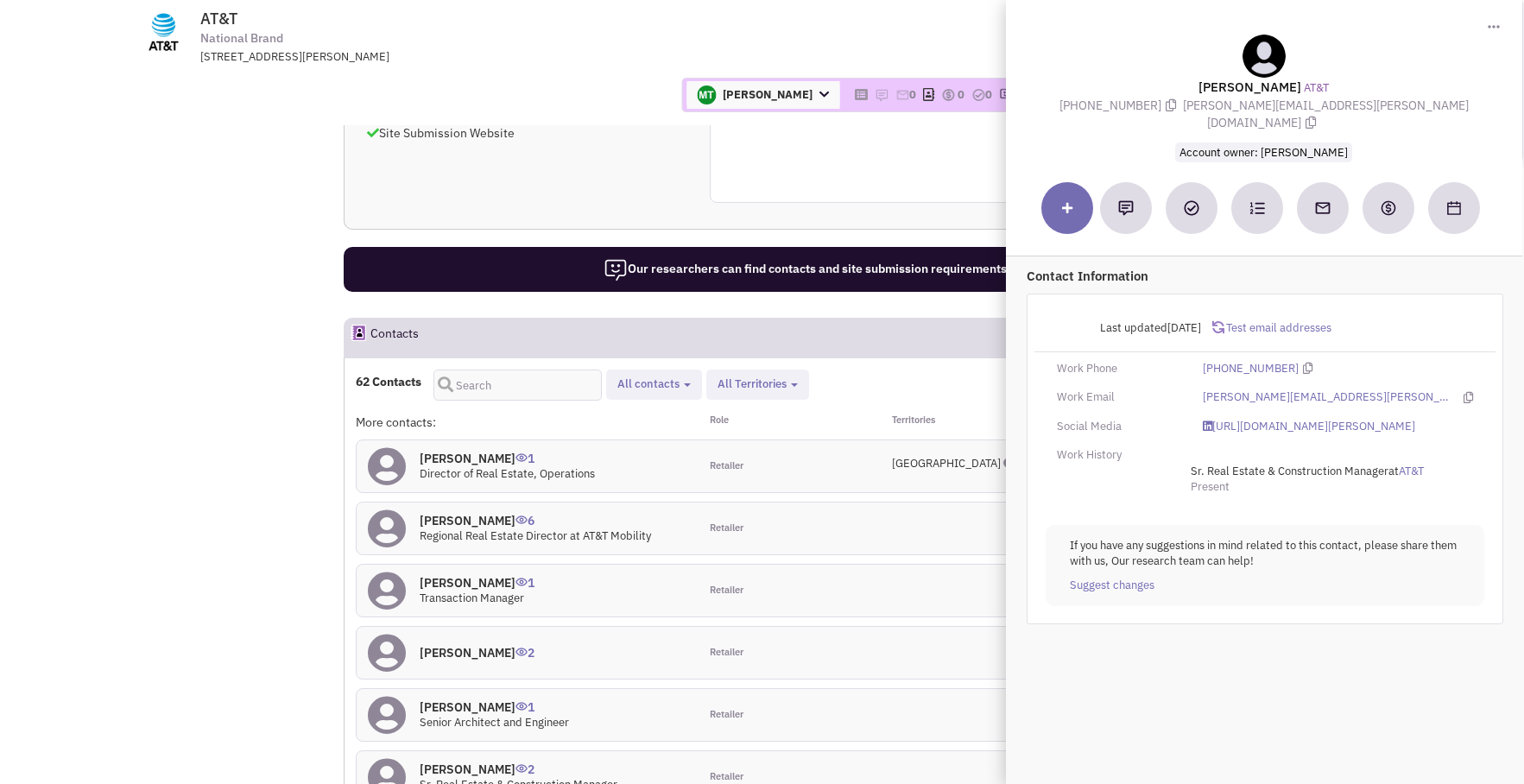
scroll to position [1445, 0]
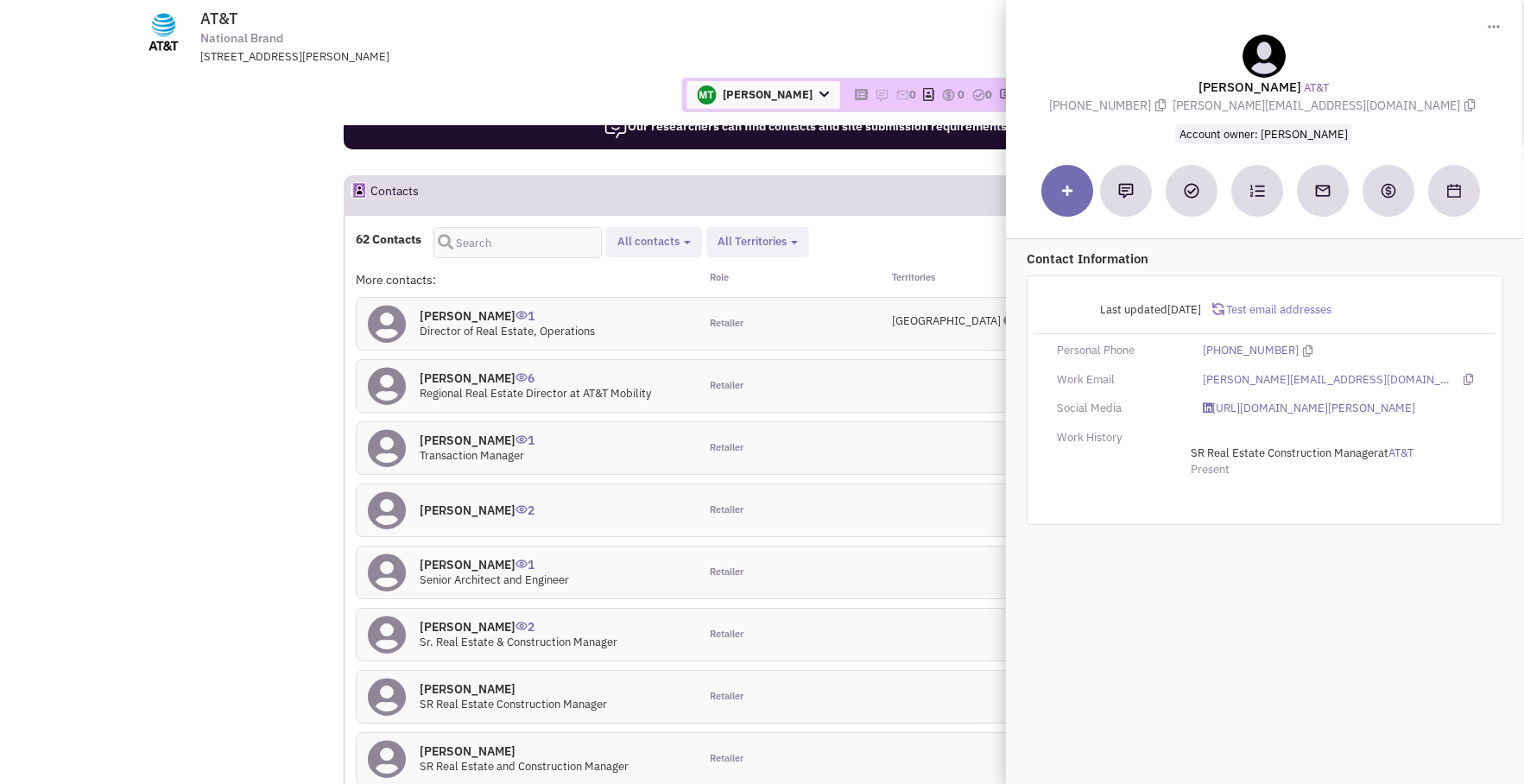
scroll to position [1583, 0]
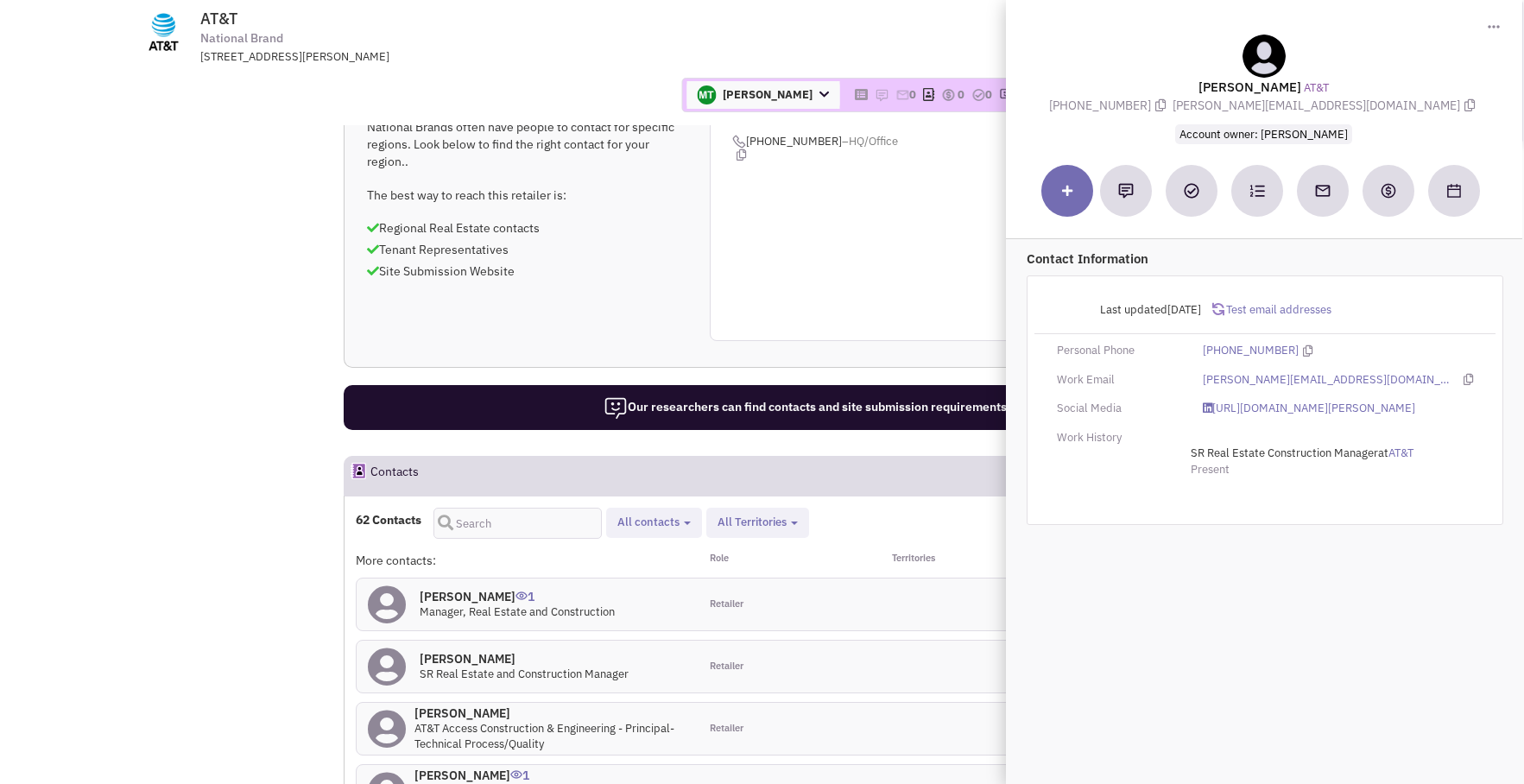
scroll to position [1303, 0]
click at [472, 767] on h4 "Shawn McKenzie 1" at bounding box center [550, 774] width 273 height 15
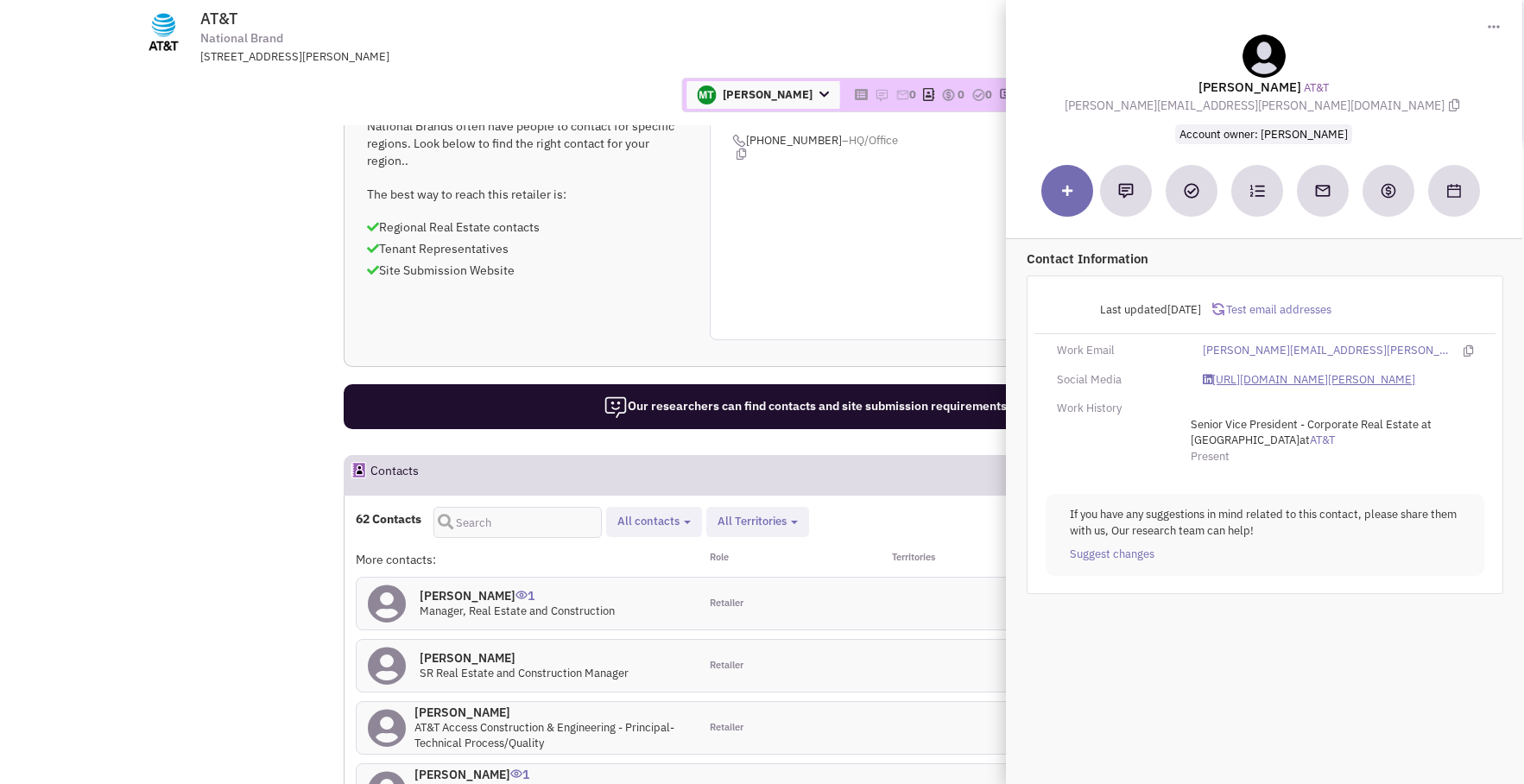
click at [1275, 378] on link "https://www.linkedin.com/in/shawn-mckenzie-7046304/" at bounding box center [1310, 380] width 213 height 16
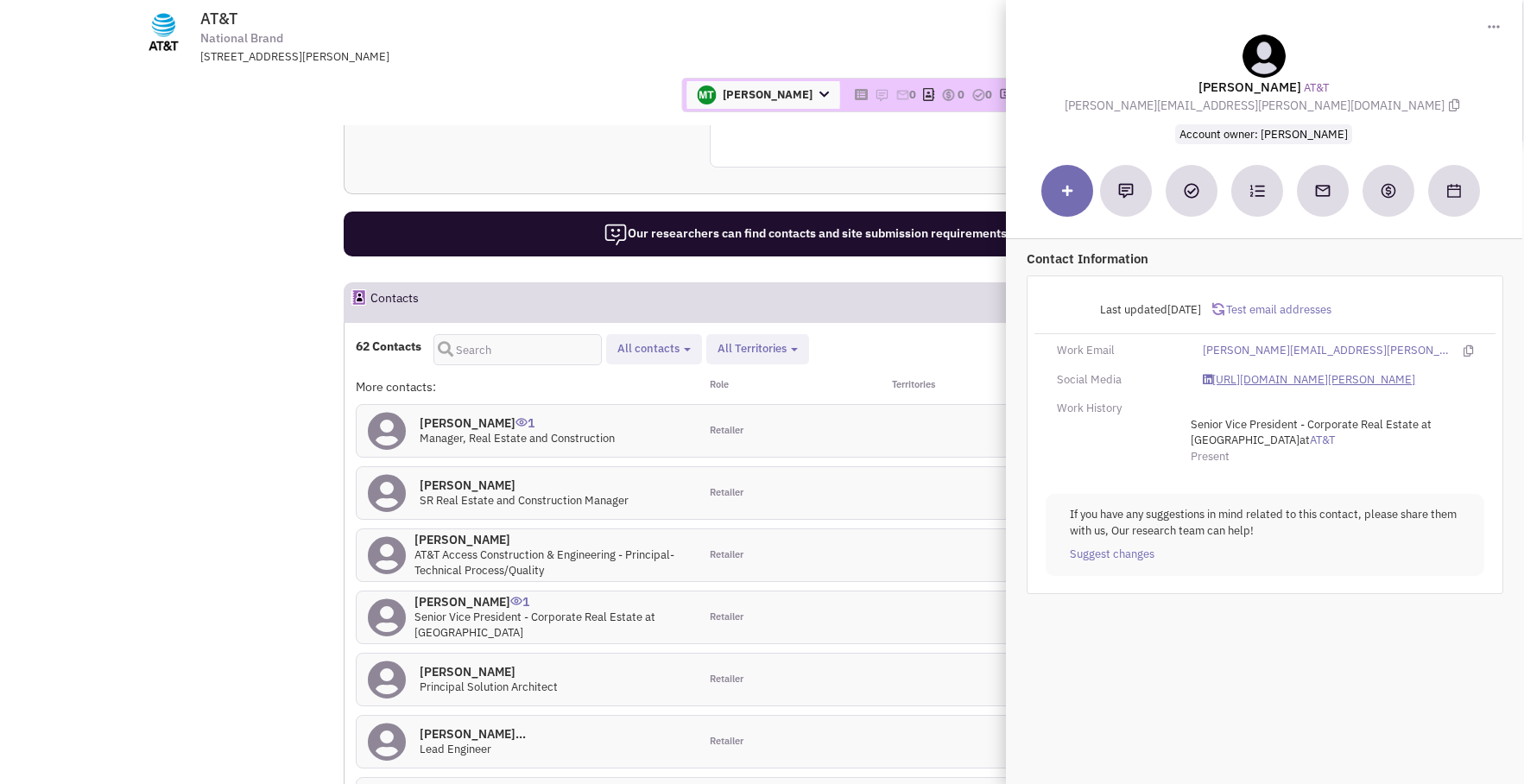
scroll to position [1477, 0]
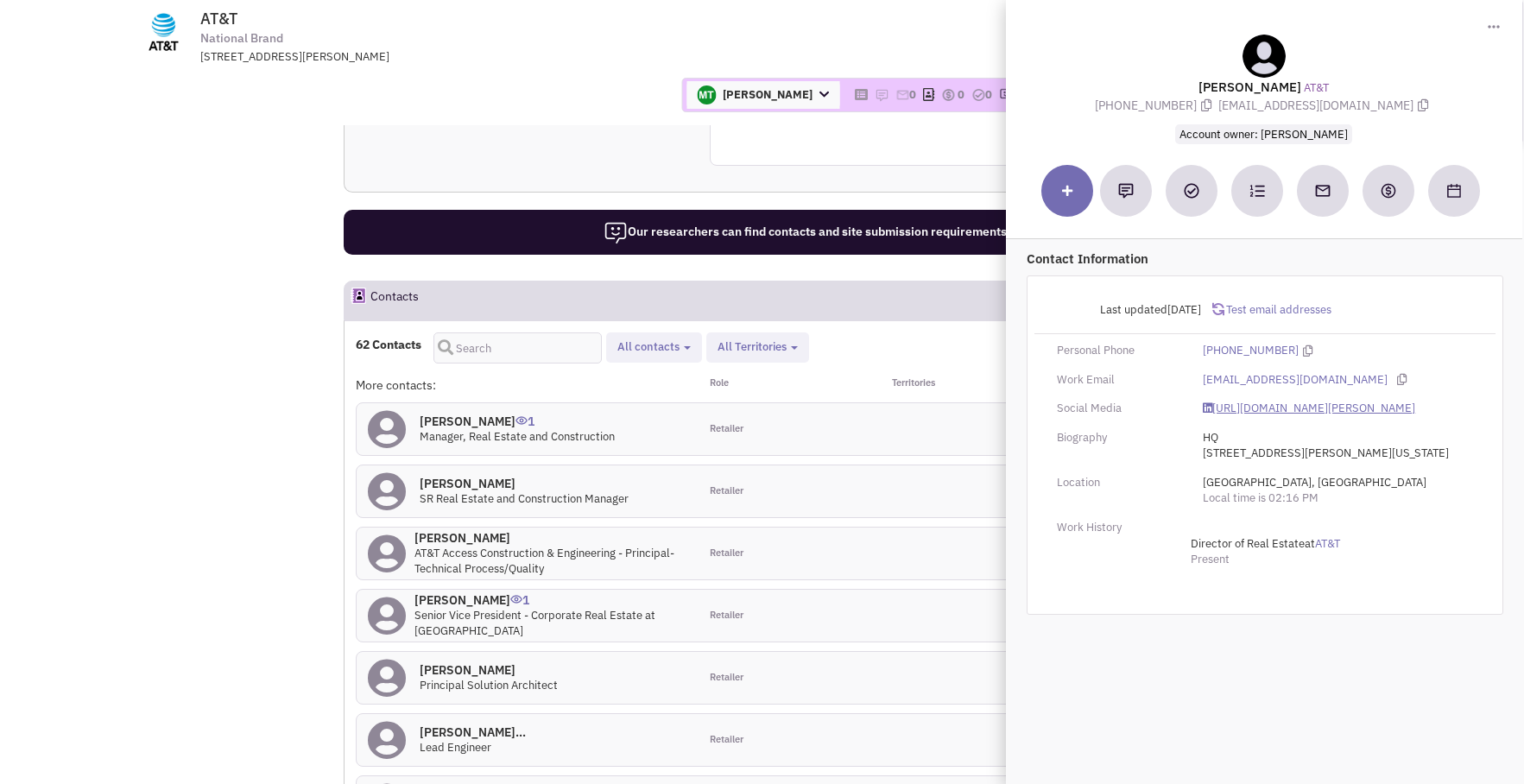
click at [1279, 410] on link "https://www.linkedin.com/in/keith-brown-335495a/" at bounding box center [1310, 409] width 213 height 16
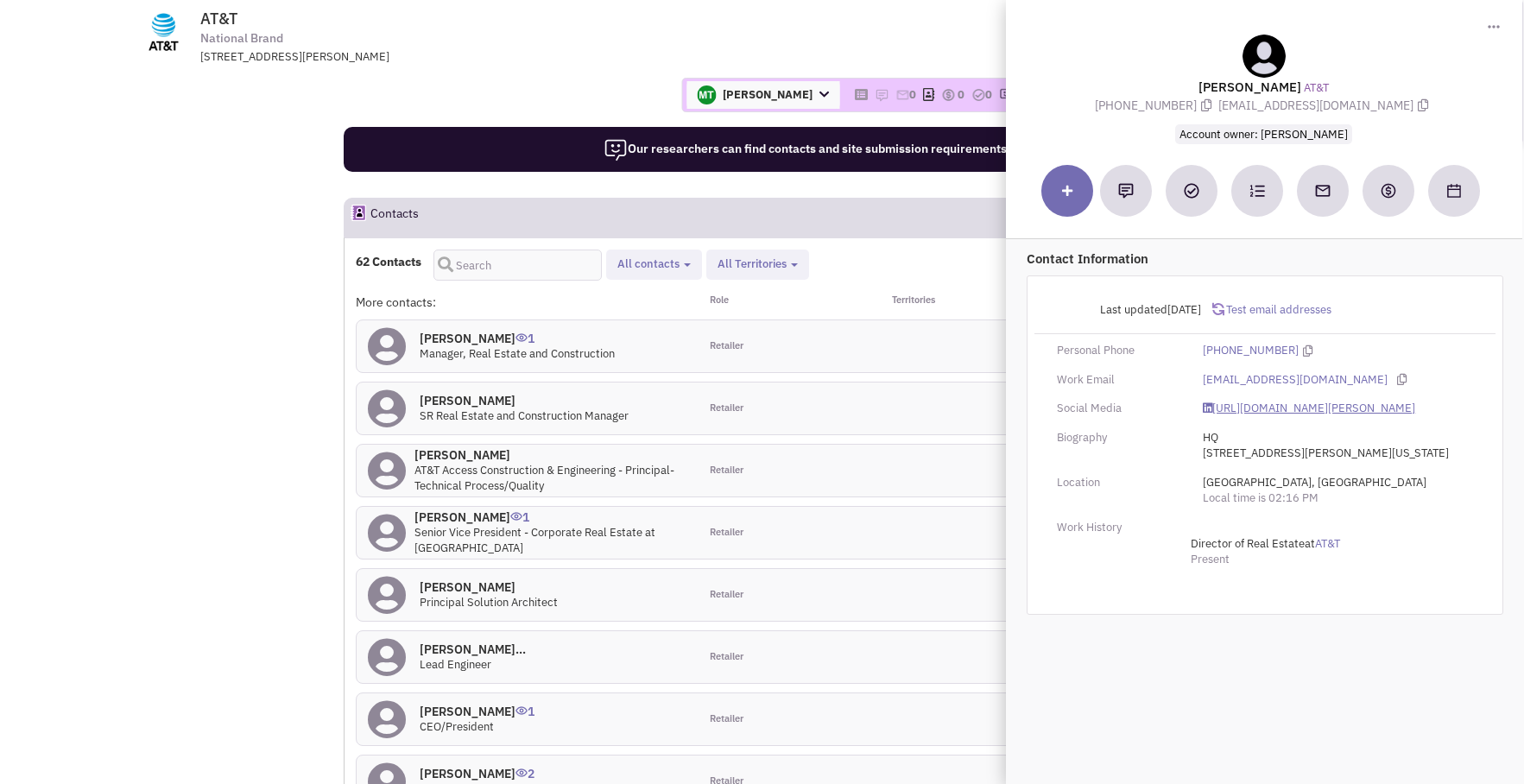
scroll to position [1564, 0]
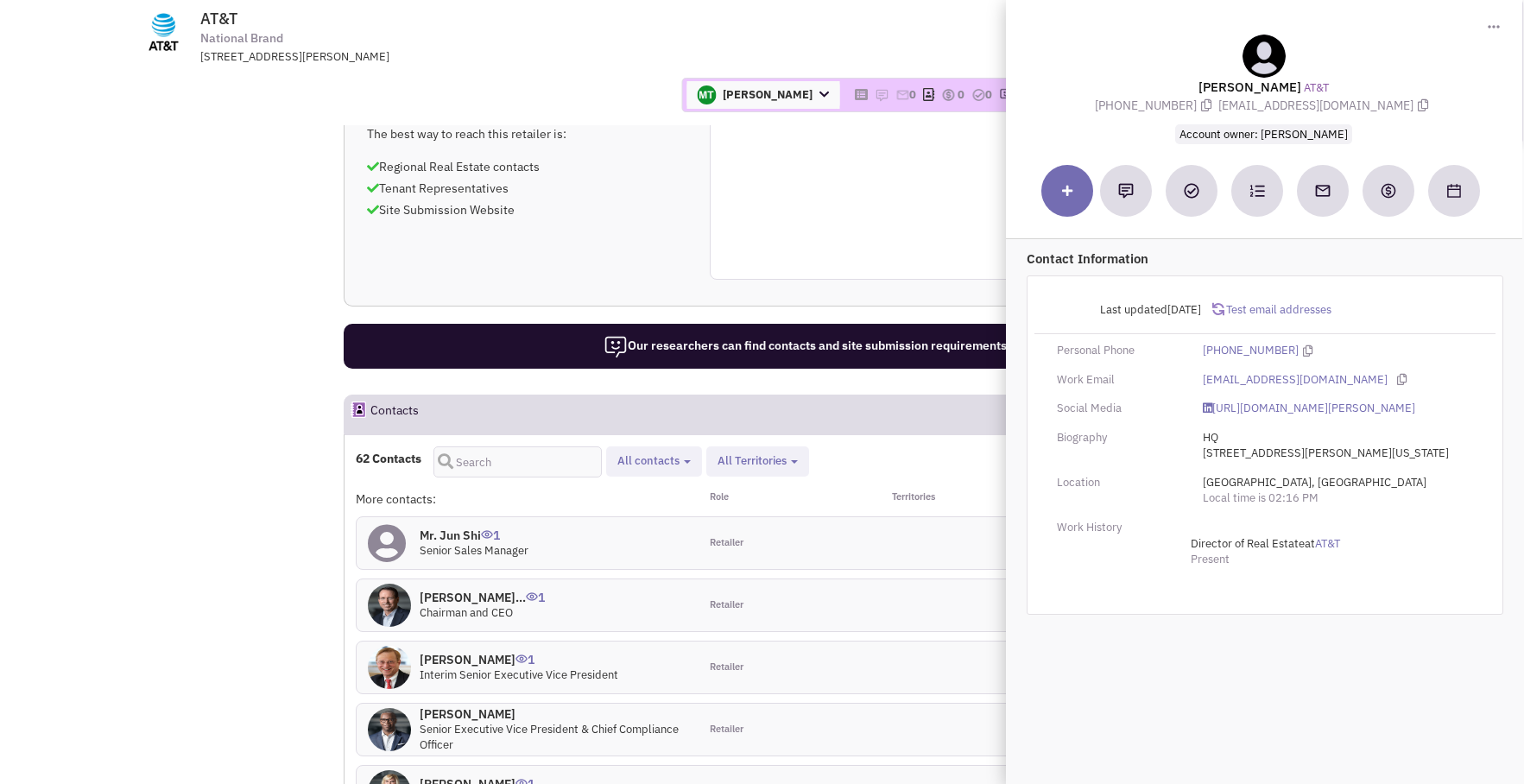
scroll to position [1378, 0]
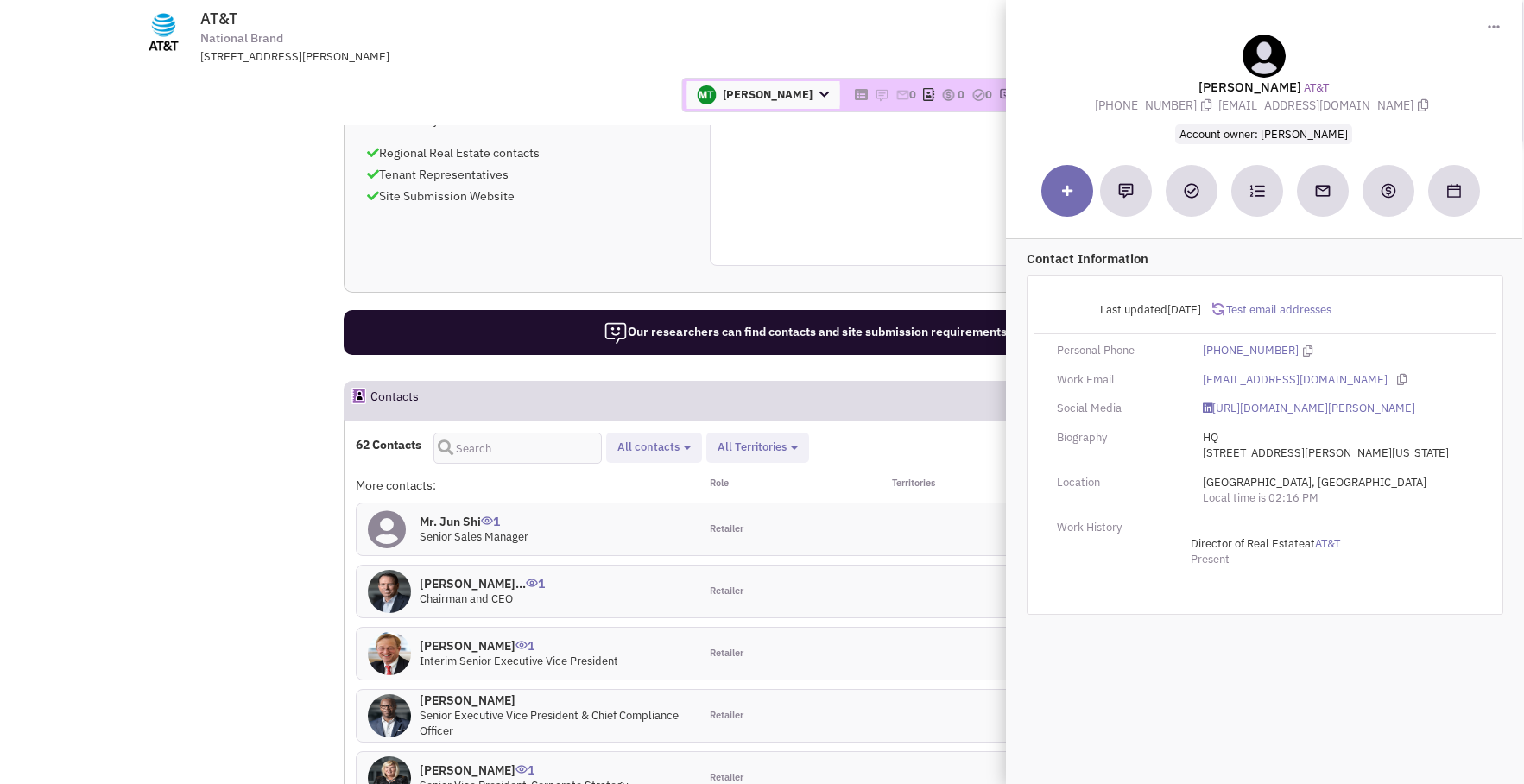
click at [1252, 410] on link "https://www.linkedin.com/in/john-deangelis-ba728a2a/" at bounding box center [1310, 409] width 213 height 16
click at [1180, 383] on div "Work Email" at bounding box center [1118, 380] width 146 height 16
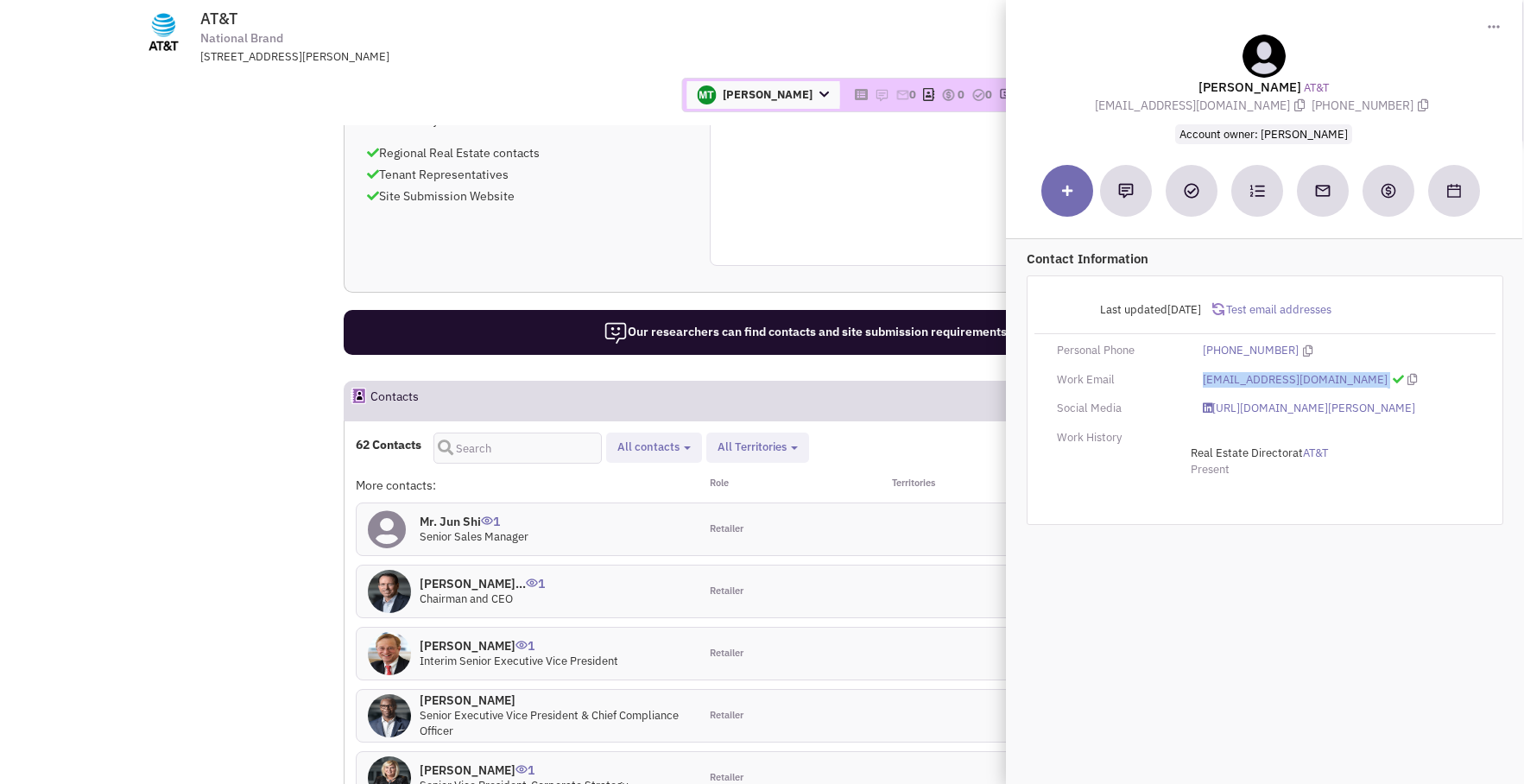
drag, startPoint x: 1199, startPoint y: 383, endPoint x: 1357, endPoint y: 383, distance: 158.0
click at [1357, 383] on div "jdeangelis@primecomms.com" at bounding box center [1338, 380] width 293 height 16
copy div "jdeangelis@primecomms.com"
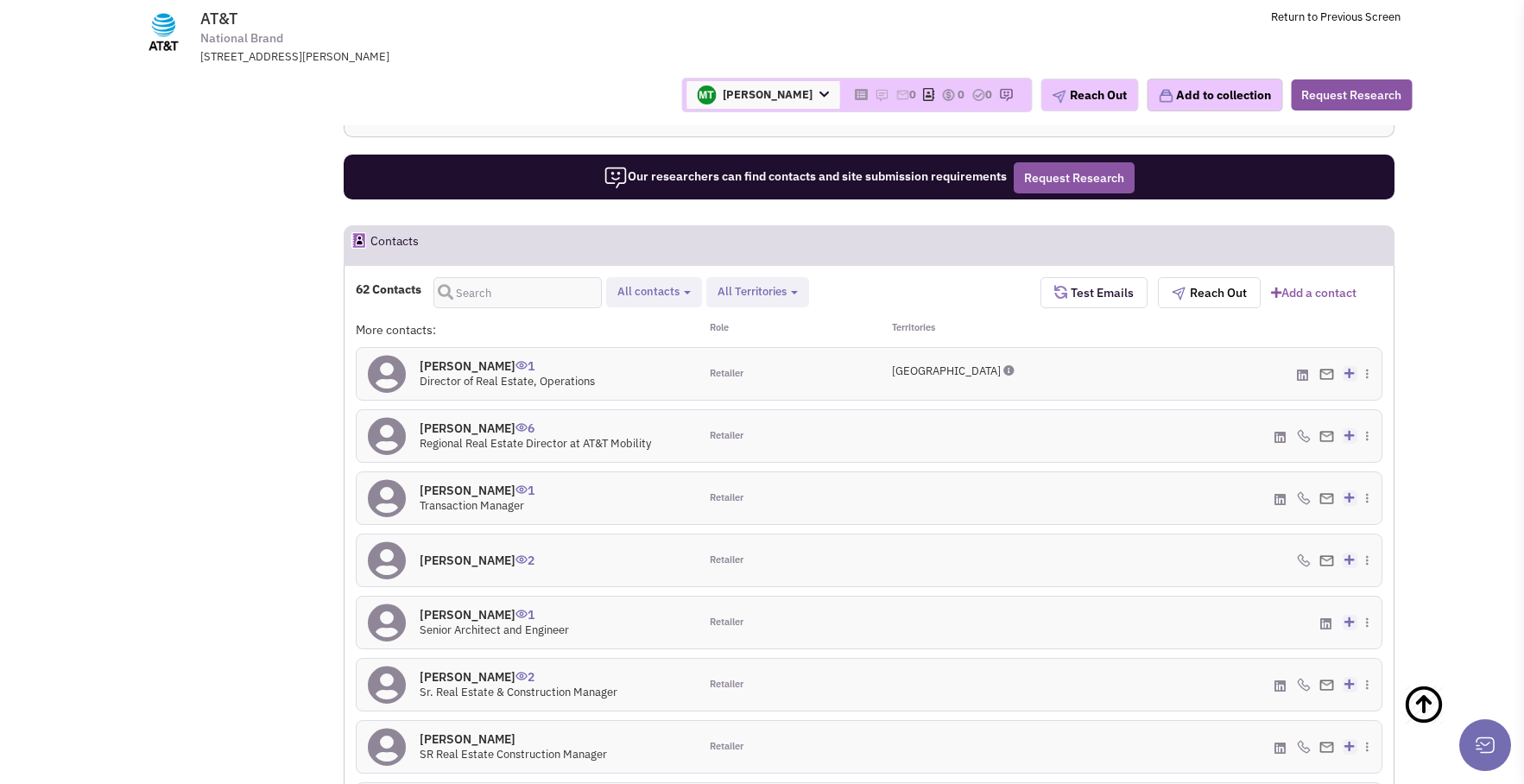
scroll to position [1537, 0]
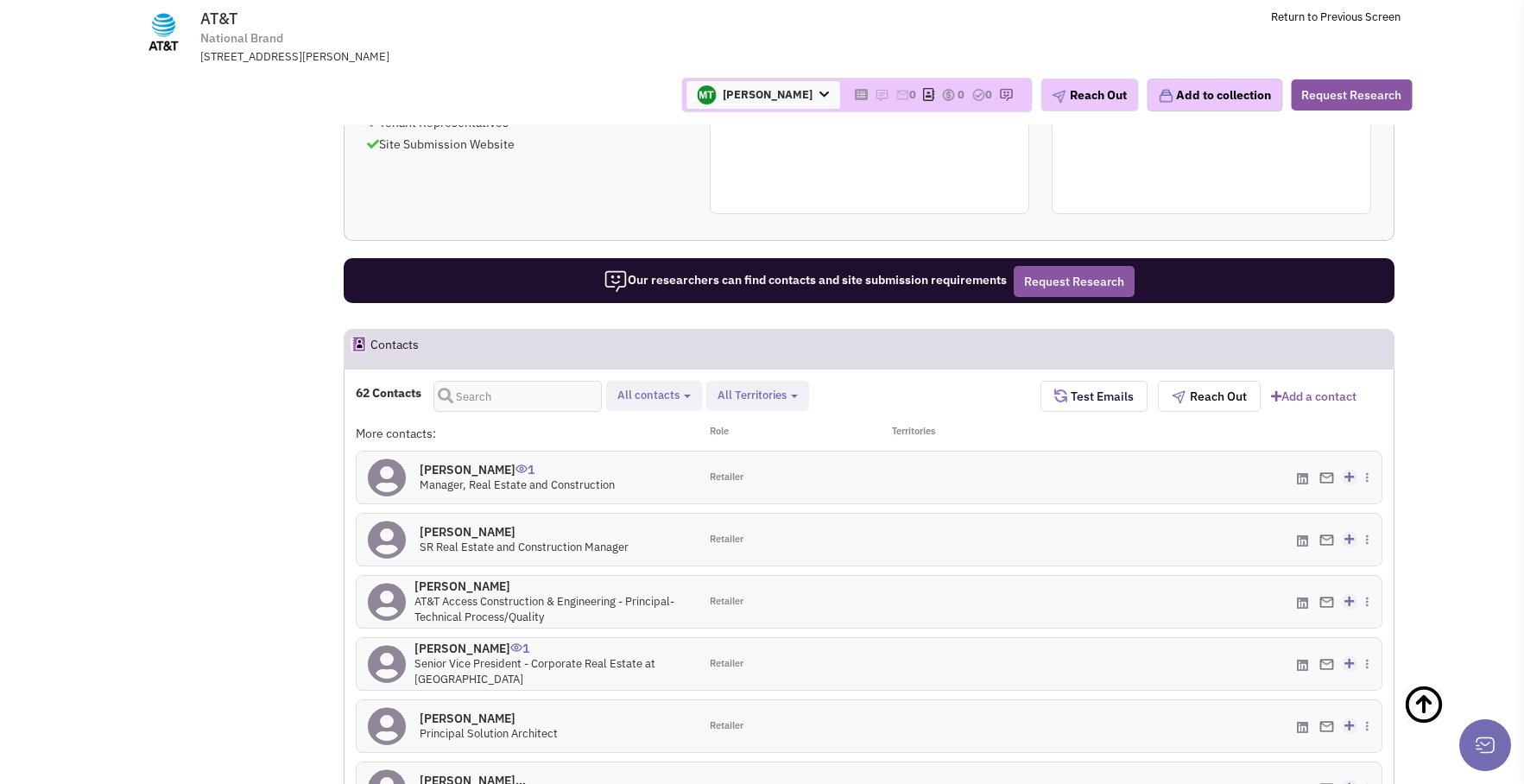
scroll to position [1437, 0]
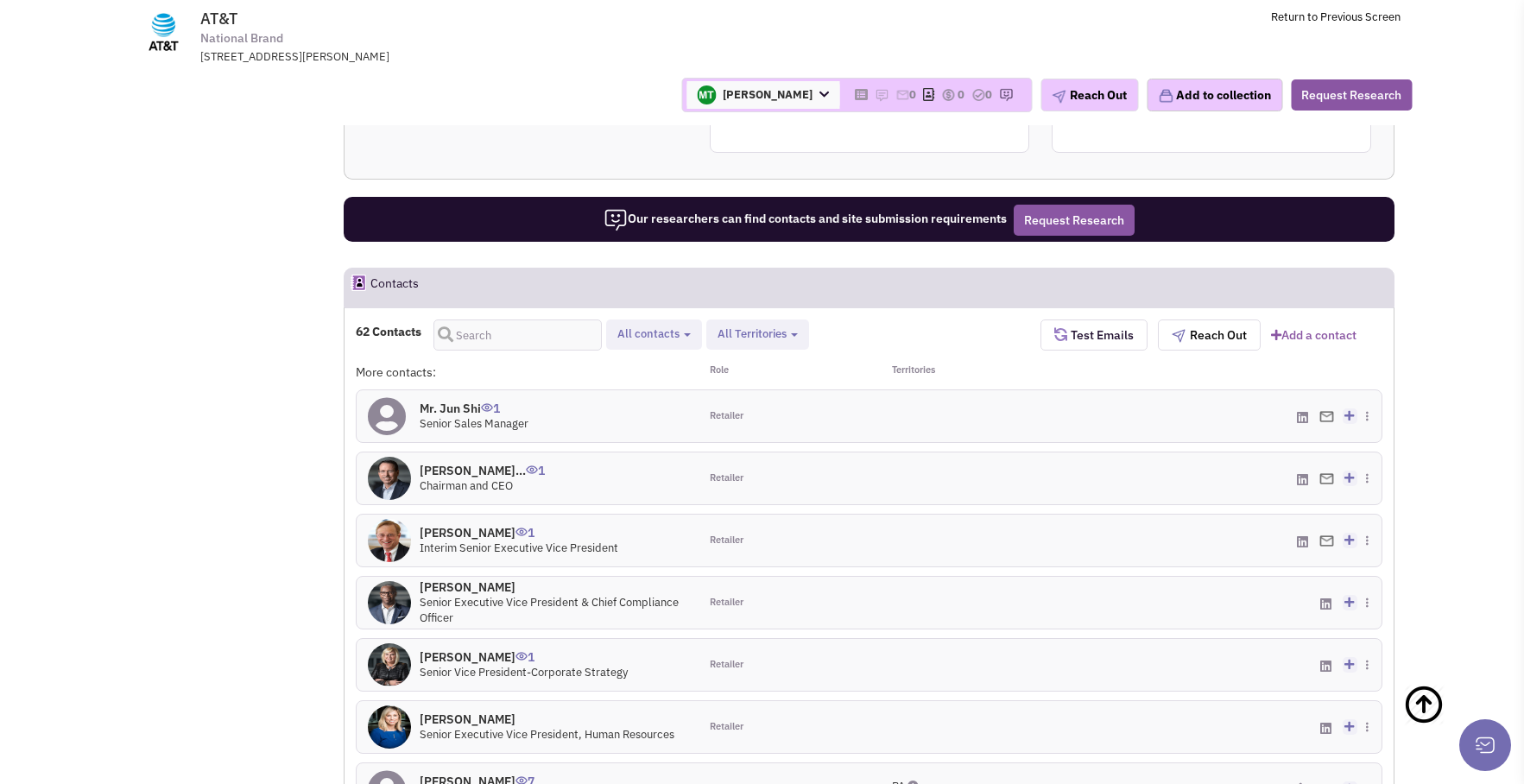
scroll to position [1491, 0]
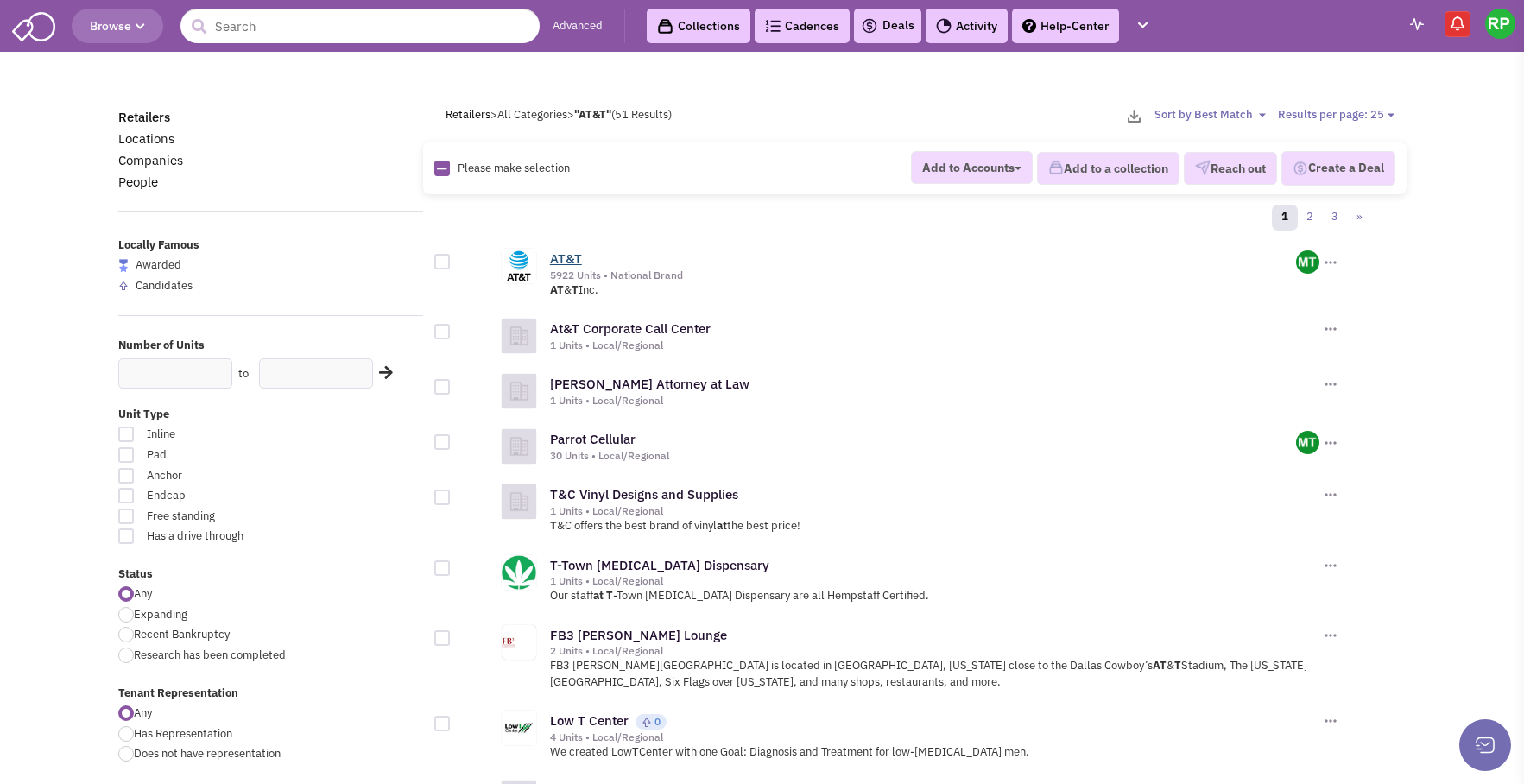
click at [569, 261] on link "AT&T" at bounding box center [566, 258] width 32 height 16
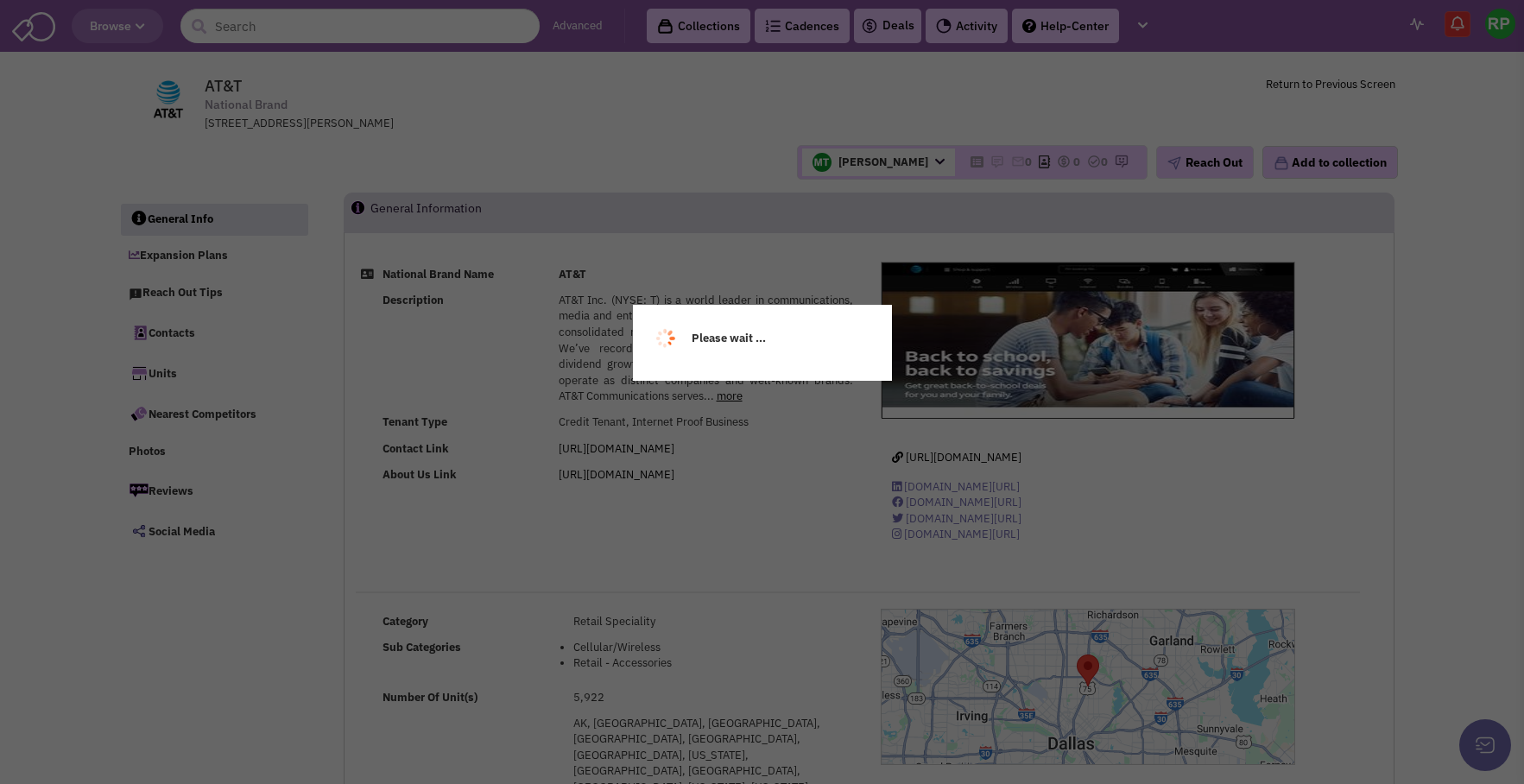
select select
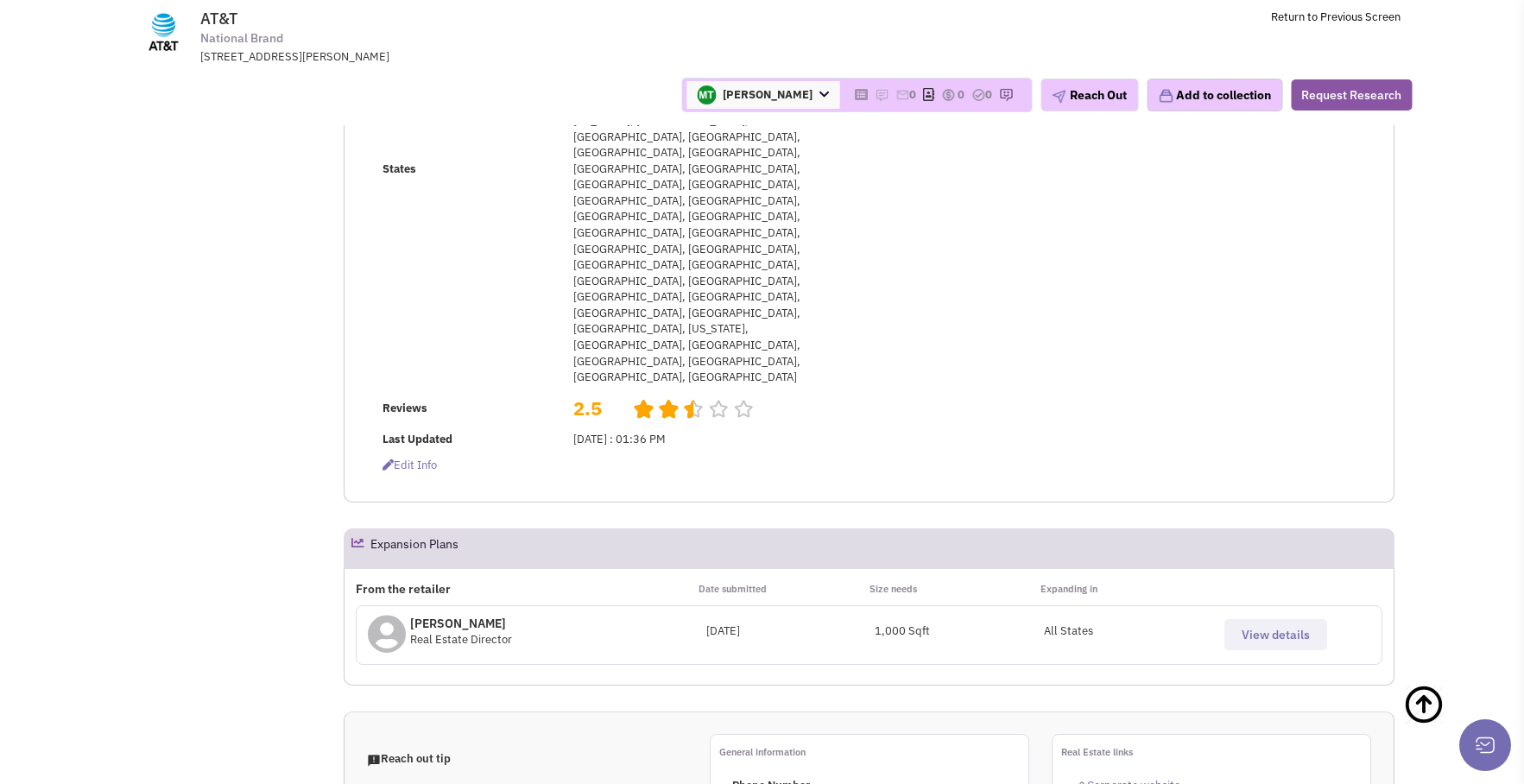
scroll to position [630, 0]
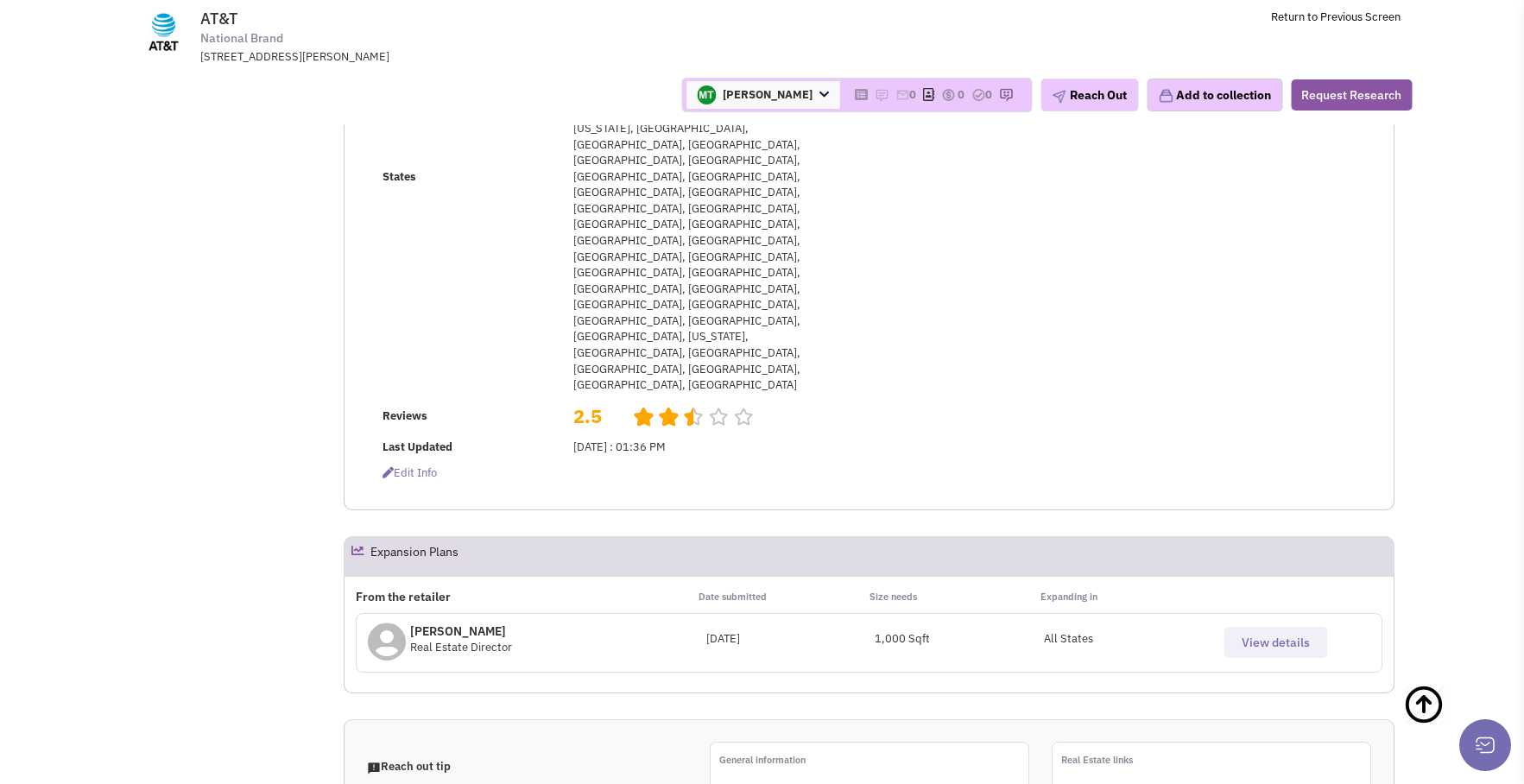
click at [1124, 783] on span "Corporate website" at bounding box center [1133, 793] width 93 height 14
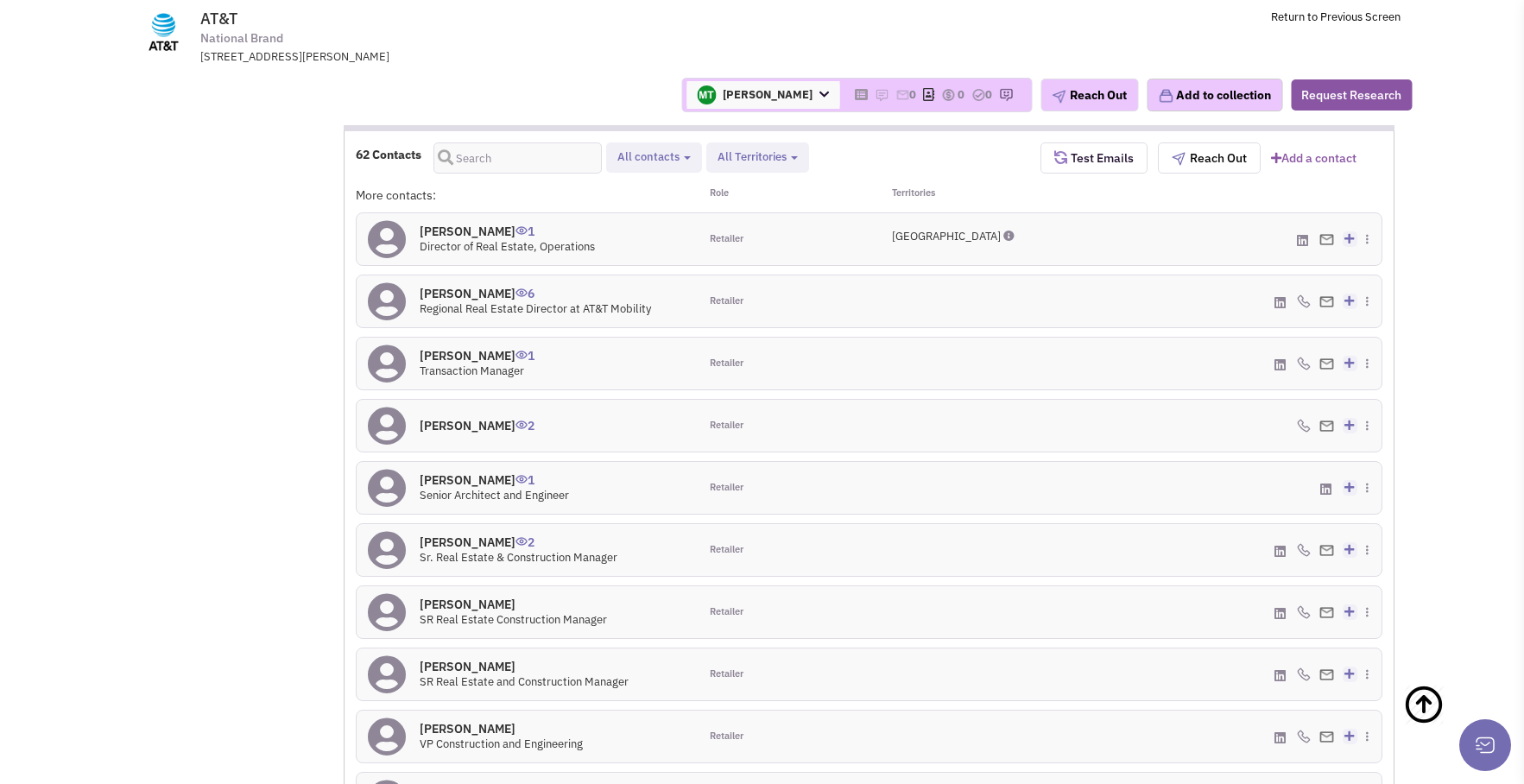
scroll to position [1669, 0]
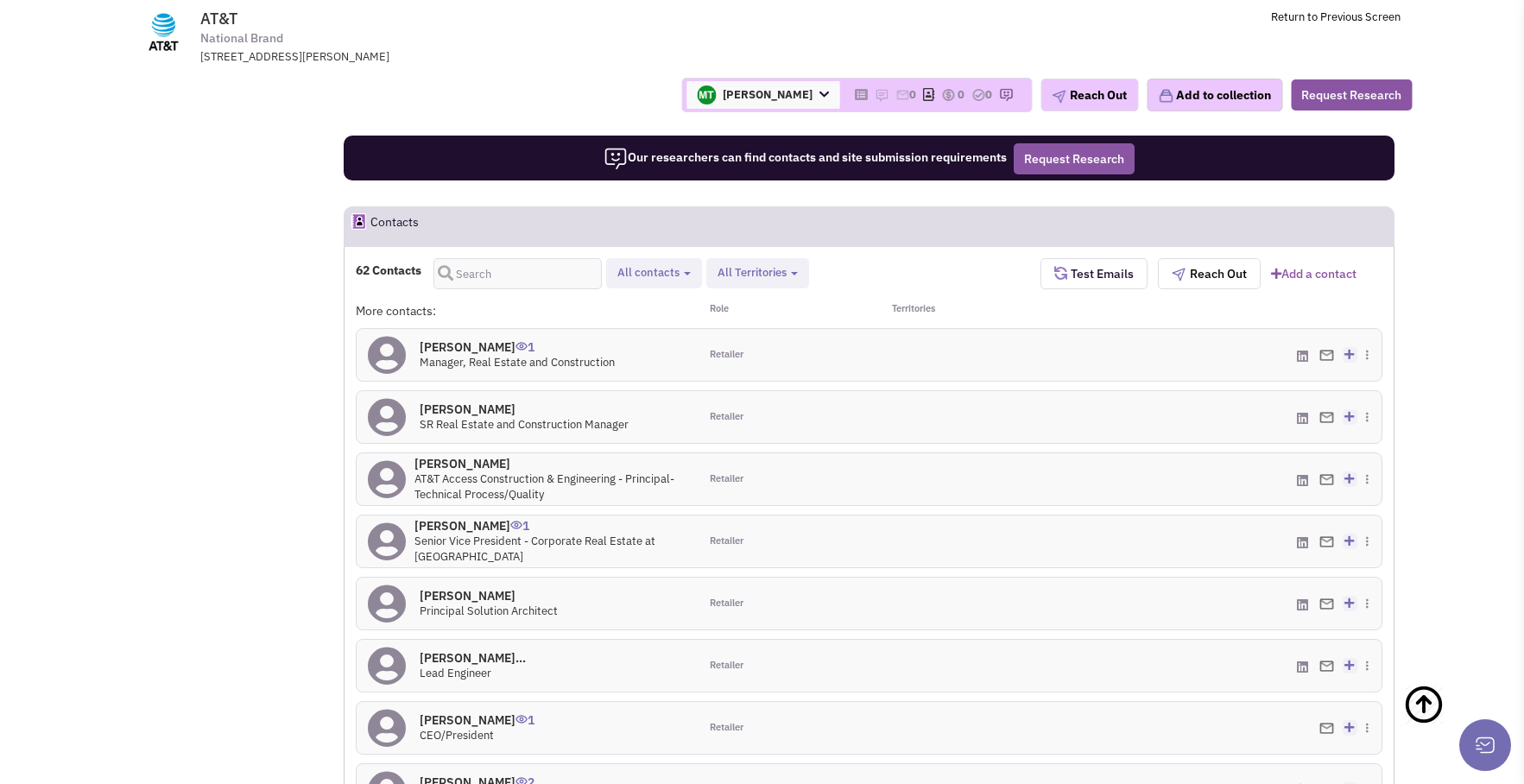
scroll to position [1652, 0]
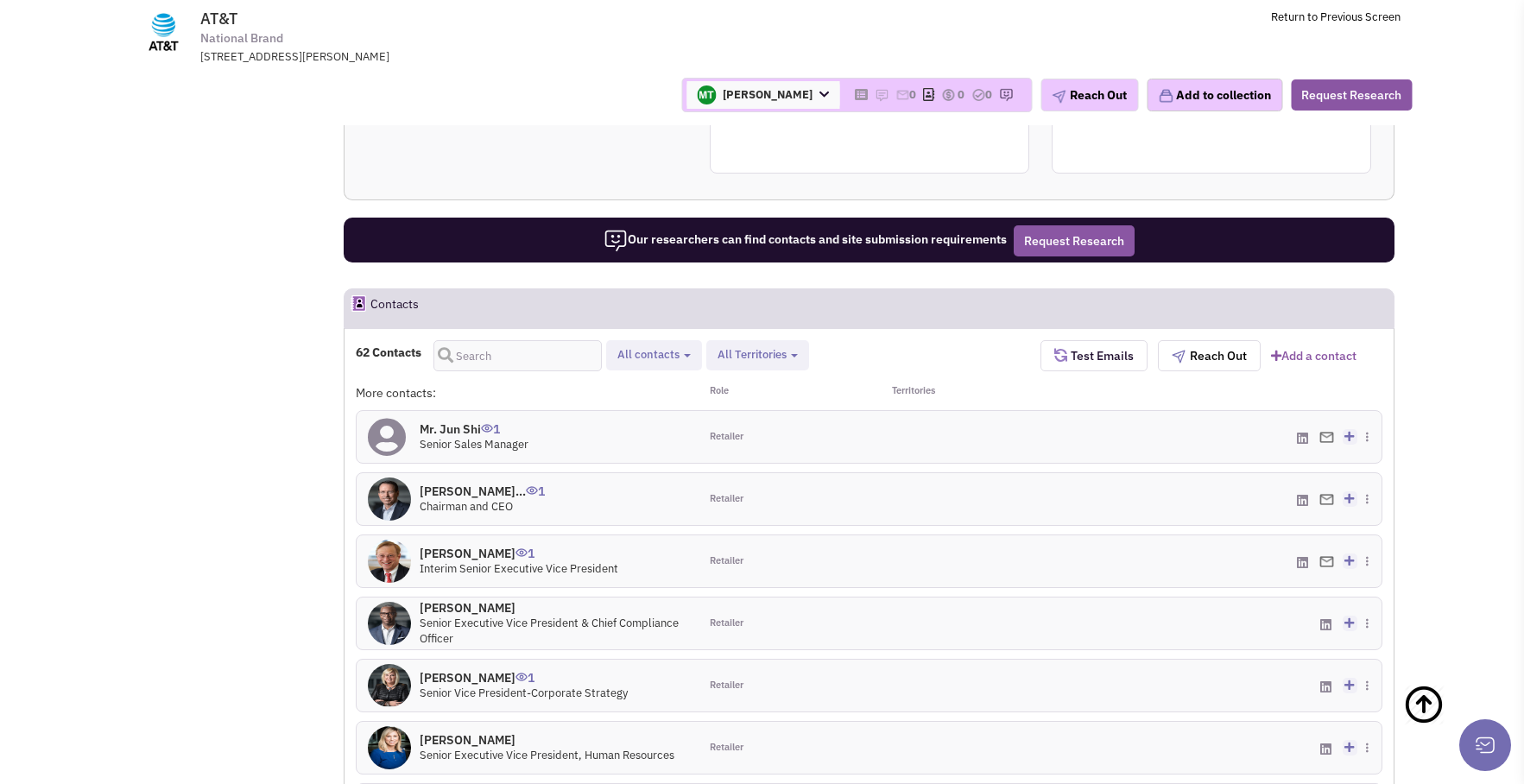
scroll to position [1470, 0]
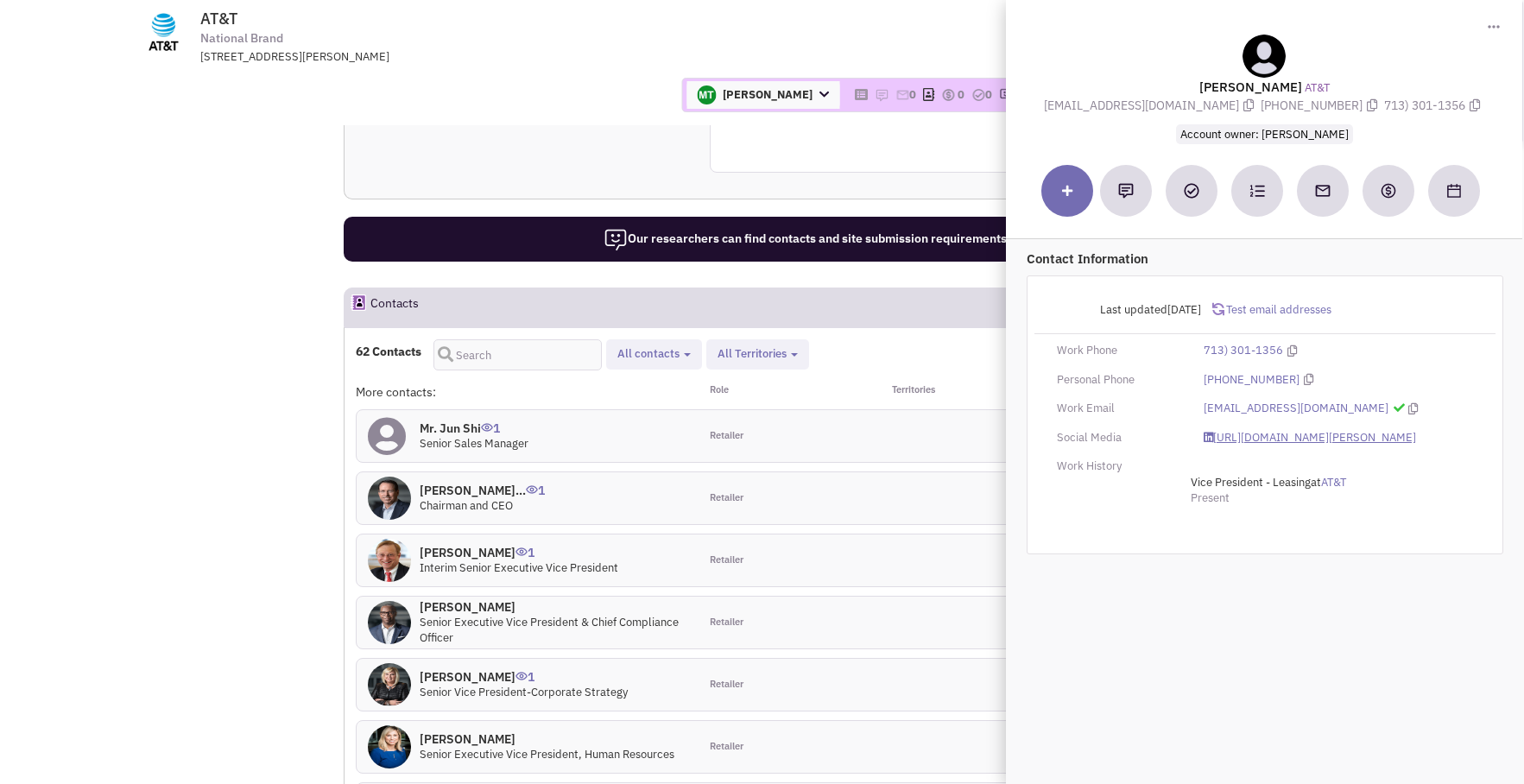
click at [1322, 438] on link "https://www.linkedin.com/in/shaheen-kayani-0252785/" at bounding box center [1310, 437] width 213 height 16
click at [1407, 410] on icon at bounding box center [1412, 409] width 10 height 11
click at [1361, 410] on link "https://www.linkedin.com/in/tim-trotter-ab94832/" at bounding box center [1310, 409] width 213 height 16
click at [1294, 410] on link "https://www.linkedin.com/in/tim-trotter-ab94832/" at bounding box center [1310, 409] width 213 height 16
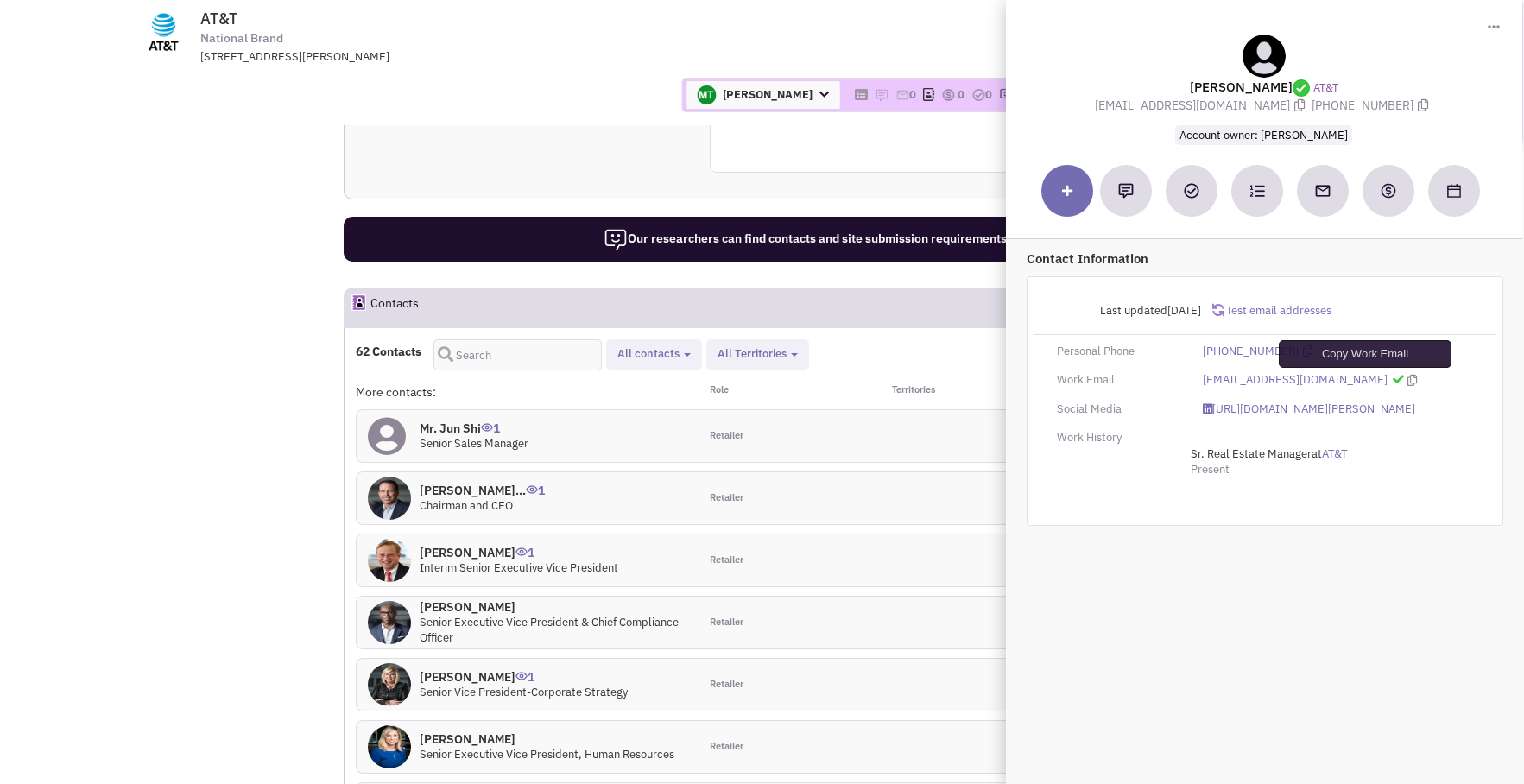
click at [1407, 381] on icon at bounding box center [1412, 380] width 10 height 11
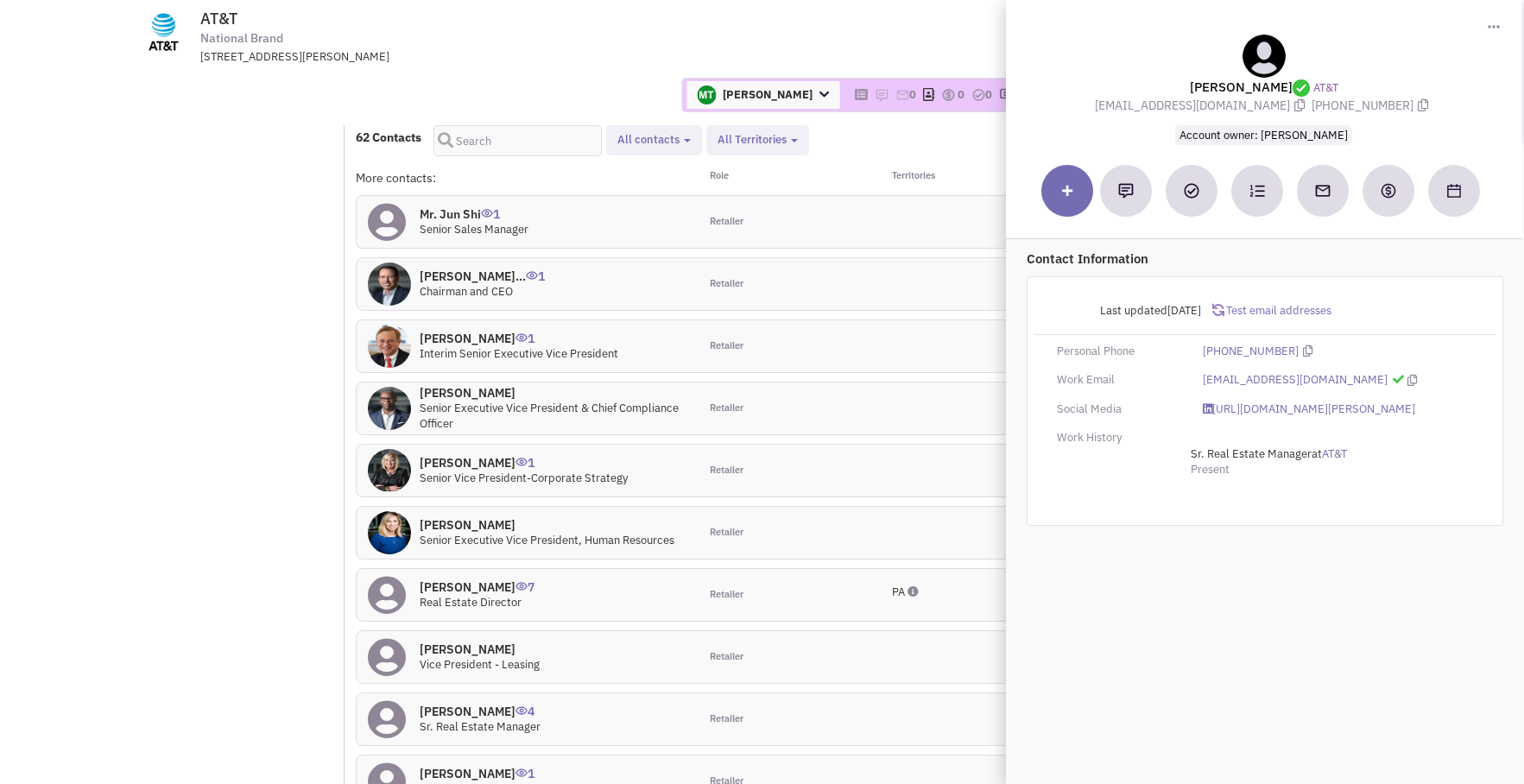
scroll to position [1687, 0]
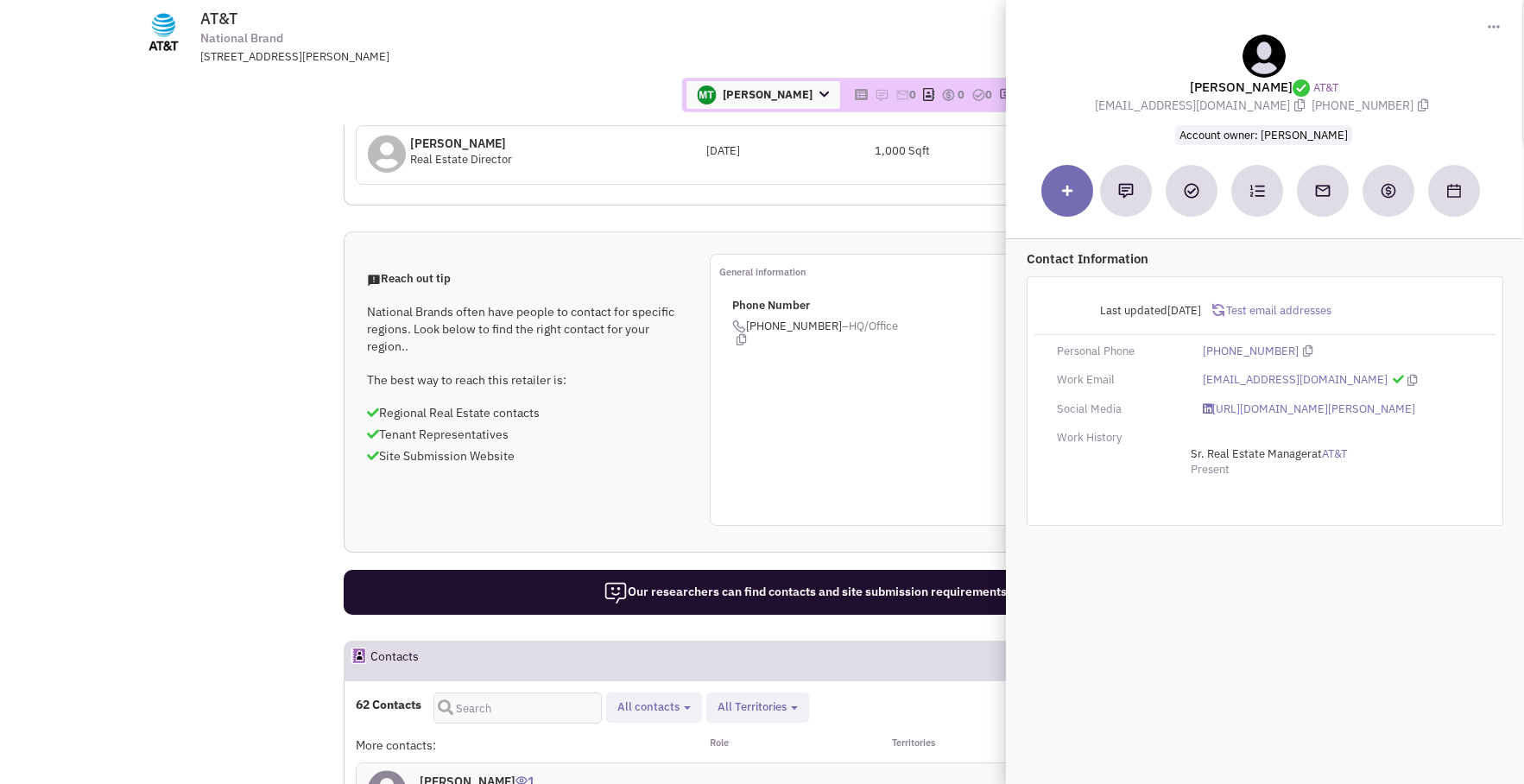
scroll to position [1124, 0]
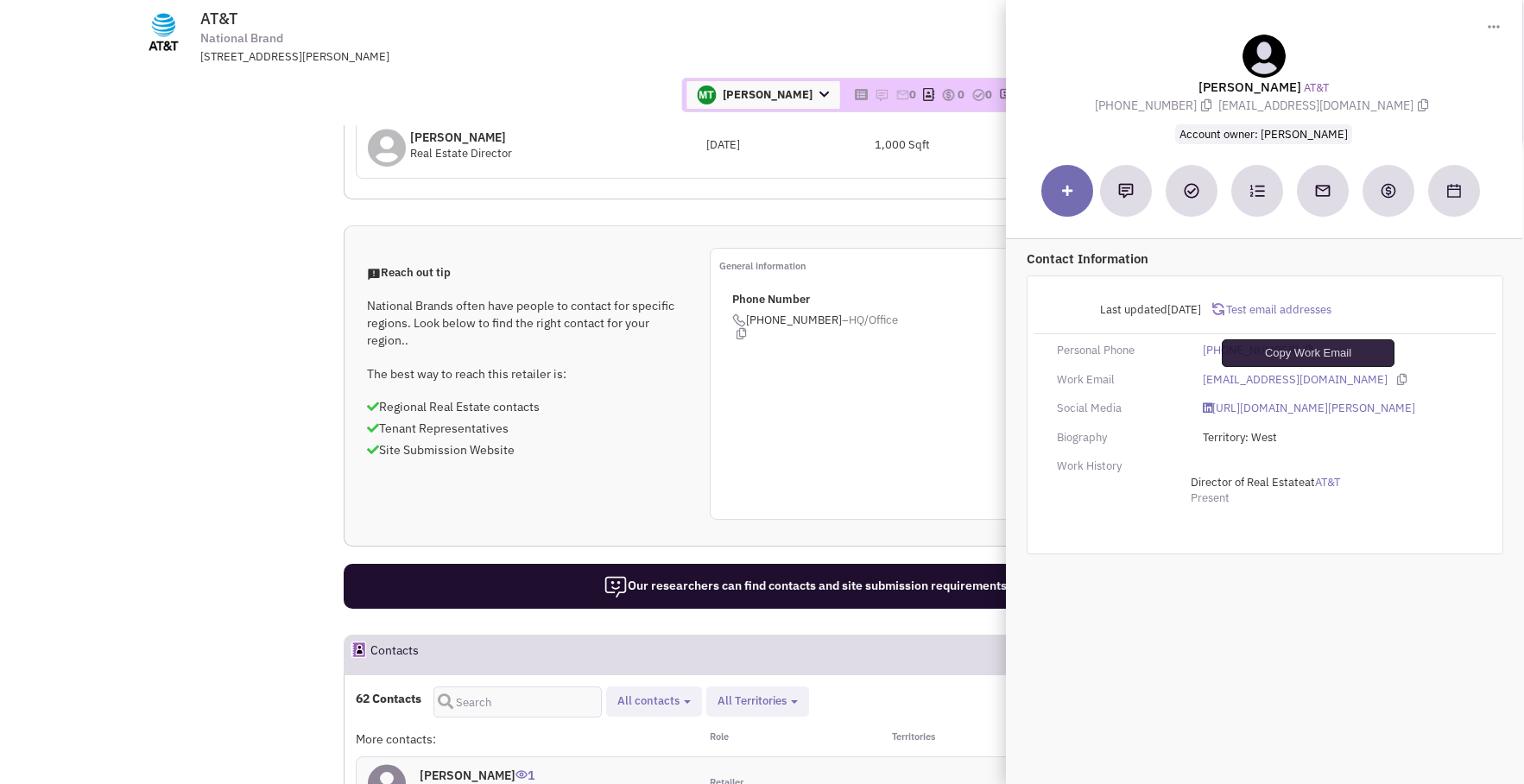
click at [1397, 379] on icon at bounding box center [1401, 380] width 10 height 11
click at [1336, 410] on link "https://www.linkedin.com/in/marshall-phaneuf-227845a7/" at bounding box center [1310, 409] width 213 height 16
click at [464, 768] on h4 "Stuart Gaylor 1" at bounding box center [477, 775] width 115 height 15
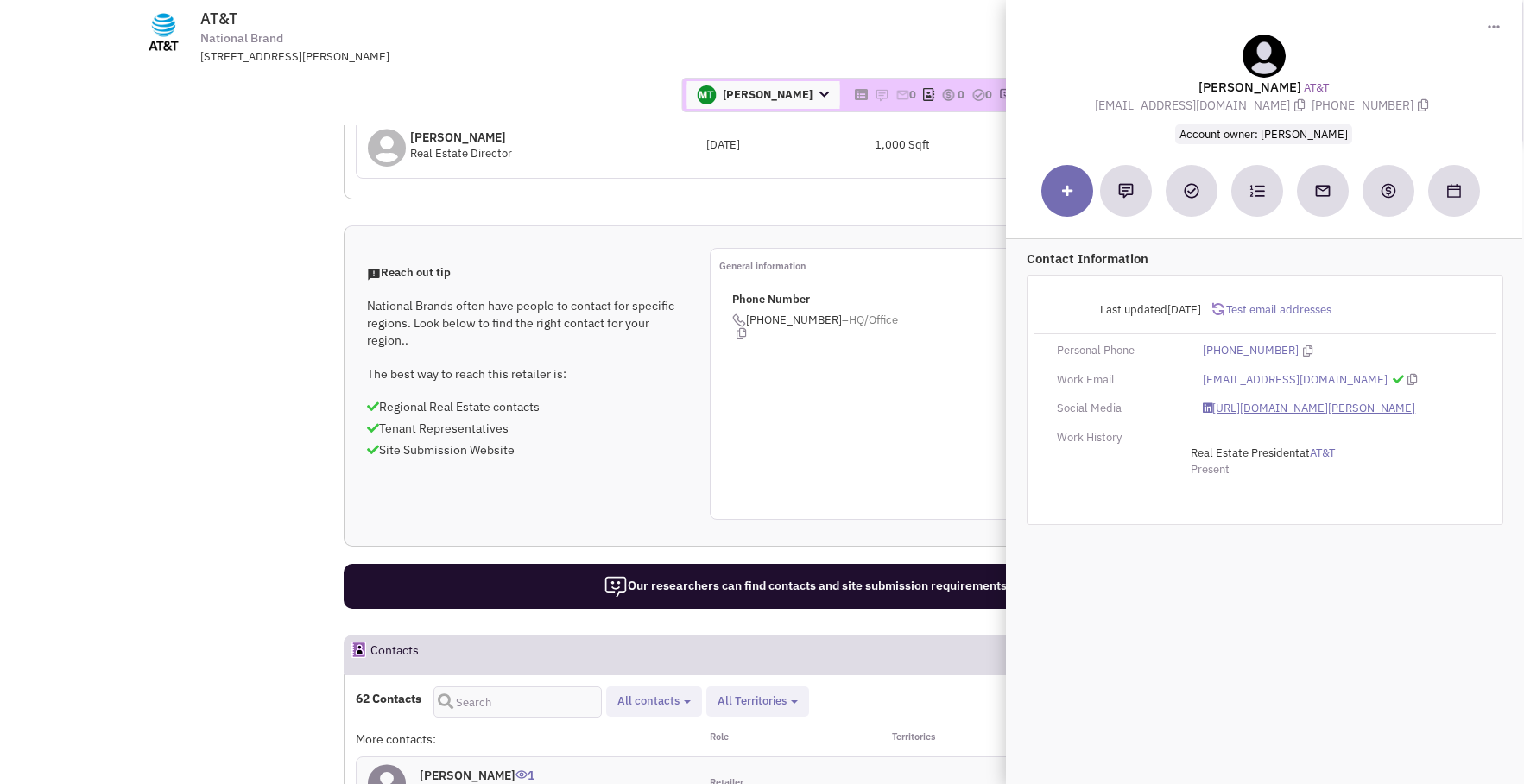
click at [1290, 410] on link "https://www.linkedin.com/in/stuart-gaylor-ba9a149/" at bounding box center [1310, 409] width 213 height 16
click at [1407, 380] on icon at bounding box center [1412, 380] width 10 height 11
click at [1407, 382] on icon at bounding box center [1412, 380] width 10 height 11
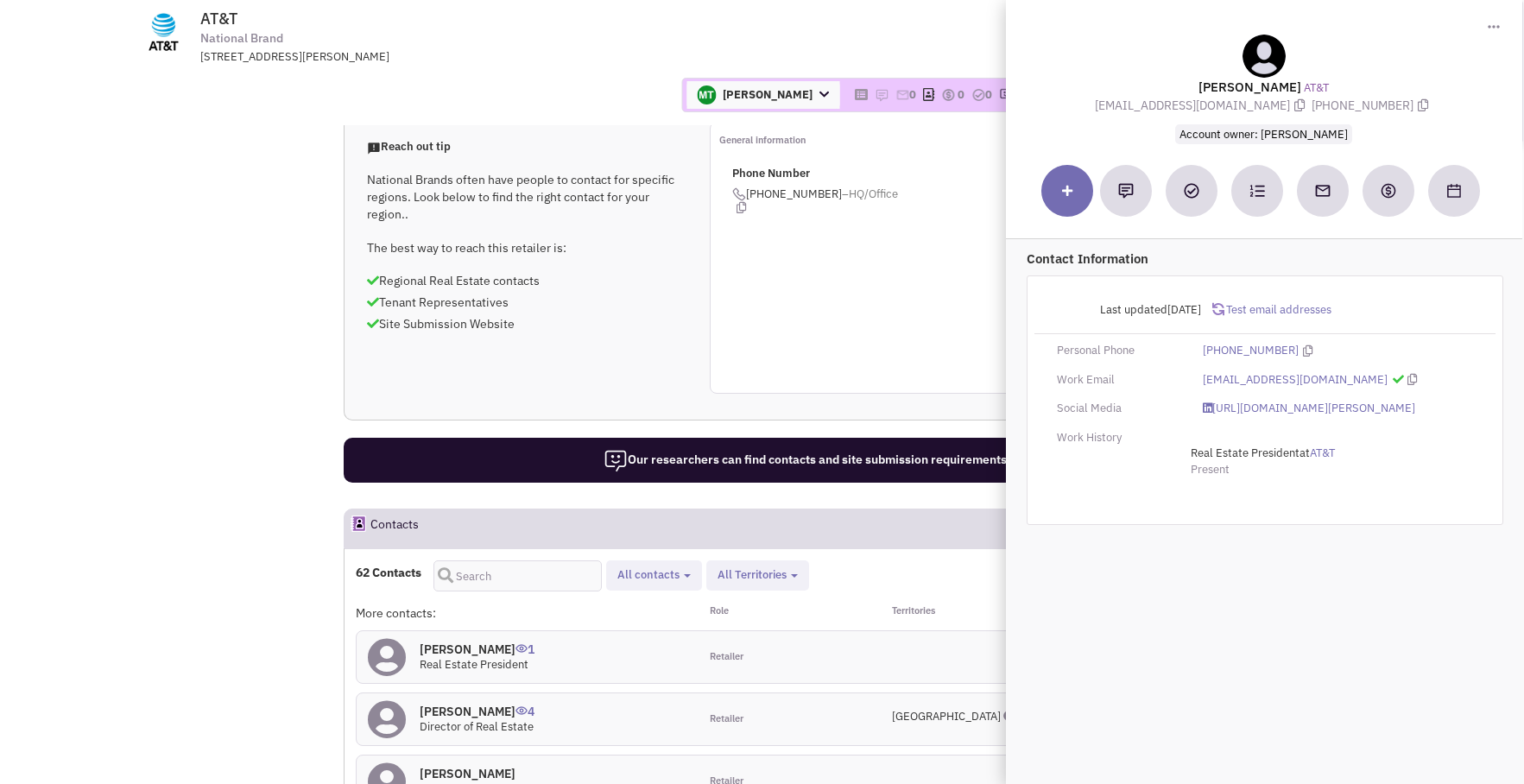
scroll to position [1250, 0]
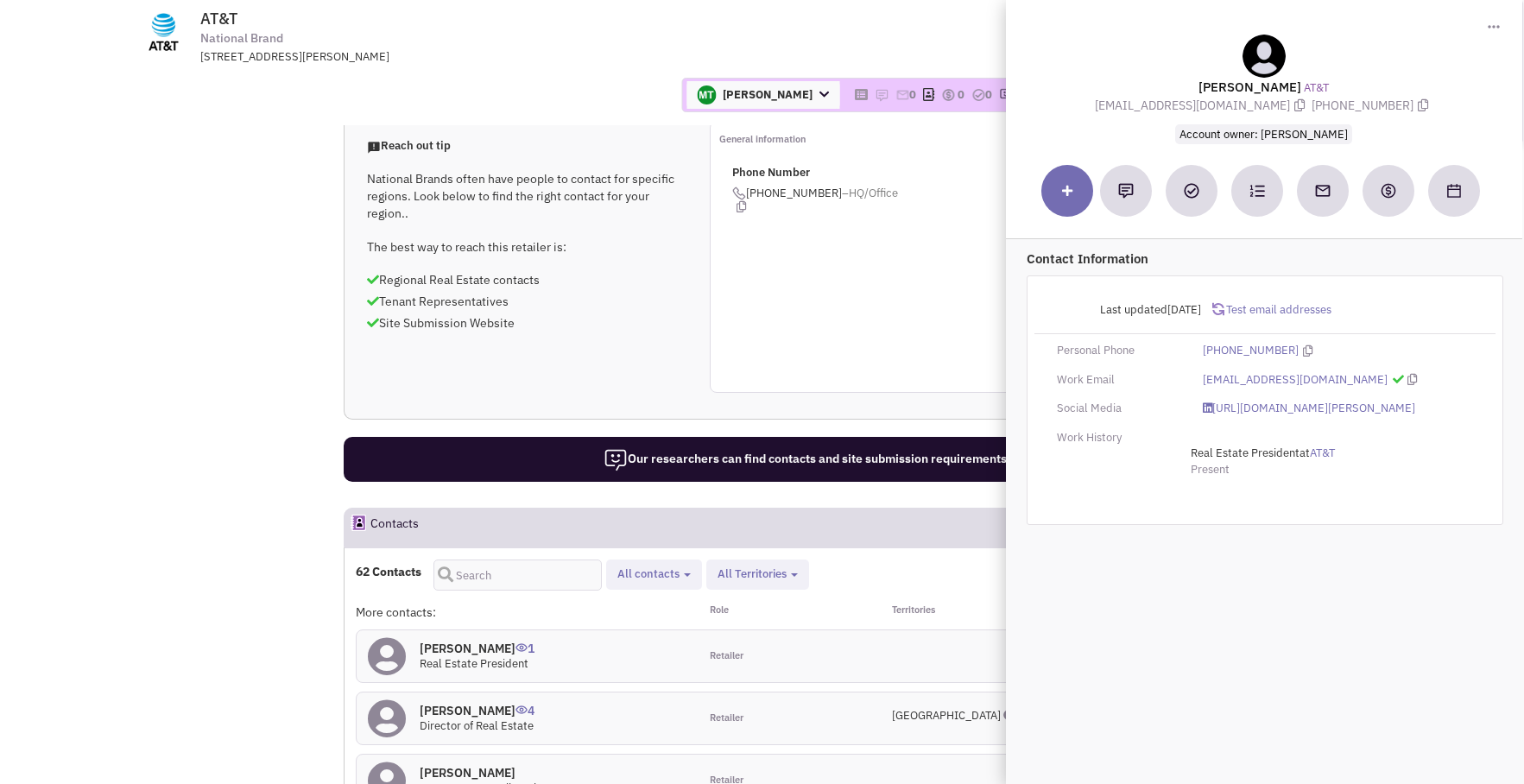
click at [483, 765] on h4 "Tammy Matus 0" at bounding box center [496, 773] width 153 height 15
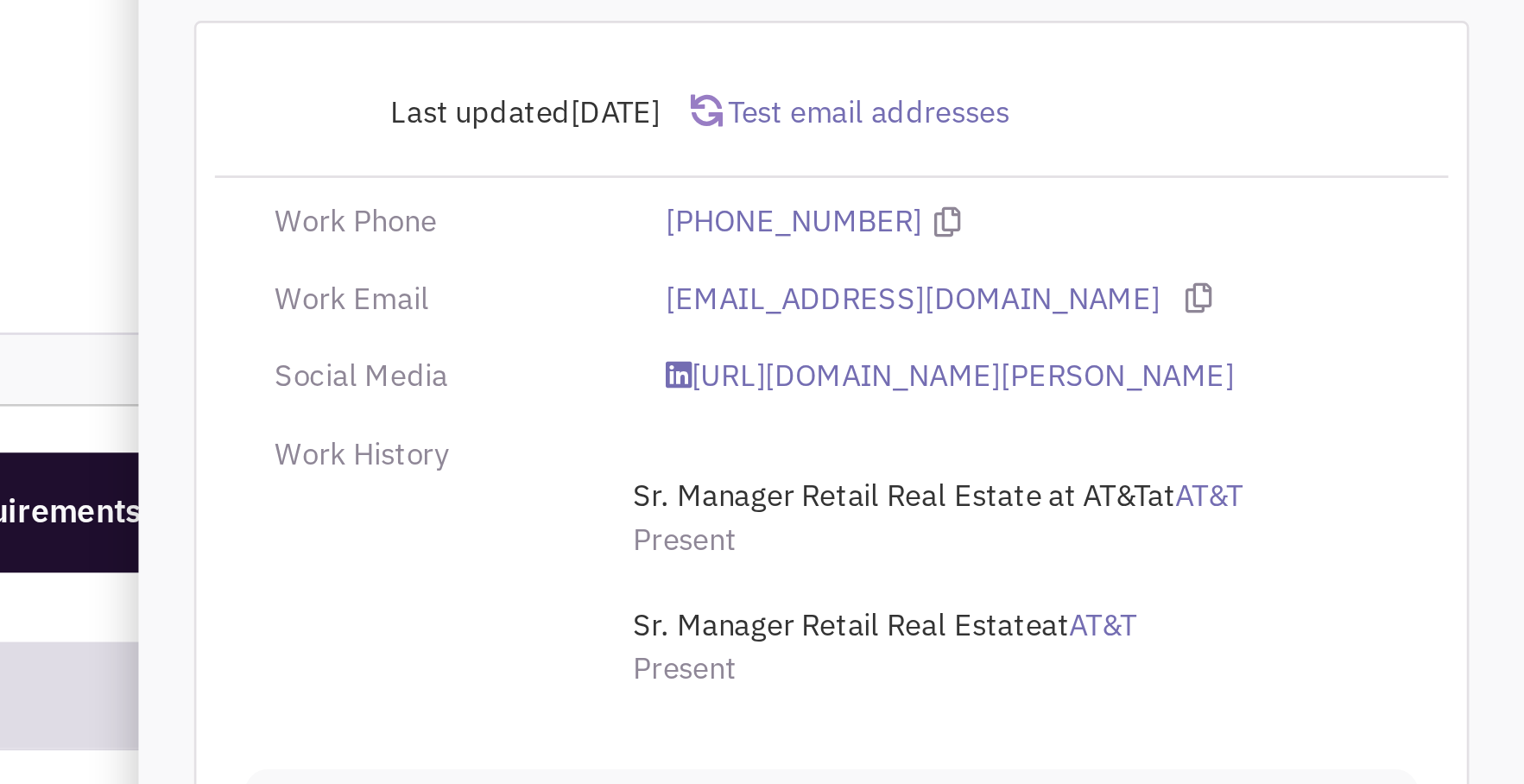
scroll to position [1237, 0]
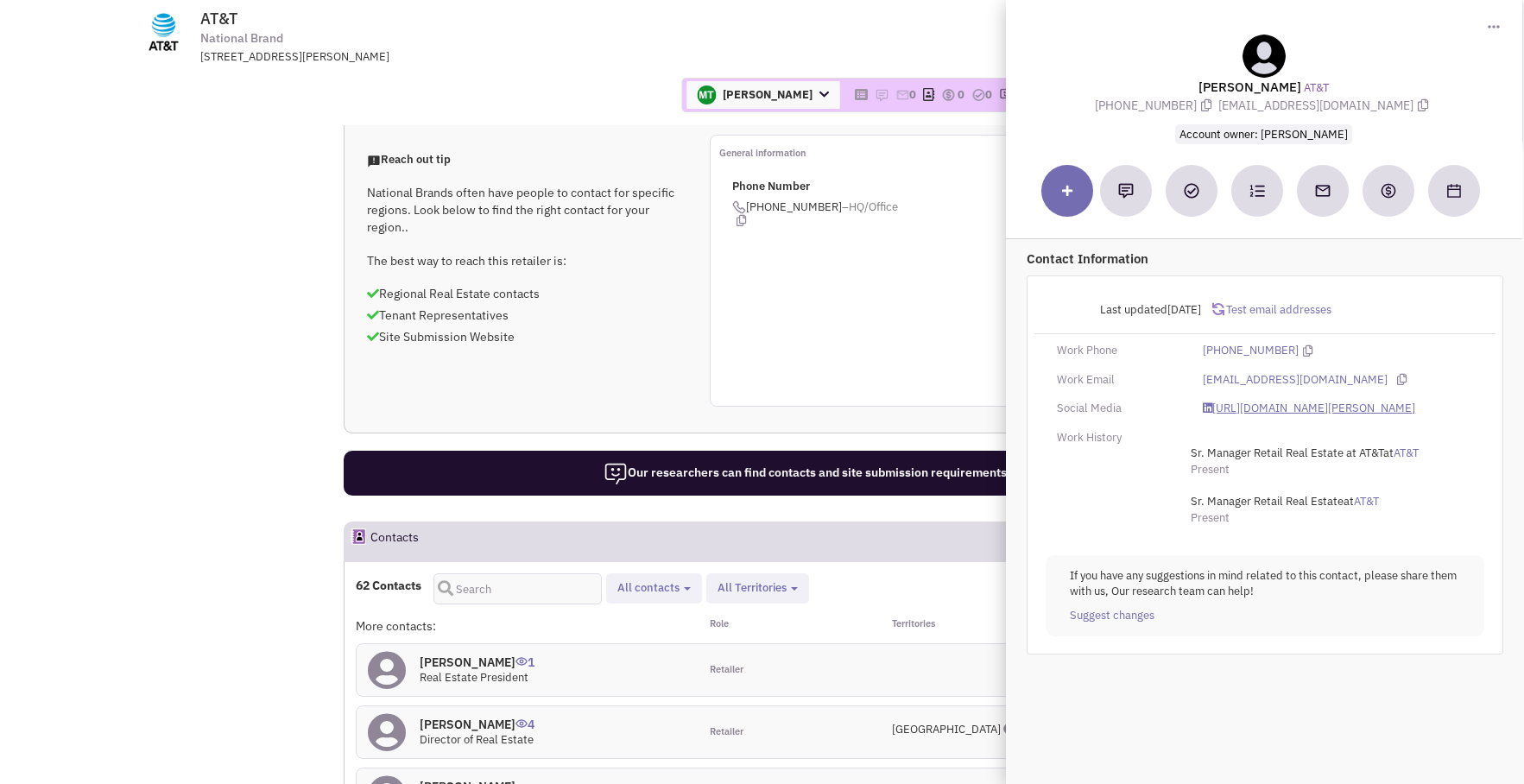
click at [1313, 411] on link "https://www.linkedin.com/in/tammy-matus-9077581/" at bounding box center [1310, 409] width 213 height 16
click at [1397, 378] on icon at bounding box center [1401, 380] width 10 height 11
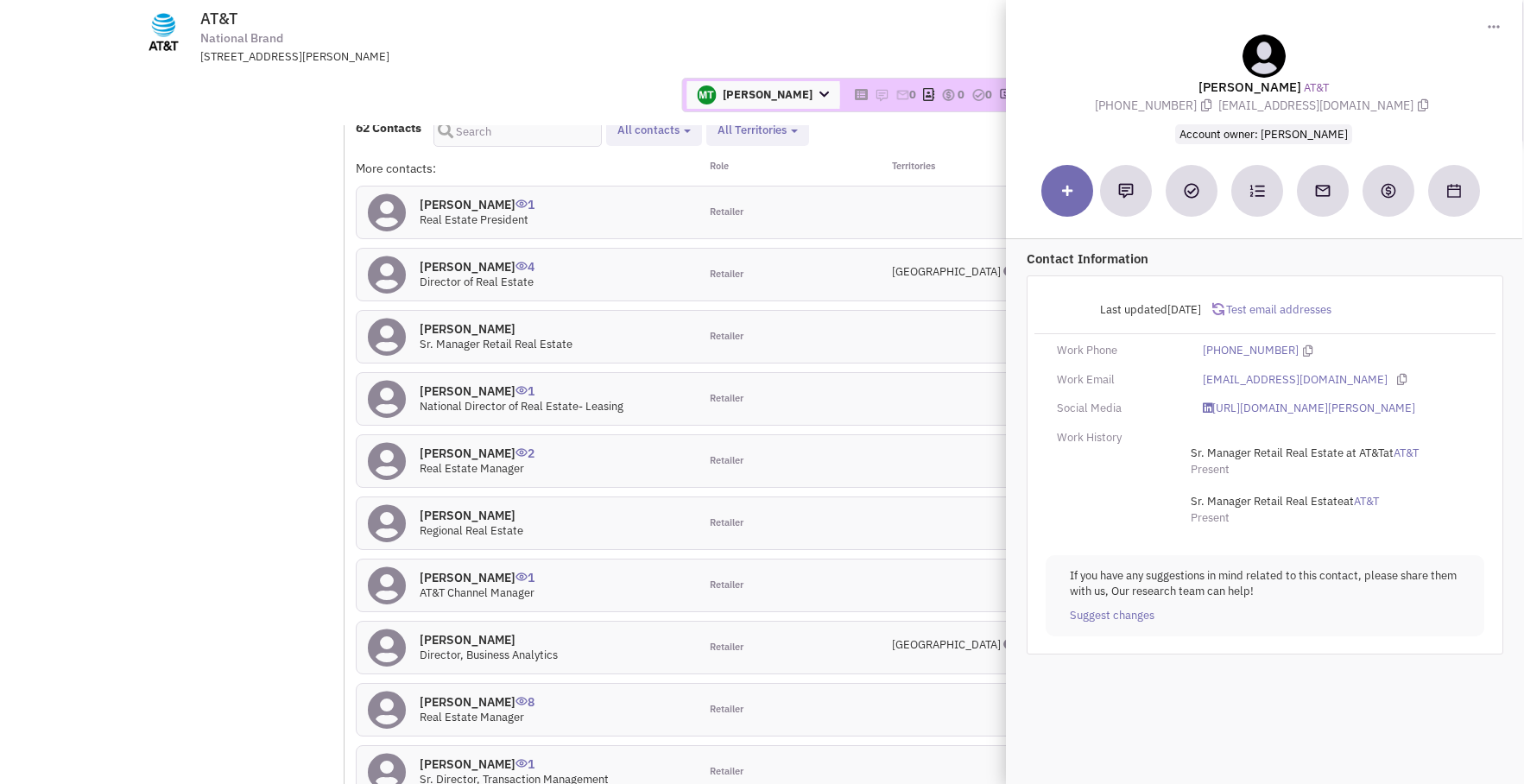
scroll to position [1710, 0]
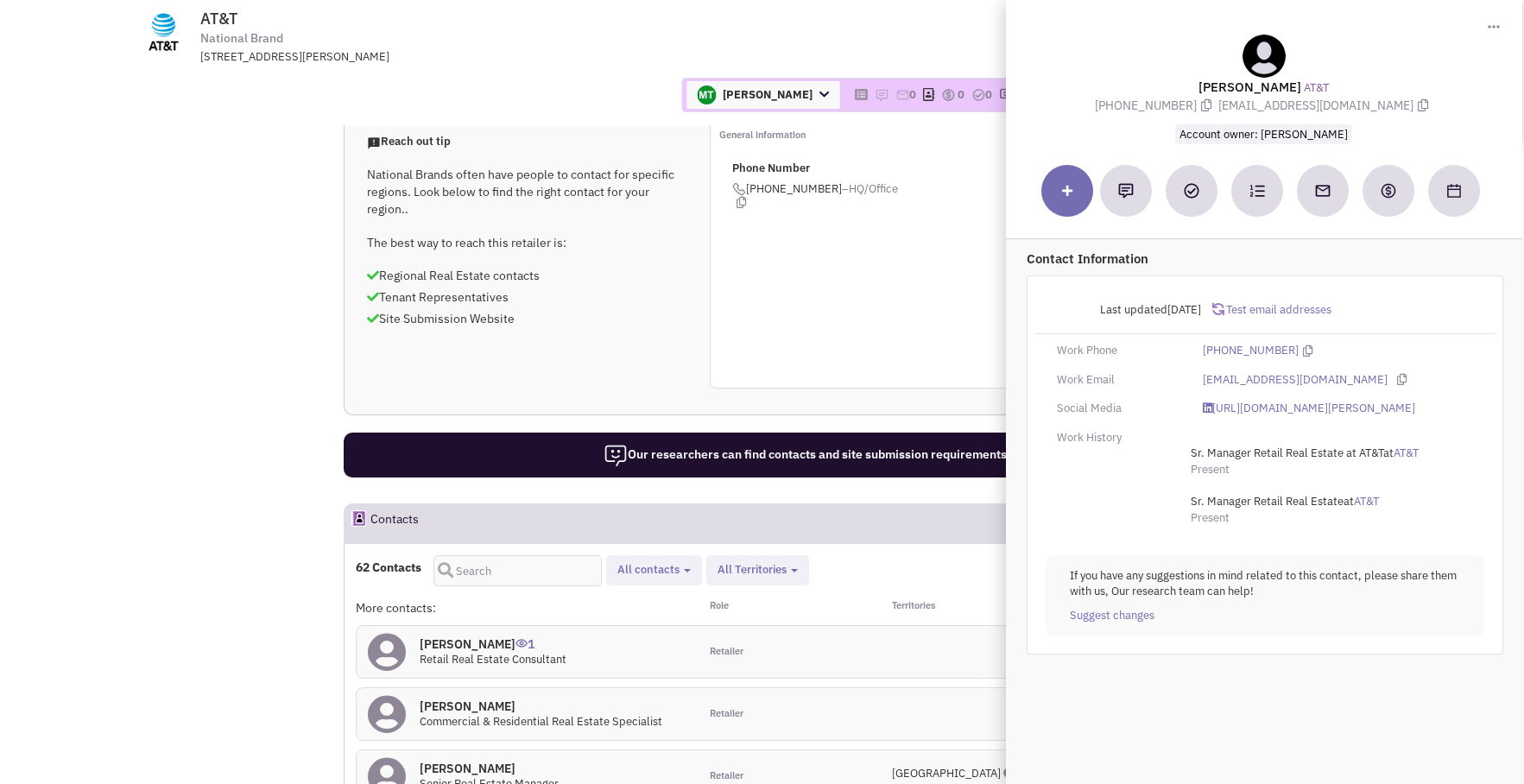
scroll to position [1256, 0]
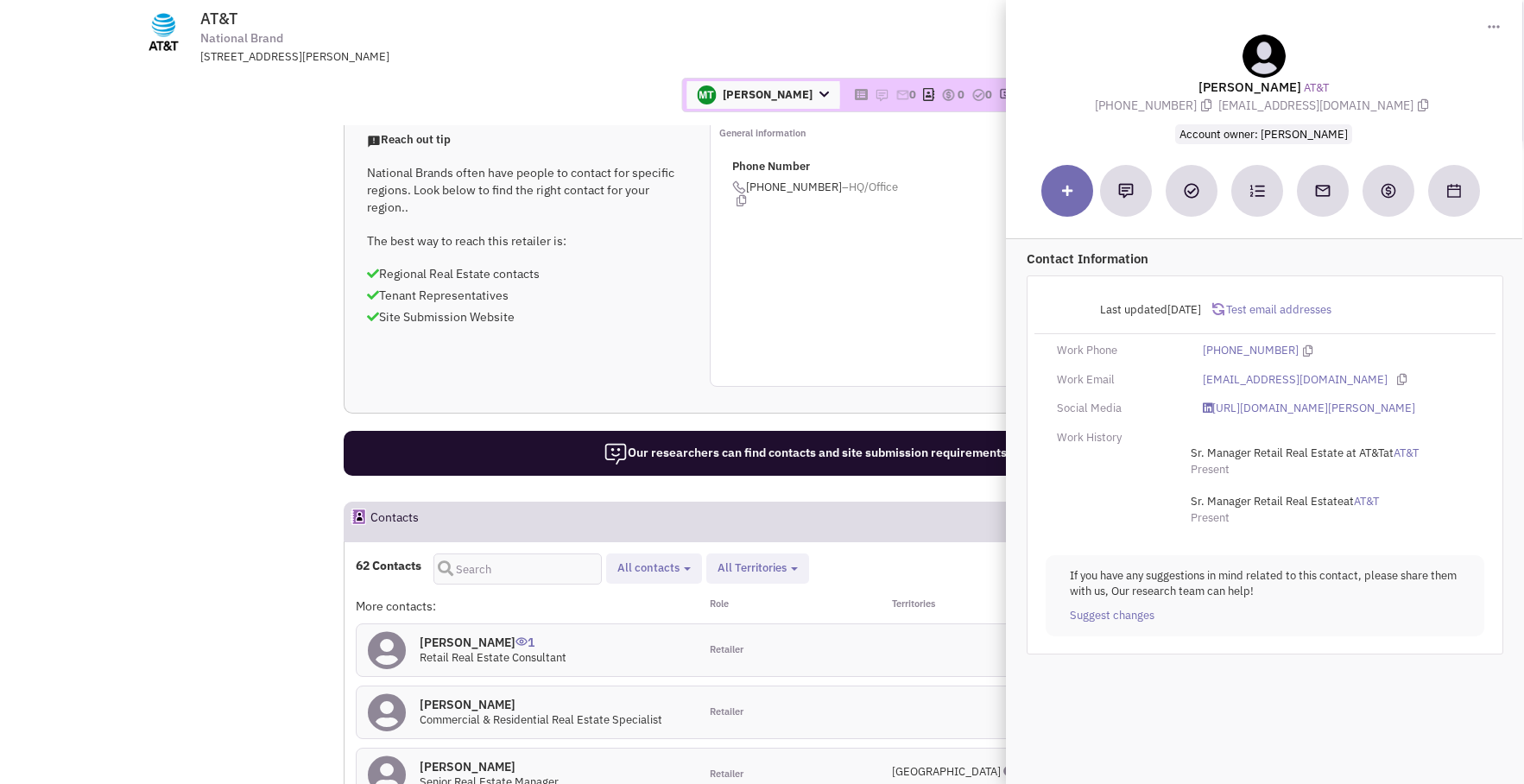
click at [469, 759] on h4 "Sheila Arbilo 0" at bounding box center [488, 767] width 139 height 15
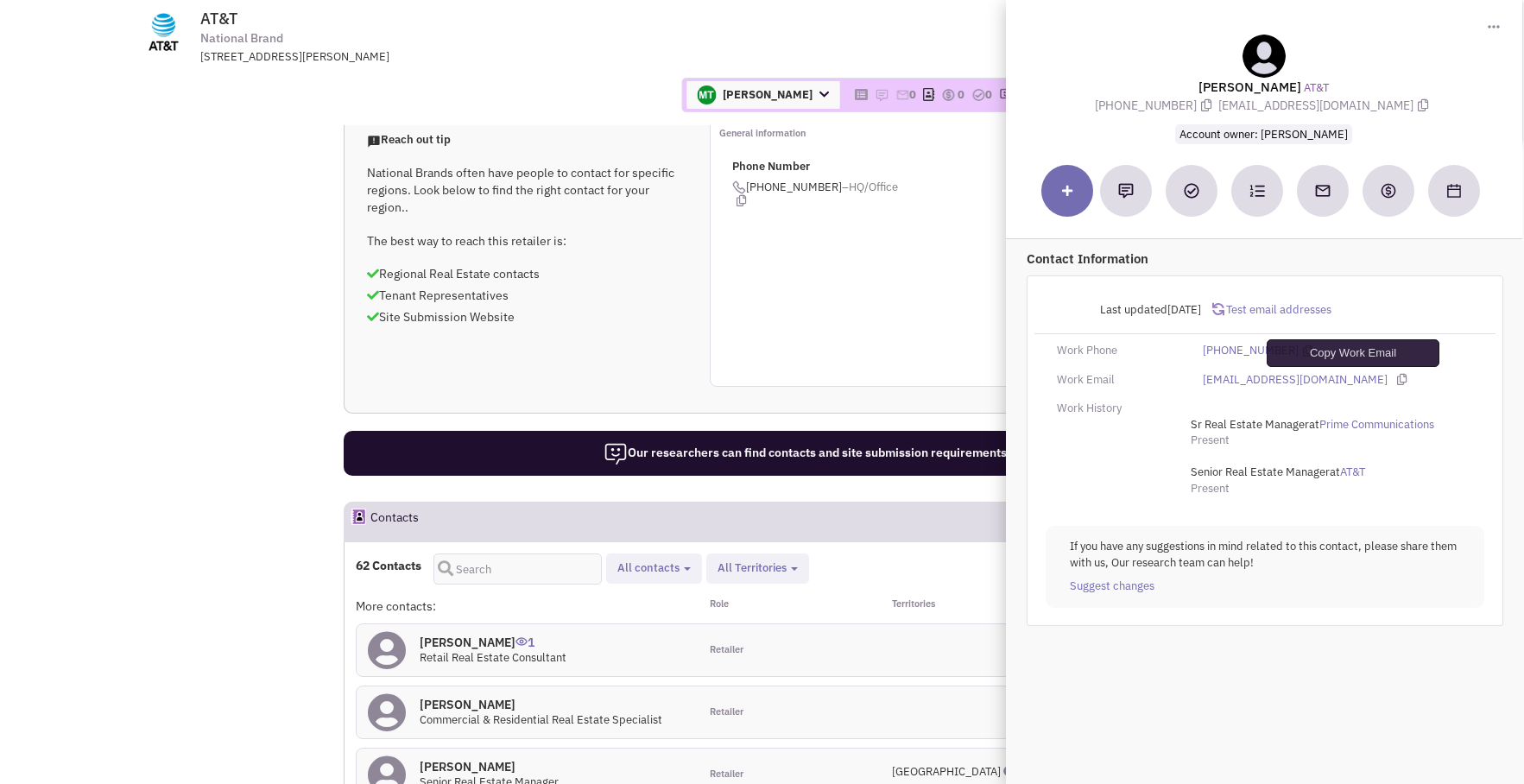
click at [1397, 382] on icon at bounding box center [1401, 380] width 10 height 11
click at [1303, 351] on icon at bounding box center [1308, 351] width 10 height 11
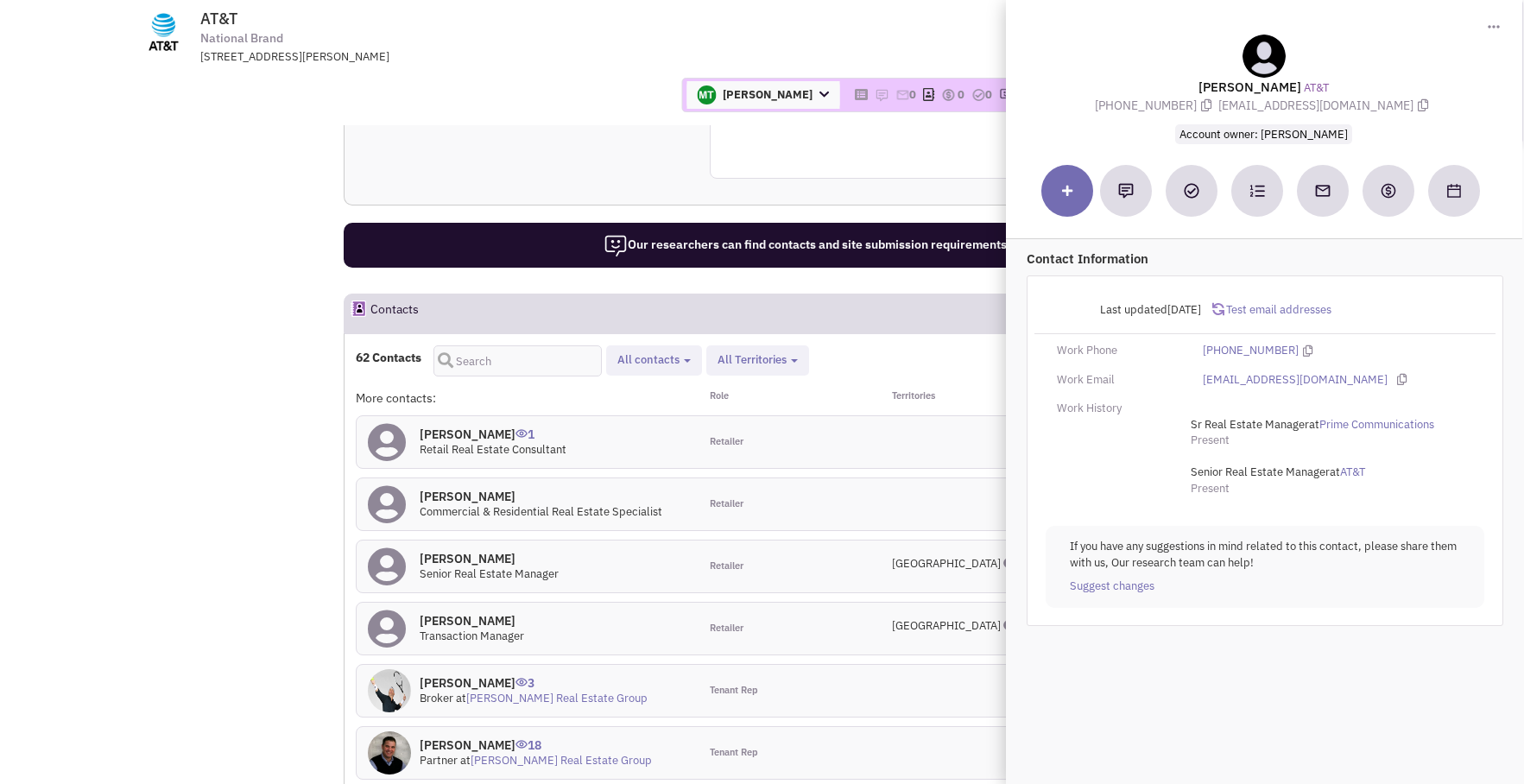
scroll to position [1480, 0]
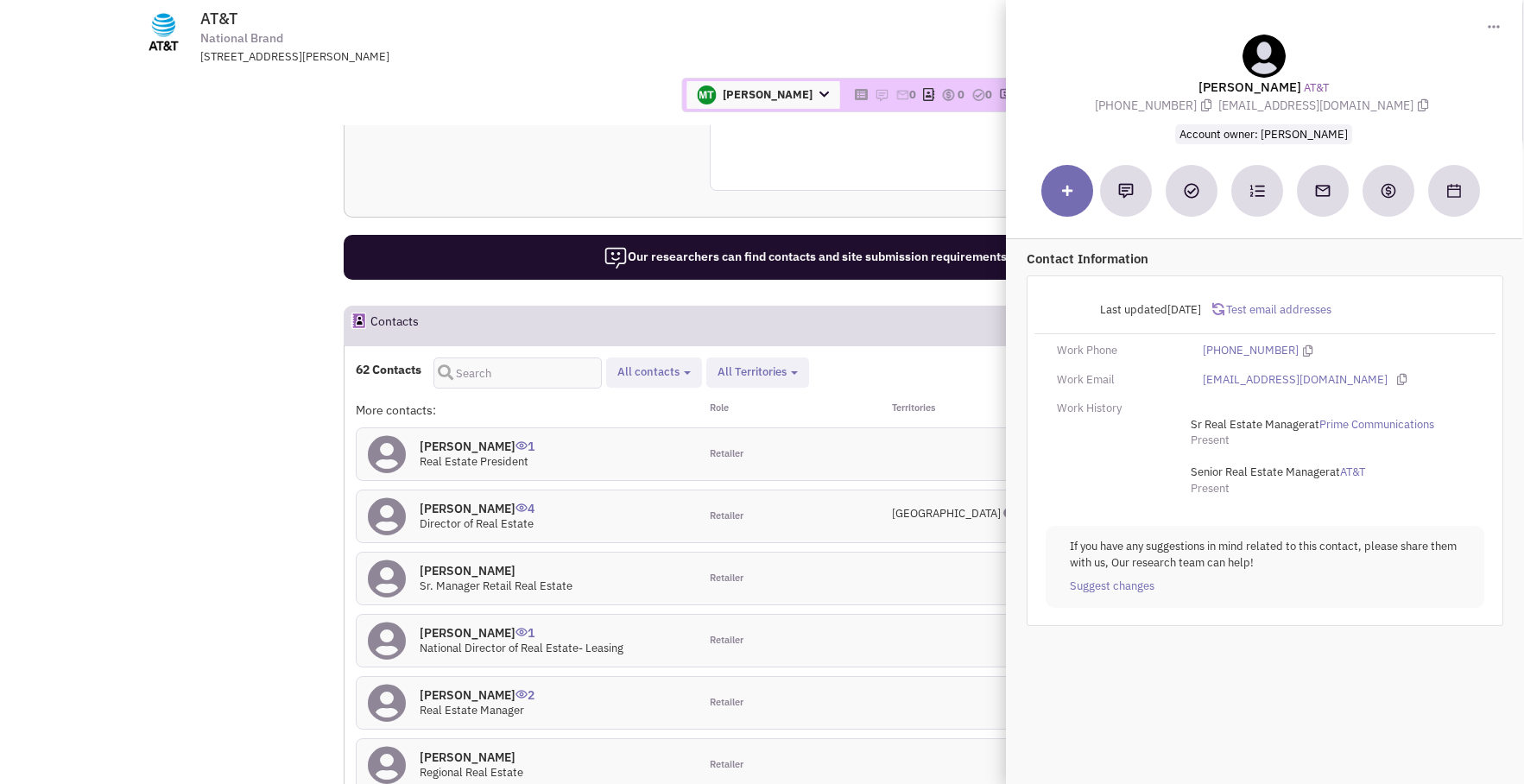
scroll to position [1450, 0]
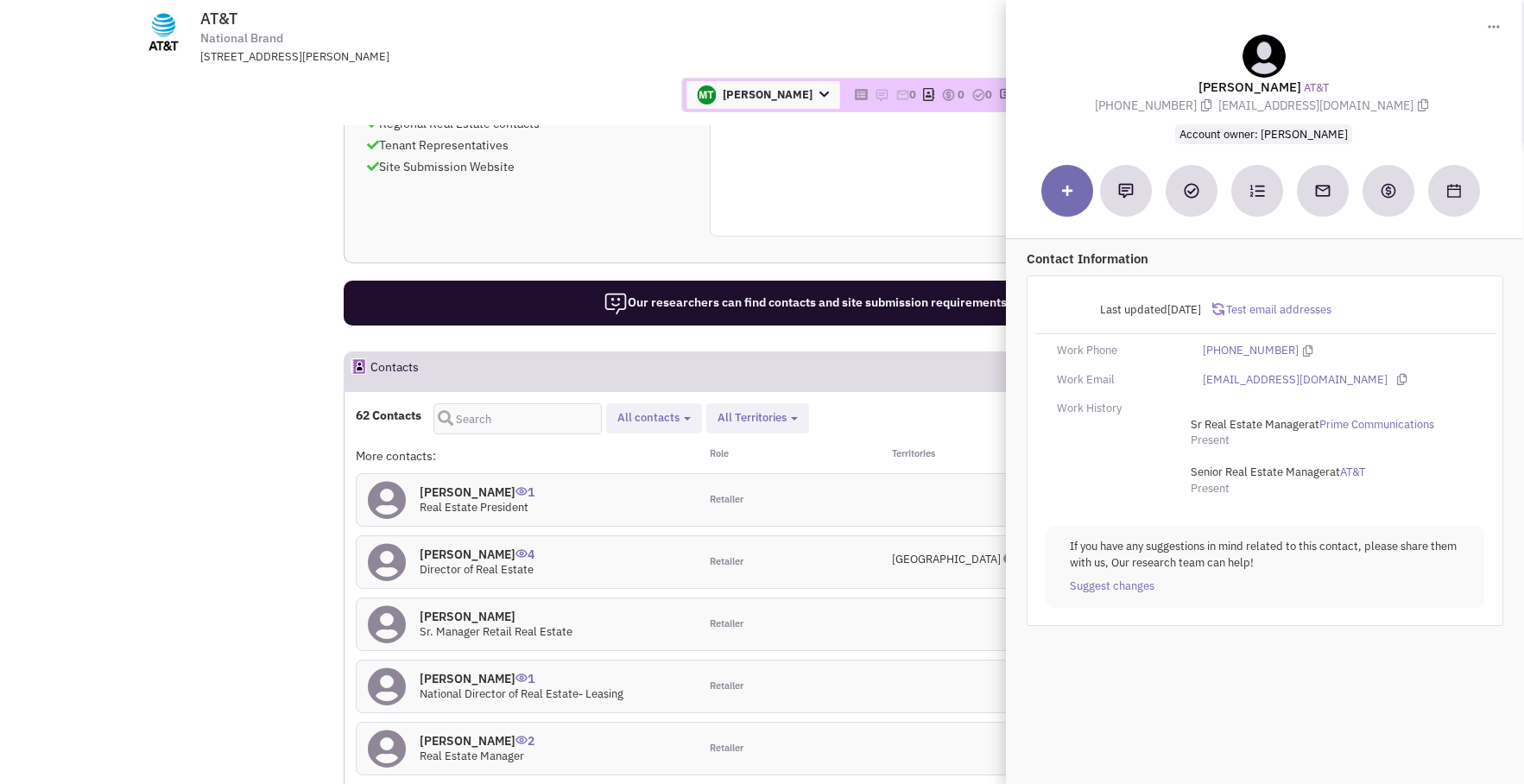
scroll to position [1378, 0]
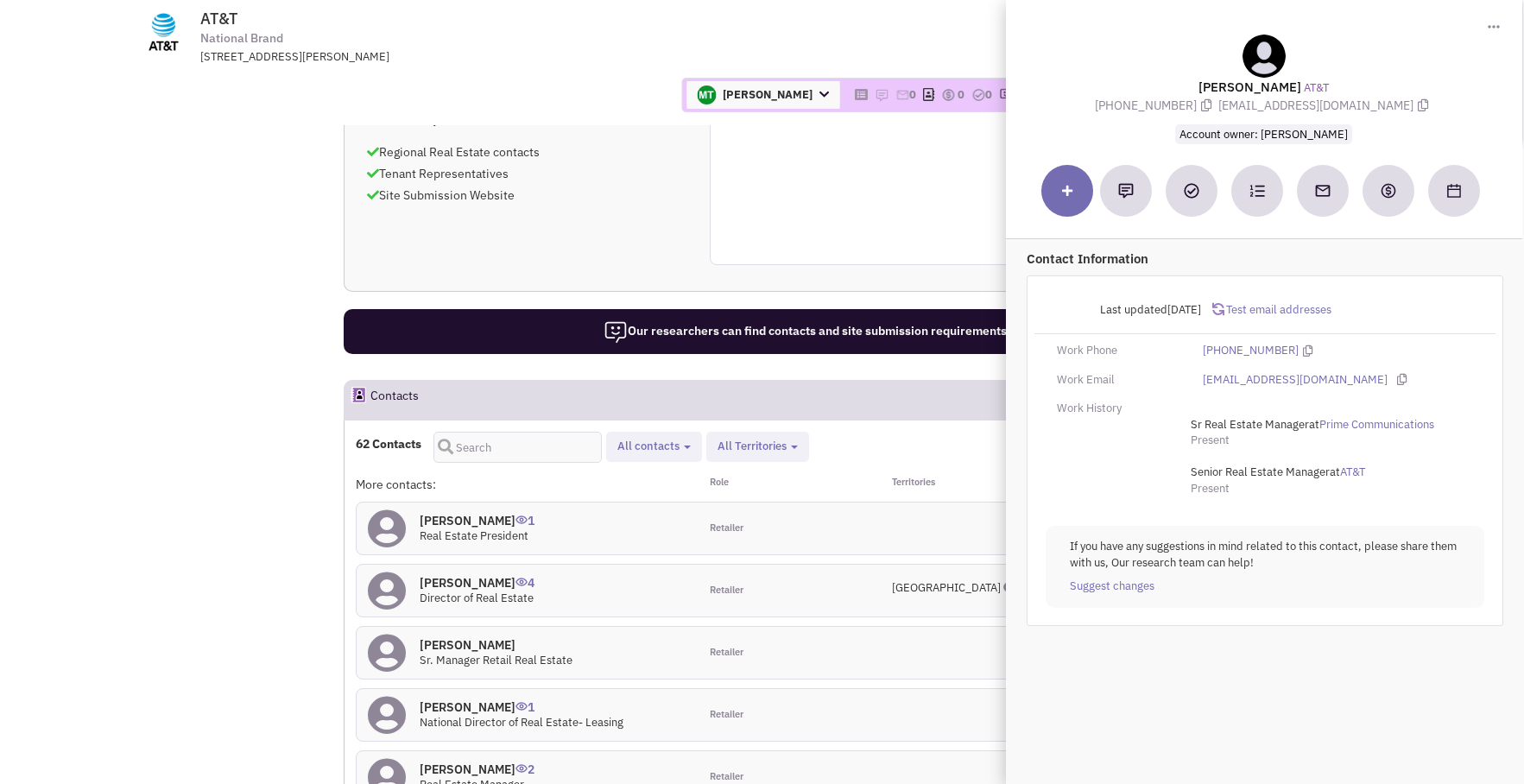
click at [798, 565] on div "Retailer" at bounding box center [784, 591] width 171 height 52
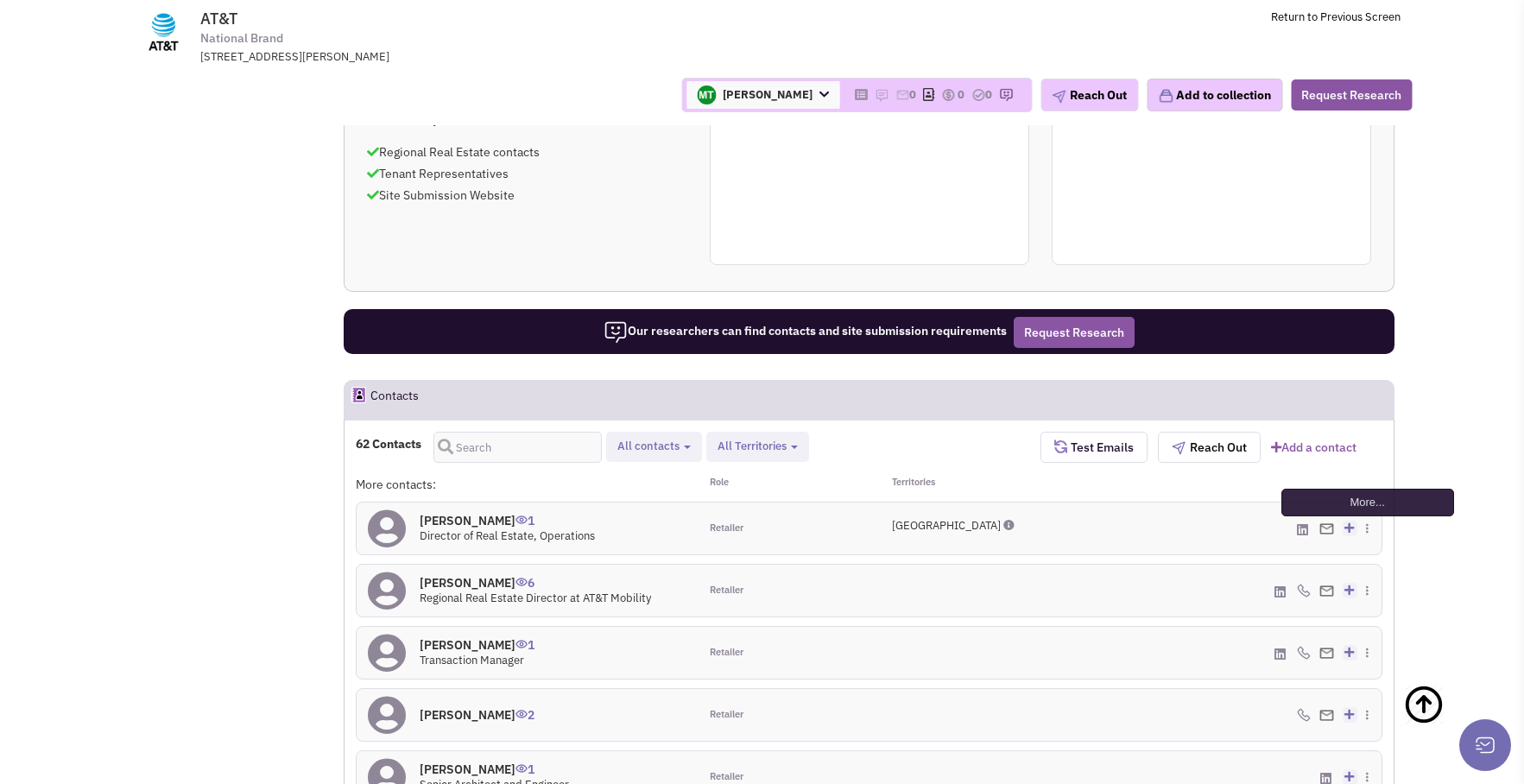
click at [1366, 524] on img at bounding box center [1367, 528] width 3 height 11
click at [1329, 561] on link "Suggest changes" at bounding box center [1300, 573] width 163 height 25
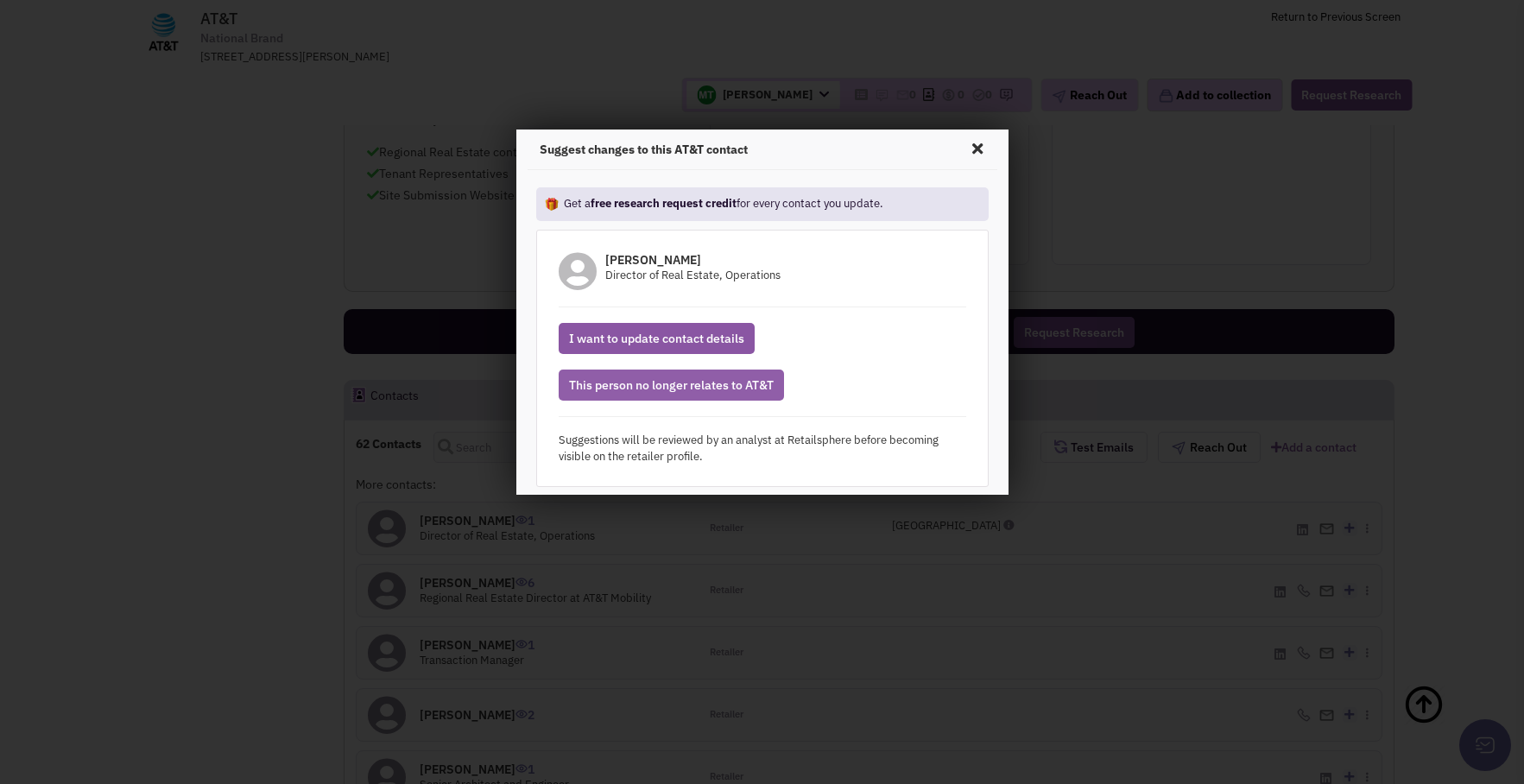
click at [711, 382] on button "This person no longer relates to AT&T" at bounding box center [671, 385] width 225 height 31
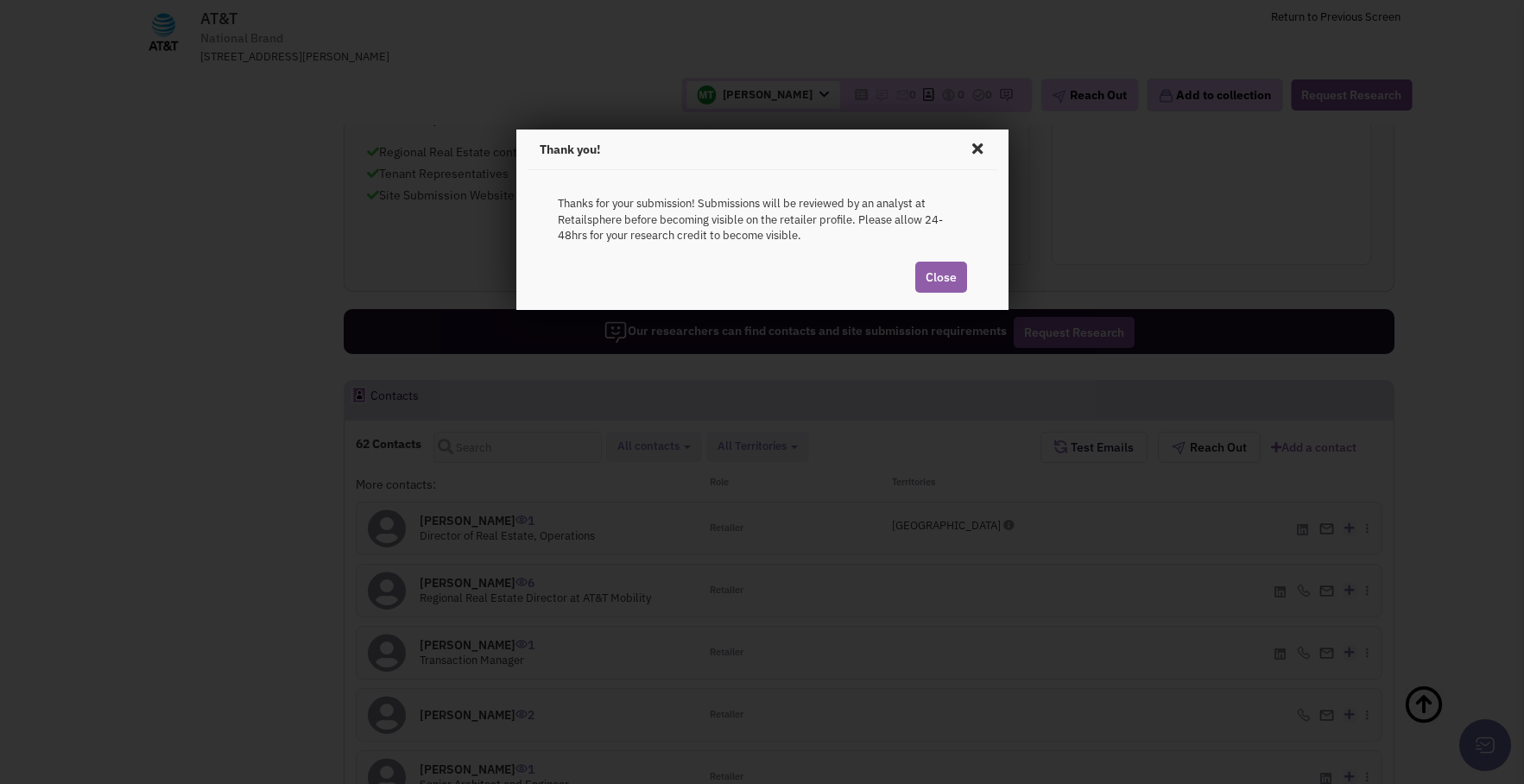
click at [938, 279] on link "Close" at bounding box center [941, 277] width 52 height 31
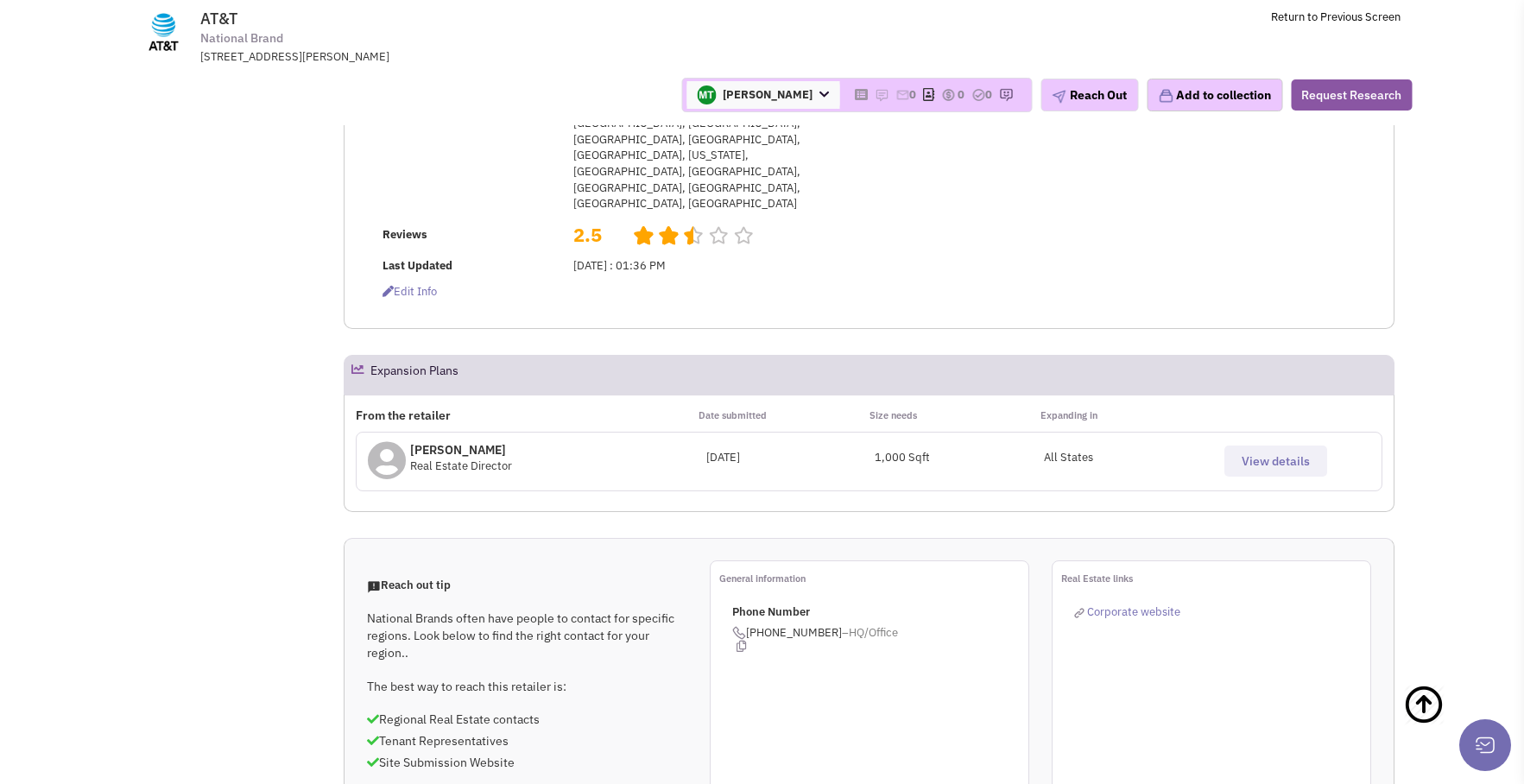
scroll to position [731, 0]
